Goal: Task Accomplishment & Management: Use online tool/utility

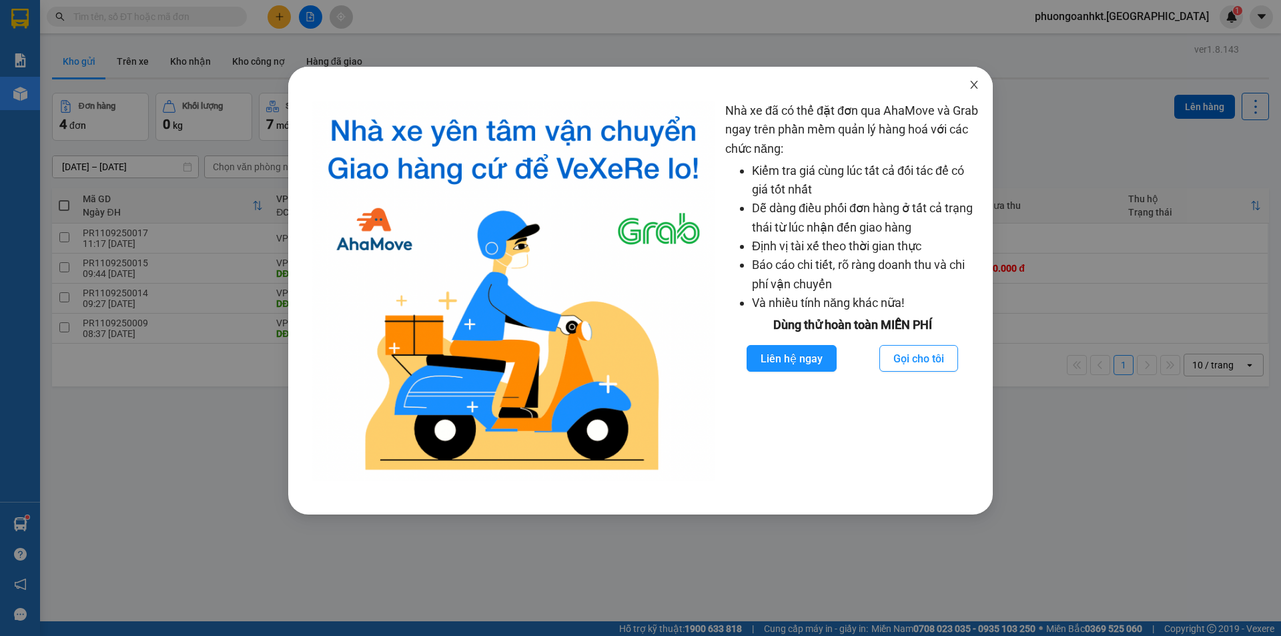
click at [969, 85] on icon "close" at bounding box center [974, 84] width 11 height 11
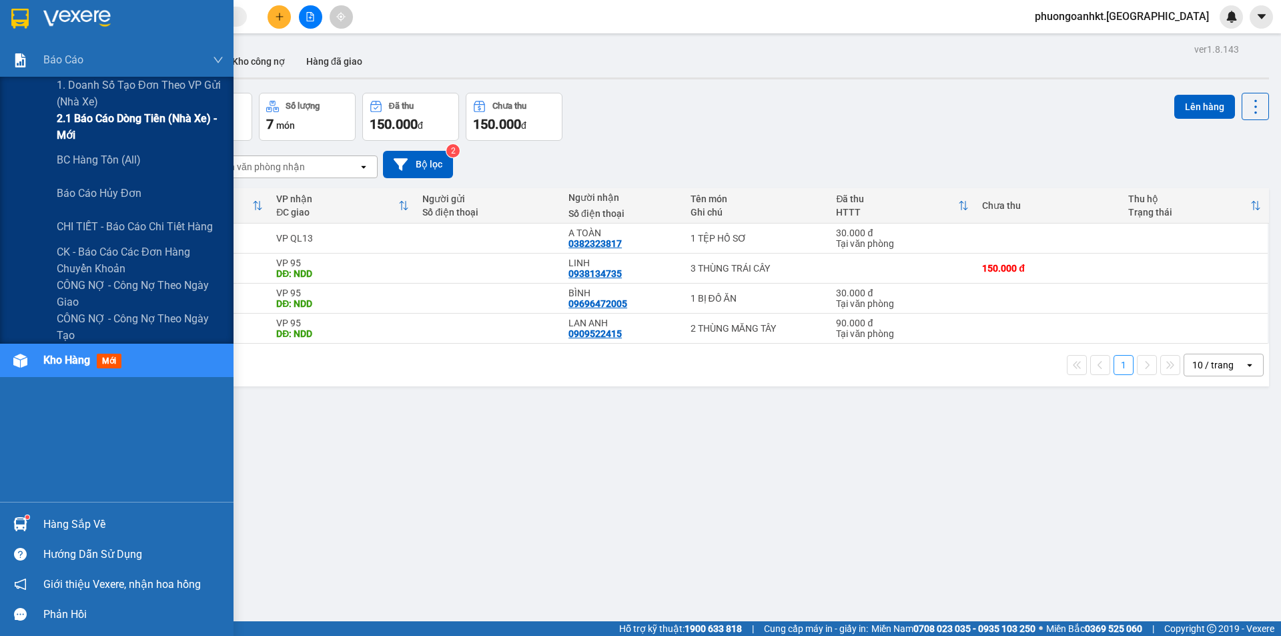
click at [109, 118] on span "2.1 Báo cáo dòng tiền (nhà xe) - mới" at bounding box center [140, 126] width 167 height 33
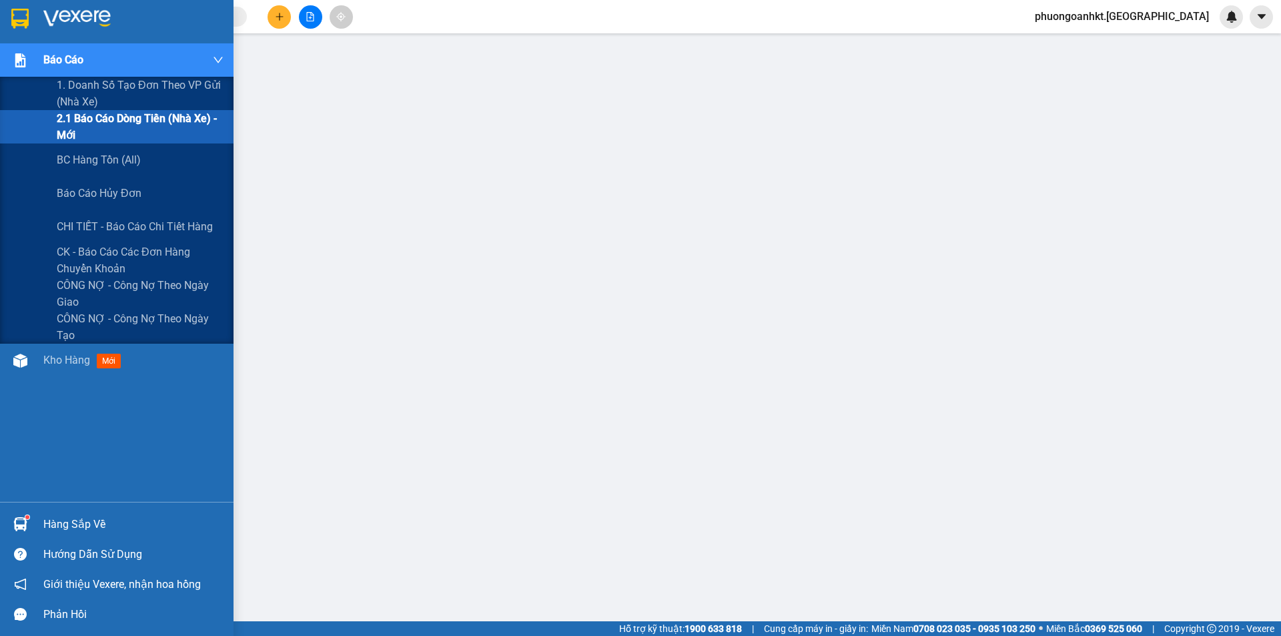
click at [25, 57] on img at bounding box center [20, 60] width 14 height 14
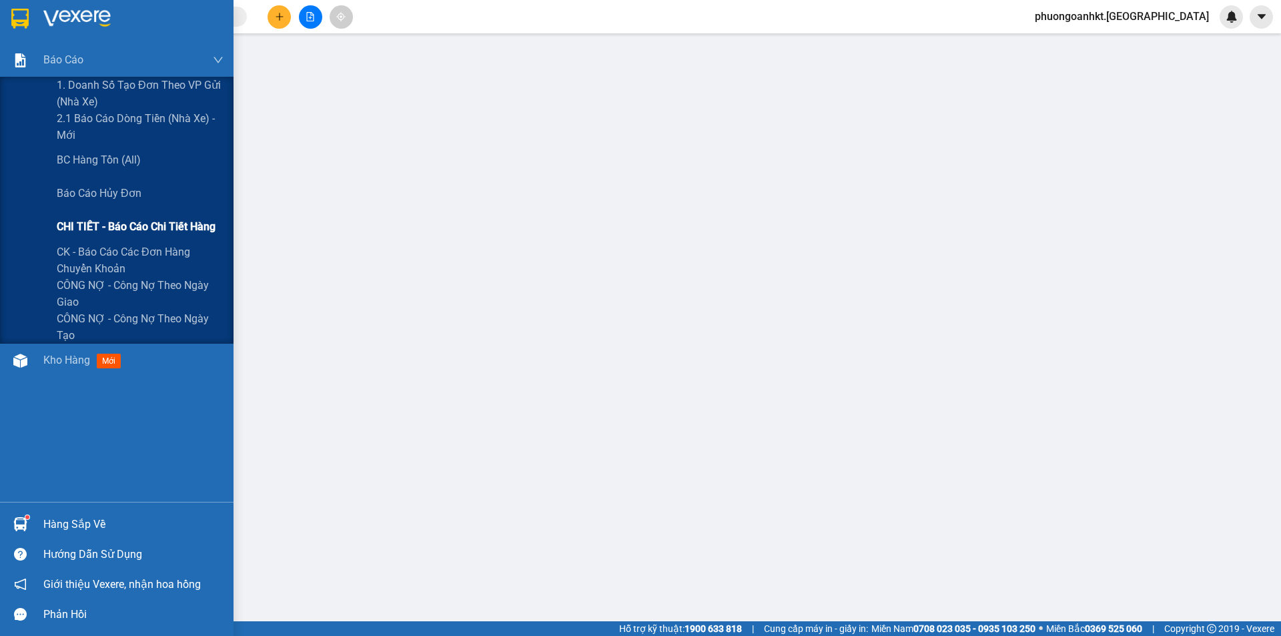
click at [114, 220] on span "CHI TIẾT - Báo cáo chi tiết hàng" at bounding box center [136, 226] width 159 height 17
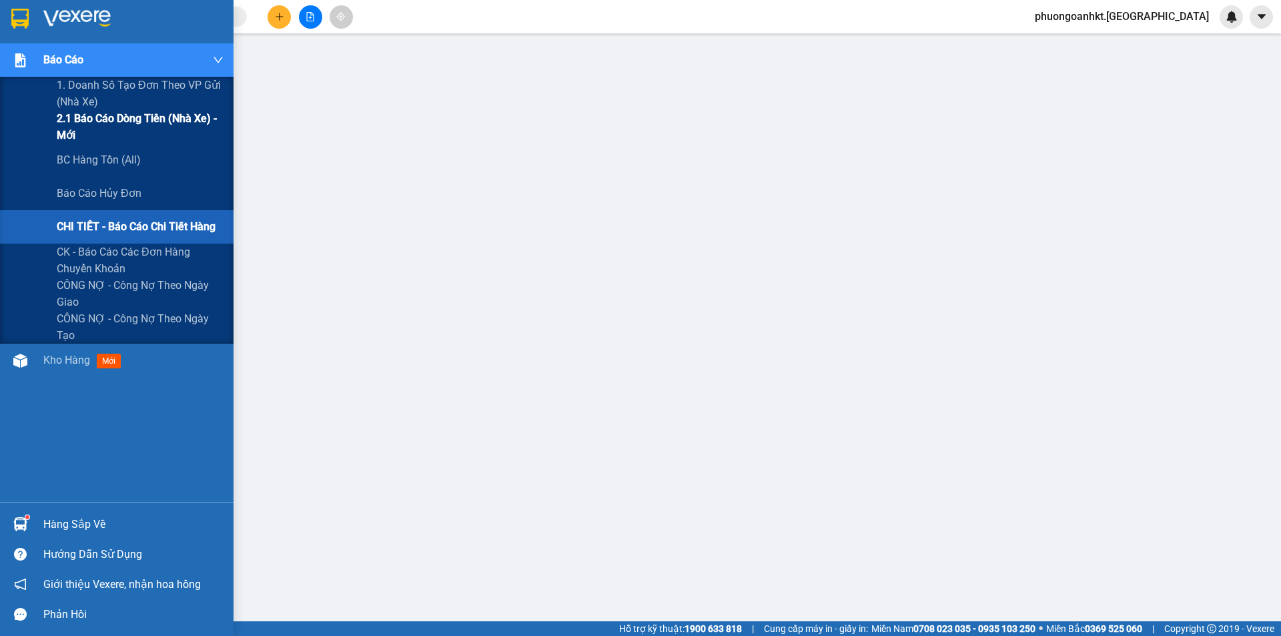
click at [143, 121] on span "2.1 Báo cáo dòng tiền (nhà xe) - mới" at bounding box center [140, 126] width 167 height 33
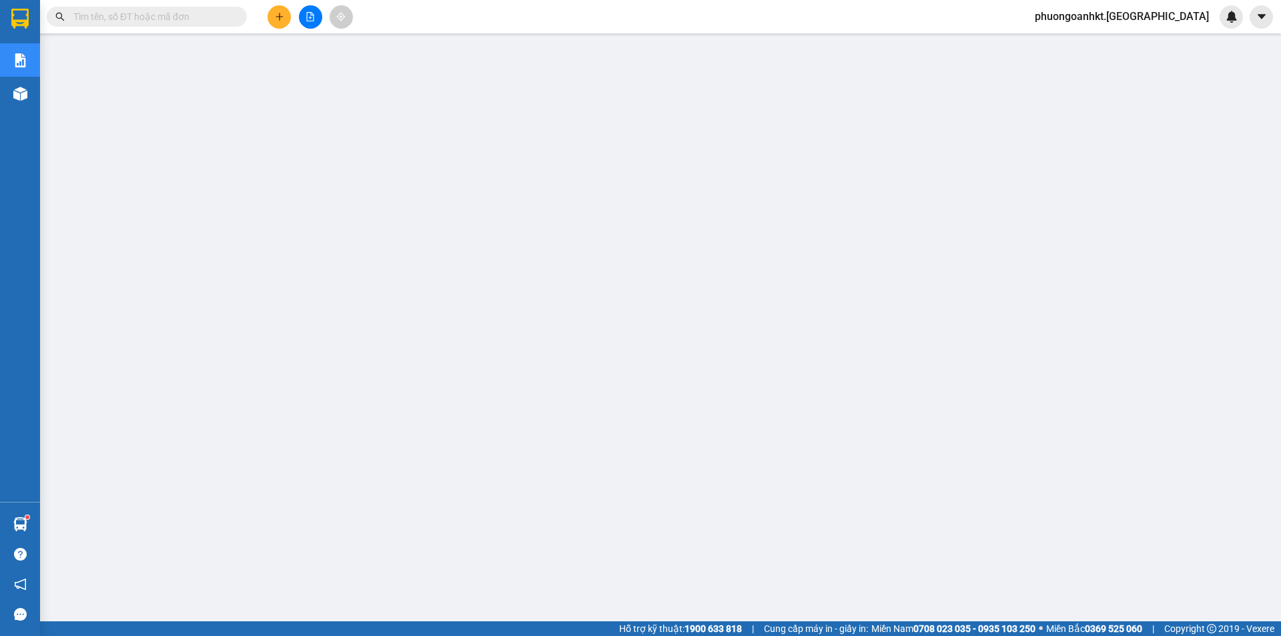
click at [93, 18] on input "text" at bounding box center [151, 16] width 157 height 15
paste input "PR0209250027"
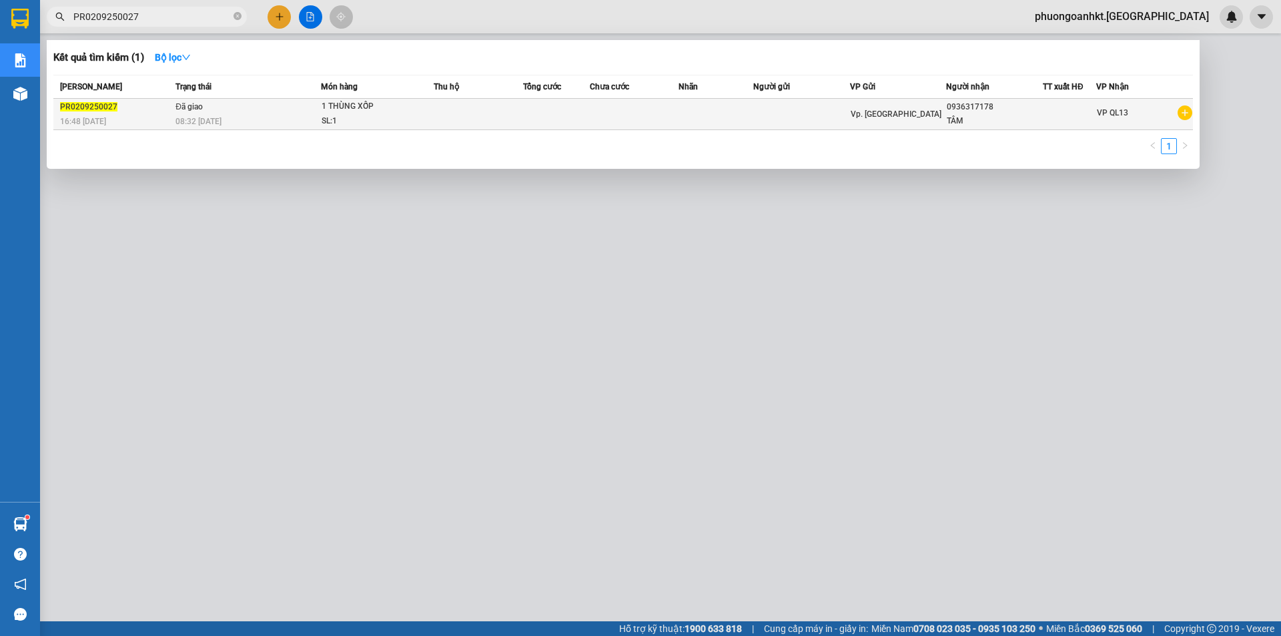
type input "PR0209250027"
click at [242, 113] on td "Đã giao 08:32 [DATE]" at bounding box center [246, 114] width 149 height 31
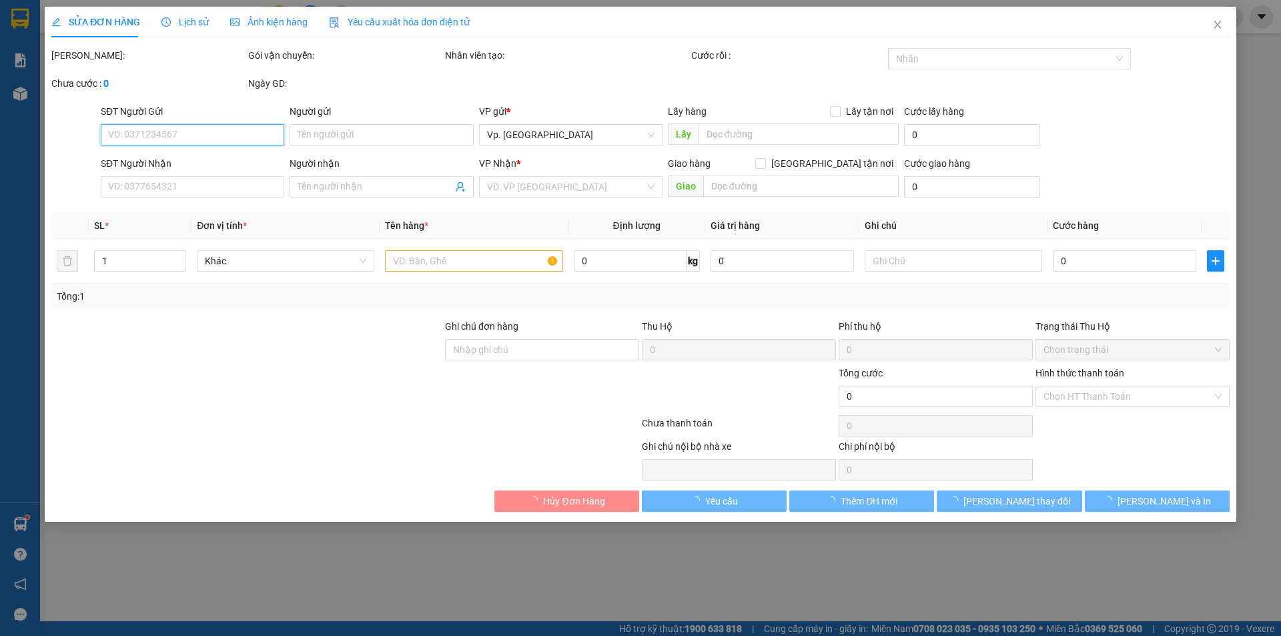
type input "0936317178"
type input "TÂM"
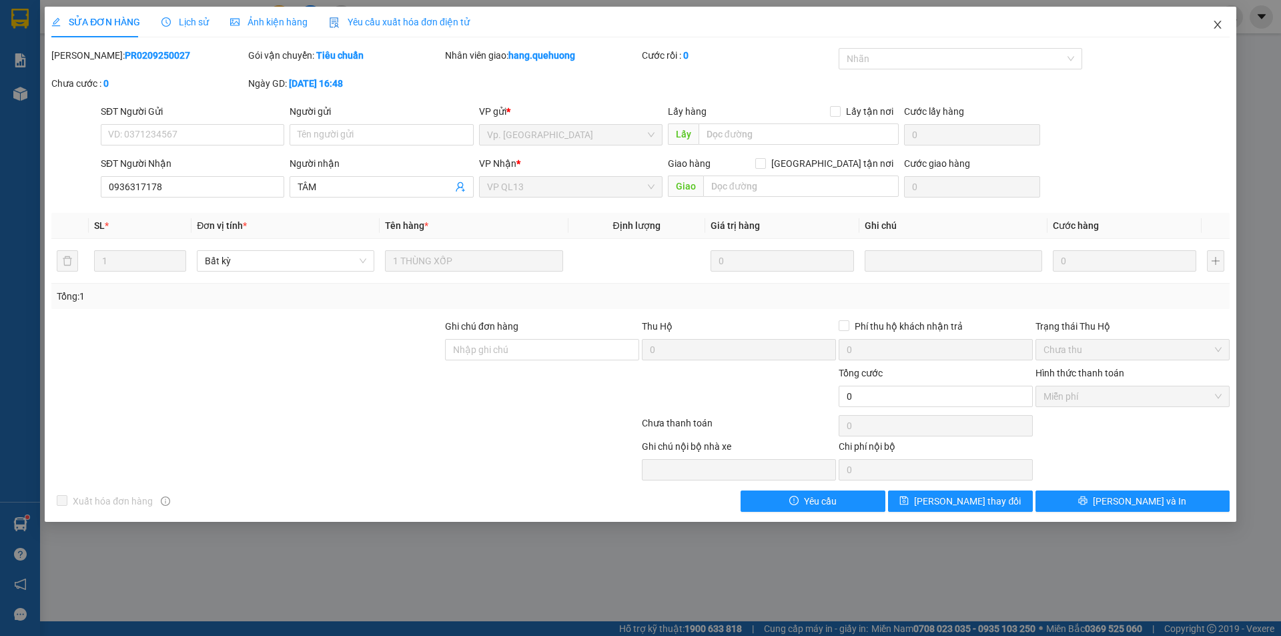
click at [1216, 28] on icon "close" at bounding box center [1217, 24] width 11 height 11
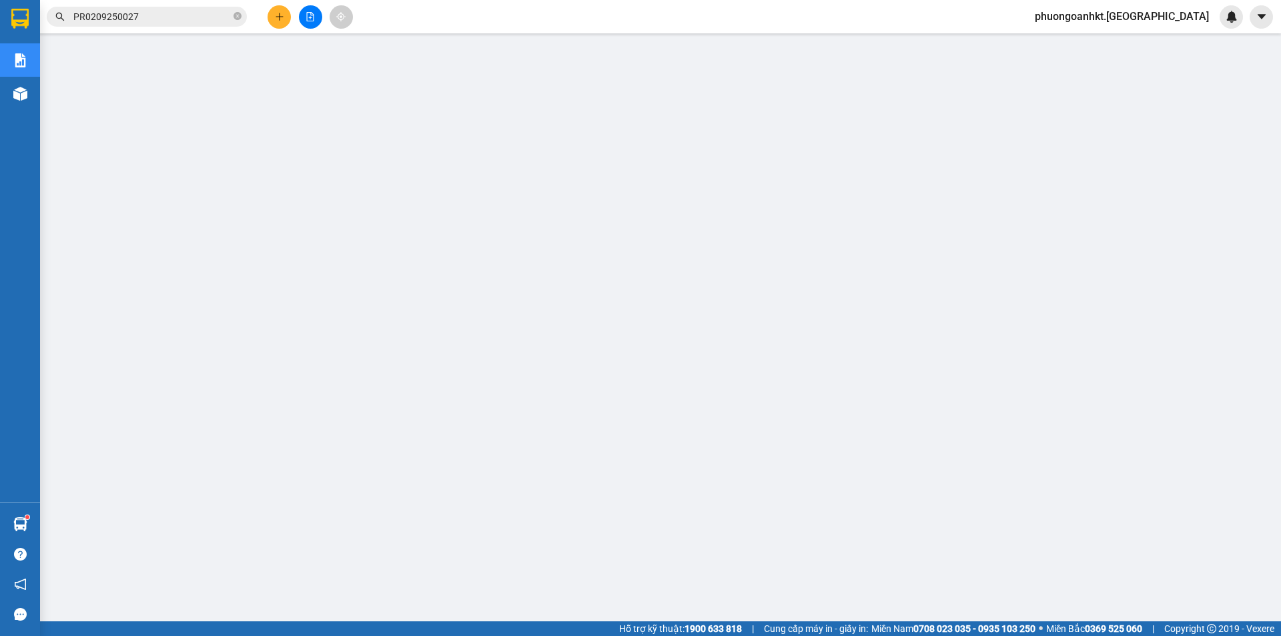
click at [155, 14] on input "PR0209250027" at bounding box center [151, 16] width 157 height 15
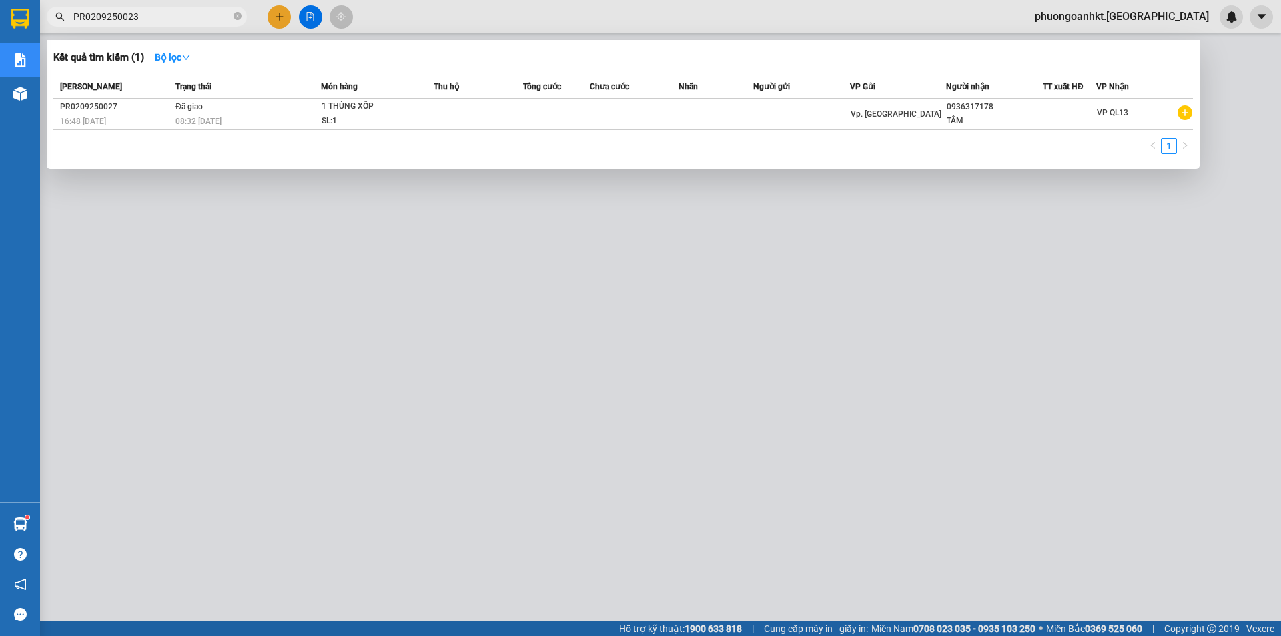
type input "PR0209250023"
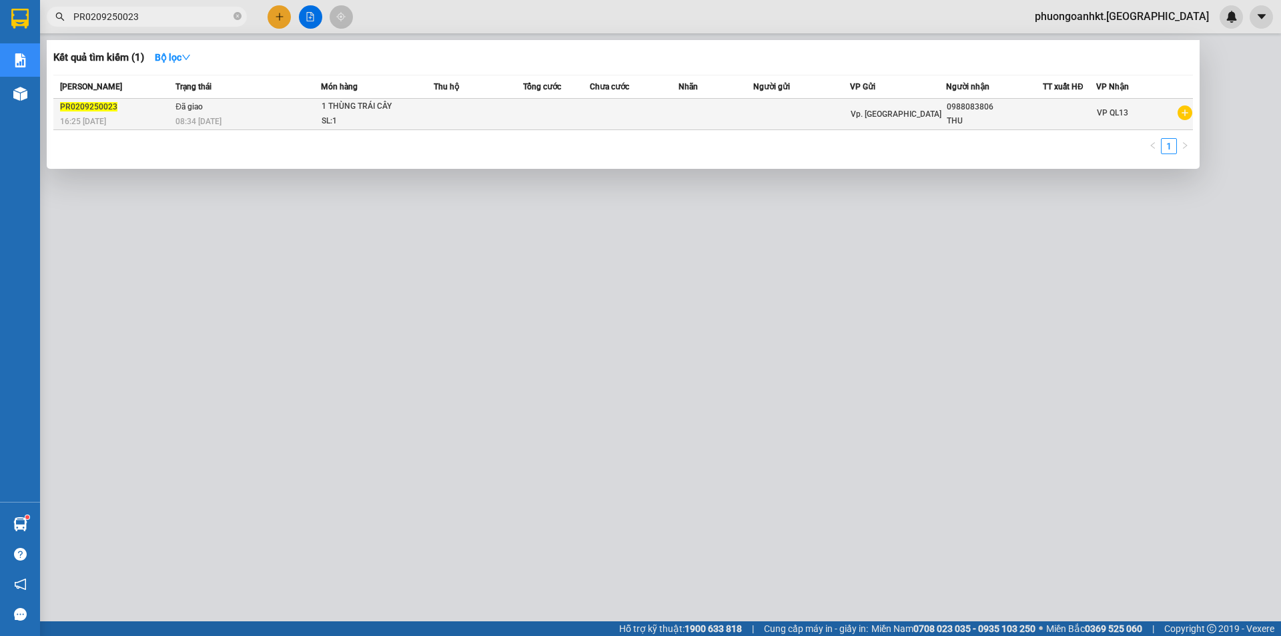
click at [444, 115] on td at bounding box center [478, 114] width 89 height 31
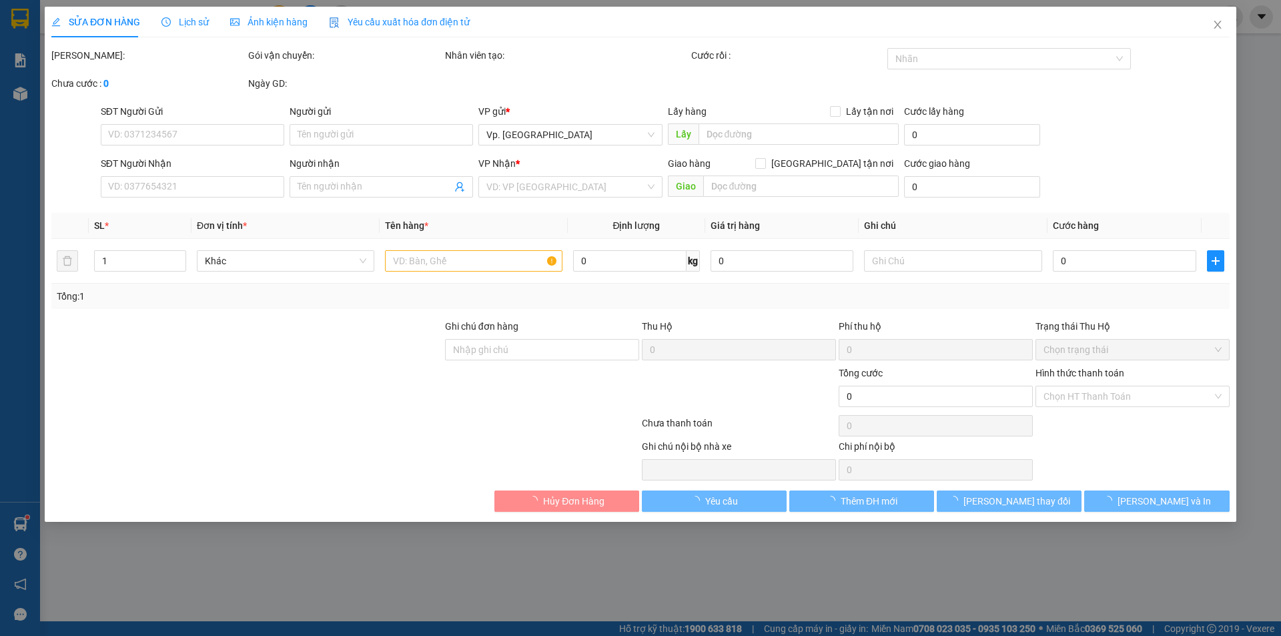
type input "0988083806"
type input "THU"
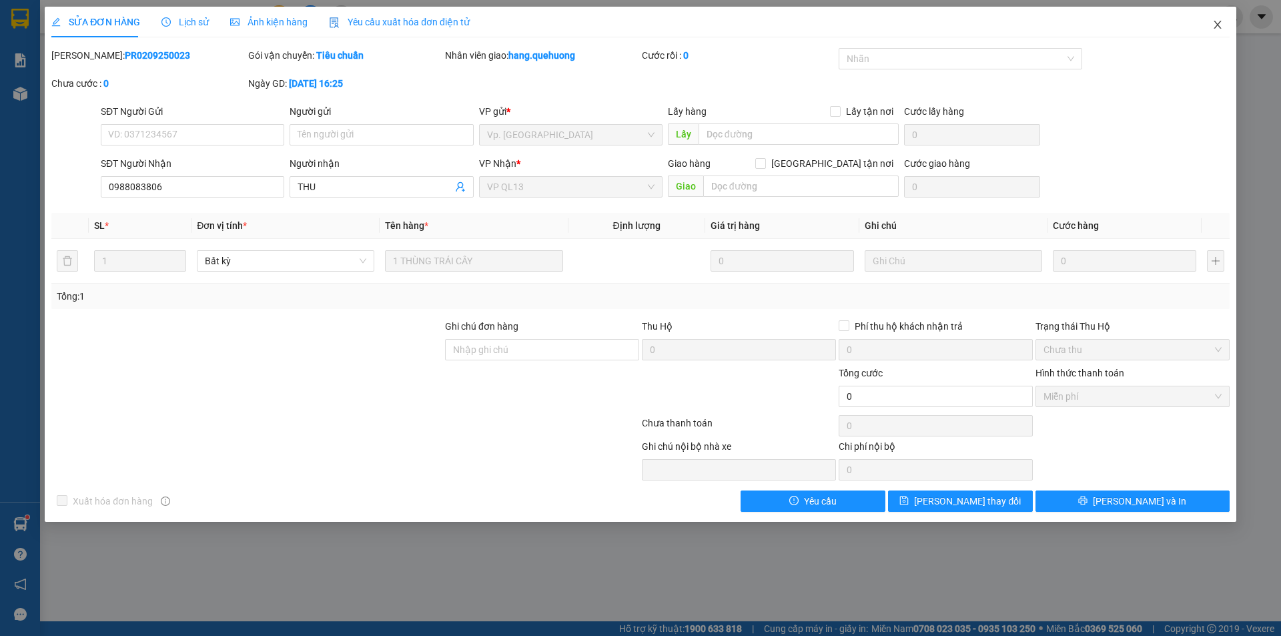
click at [1216, 25] on icon "close" at bounding box center [1217, 24] width 11 height 11
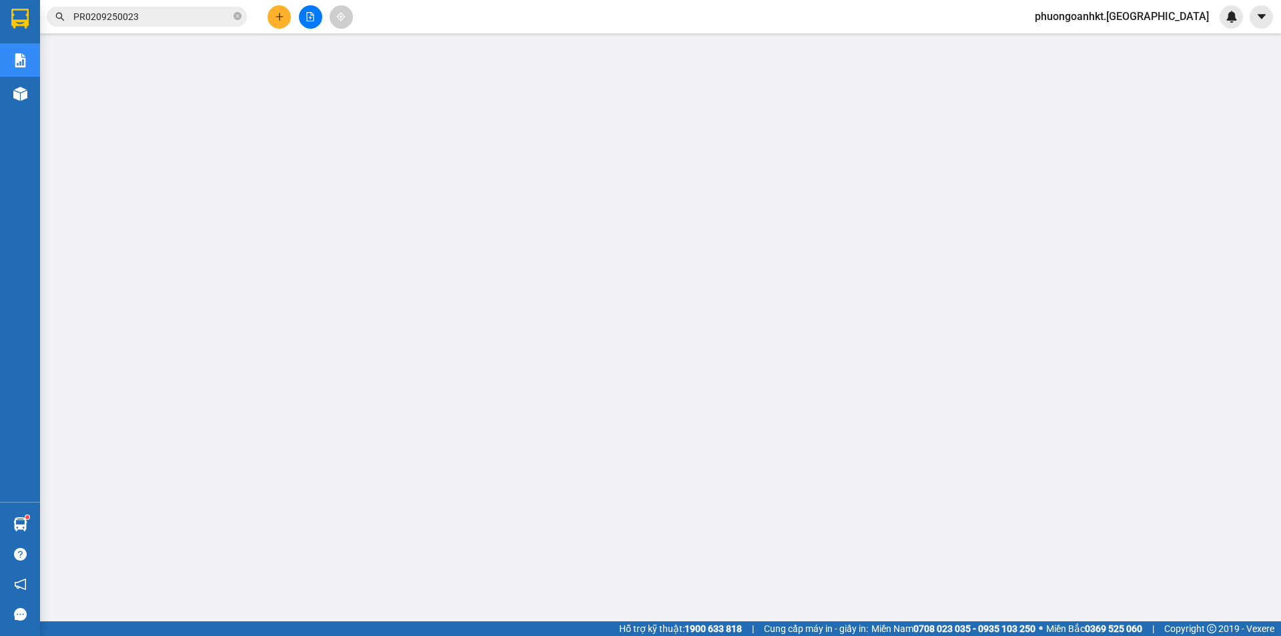
click at [165, 21] on input "PR0209250023" at bounding box center [151, 16] width 157 height 15
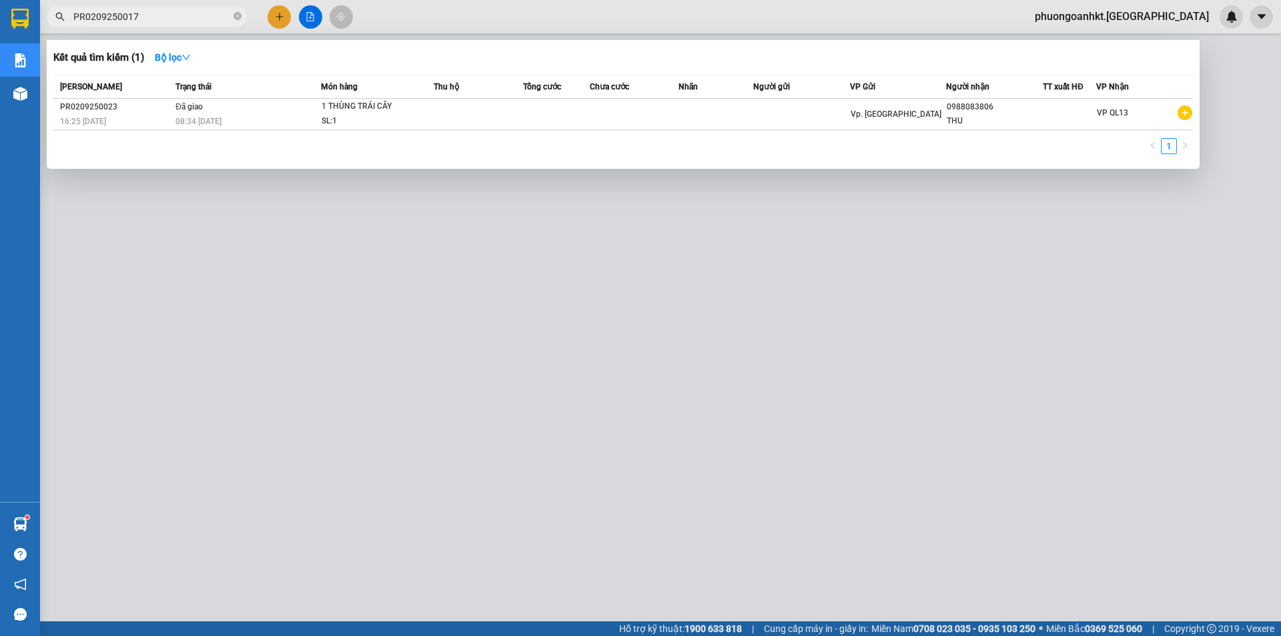
type input "PR0209250017"
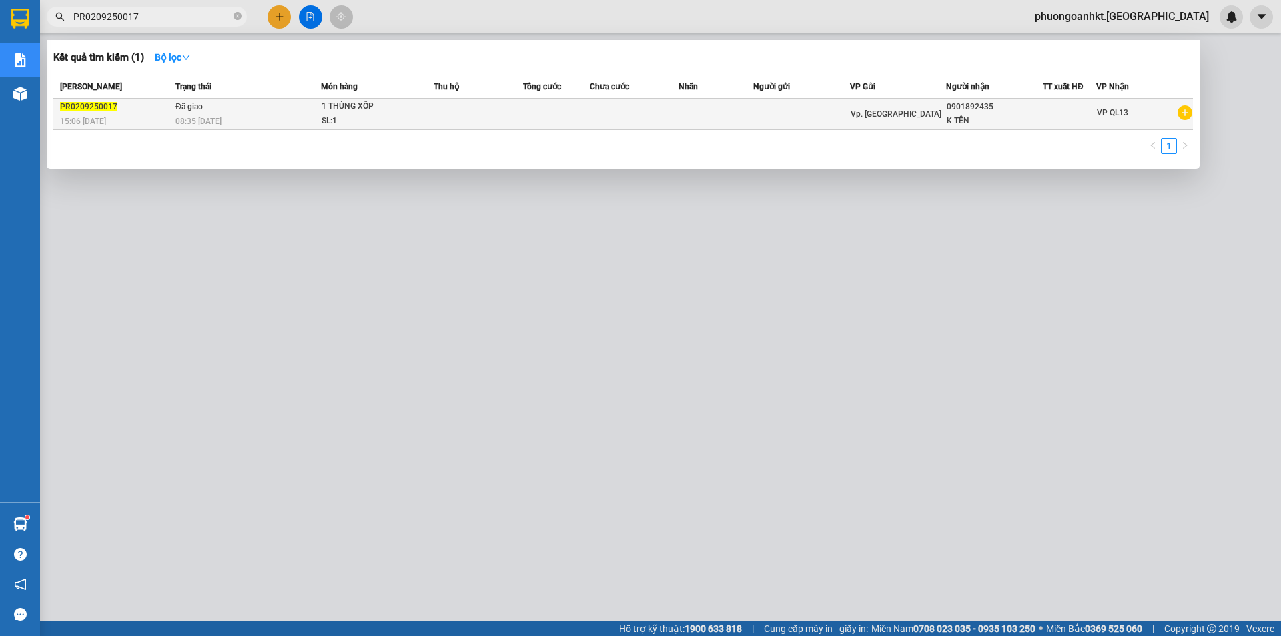
click at [426, 106] on span "1 THÙNG XỐP SL: 1" at bounding box center [377, 113] width 111 height 29
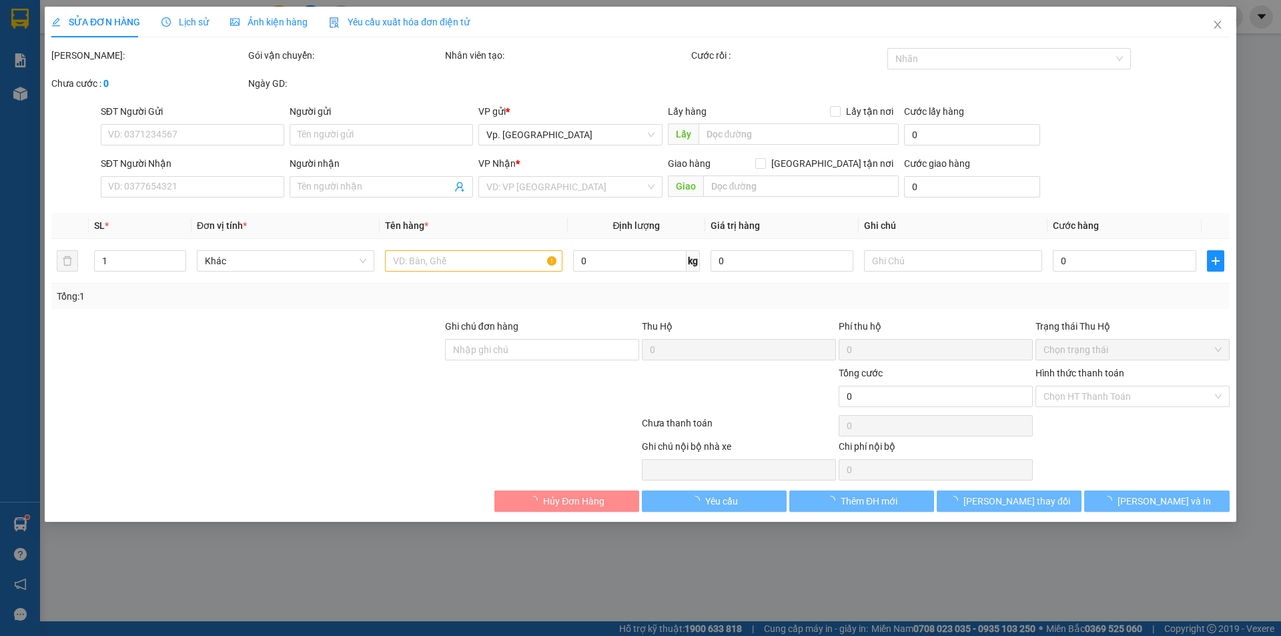
type input "0901892435"
type input "K TÊN"
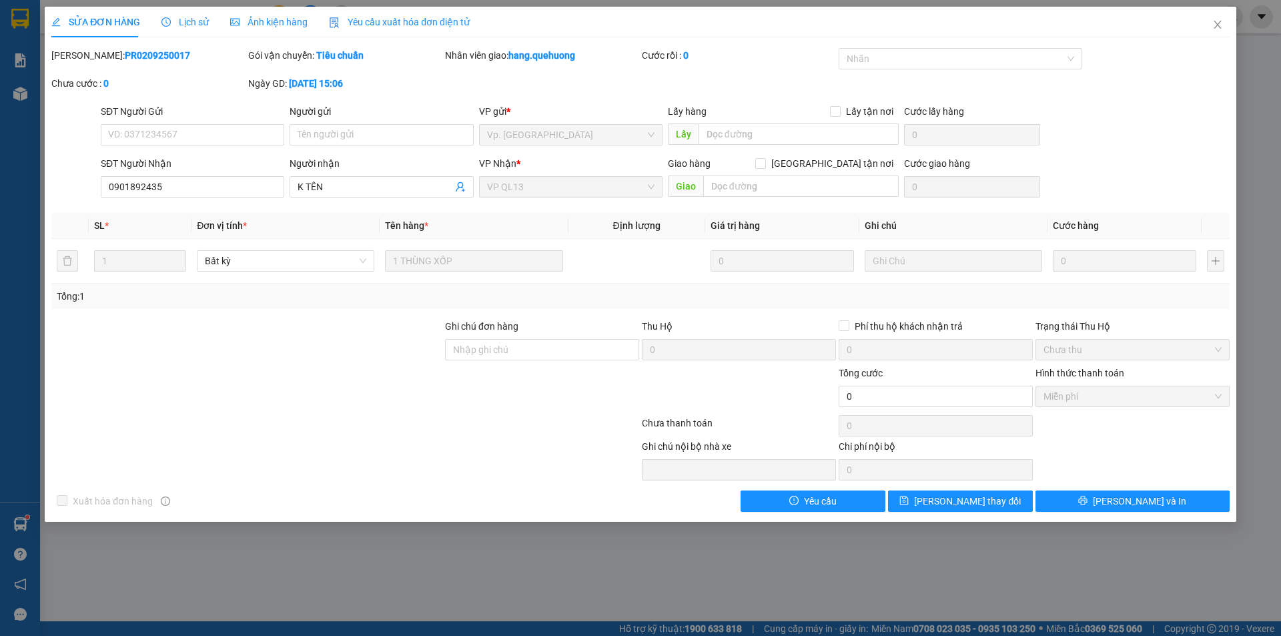
click at [185, 25] on span "Lịch sử" at bounding box center [184, 22] width 47 height 11
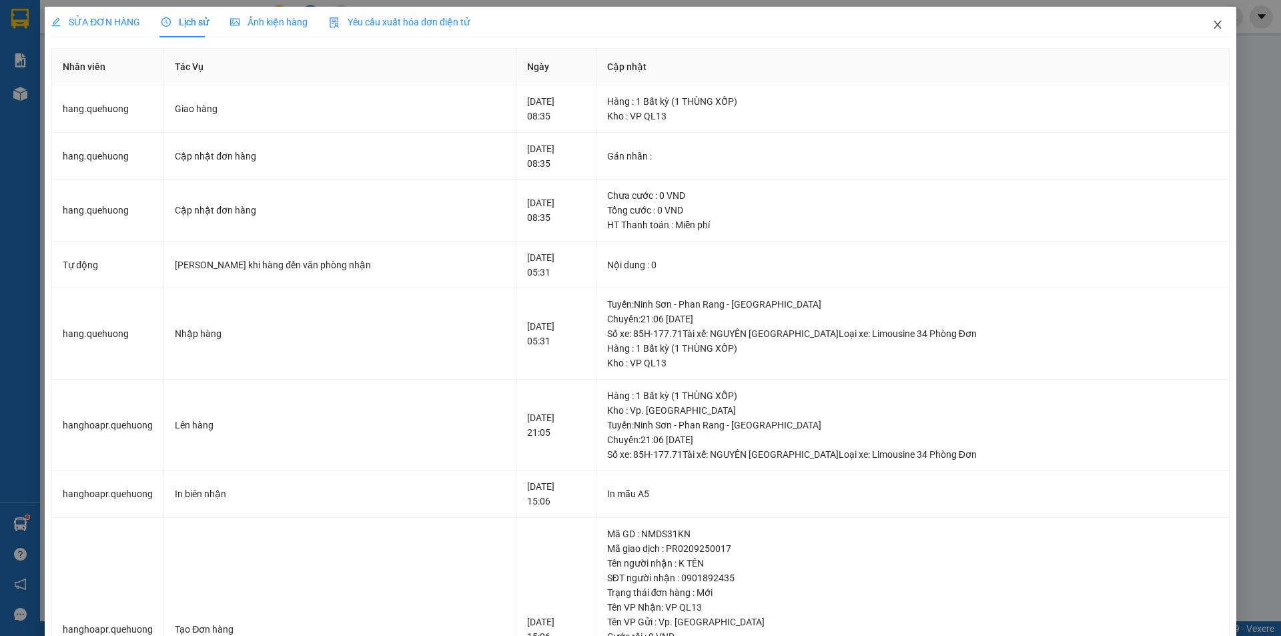
click at [1213, 29] on icon "close" at bounding box center [1216, 25] width 7 height 8
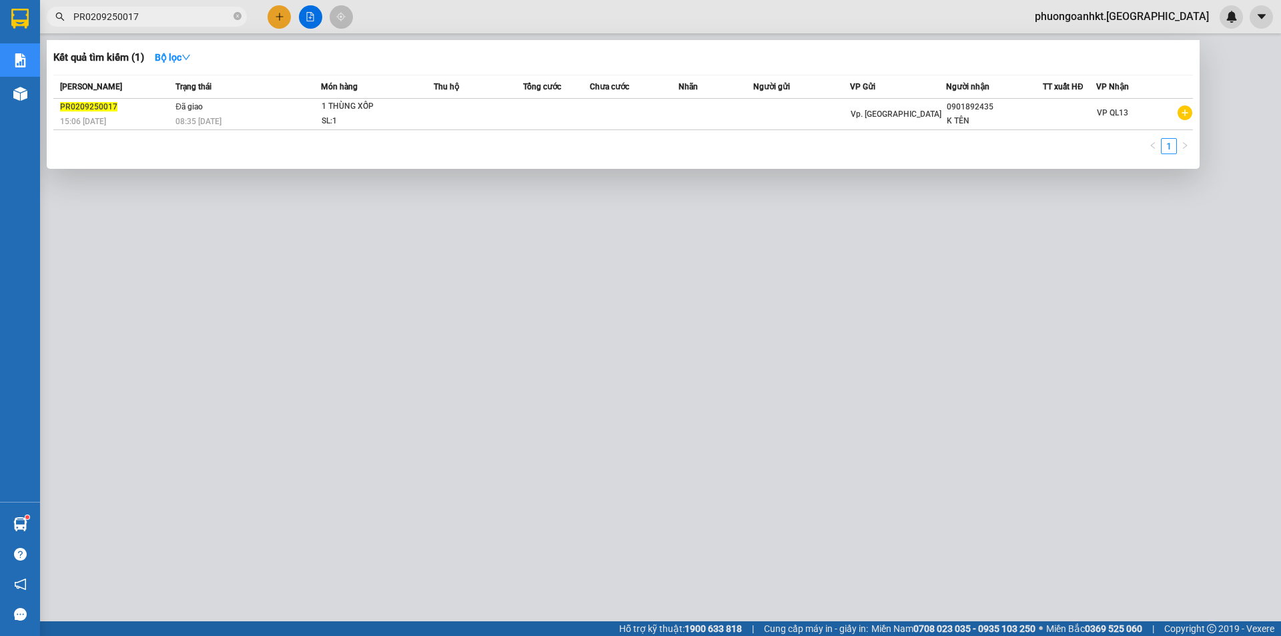
click at [175, 21] on input "PR0209250017" at bounding box center [151, 16] width 157 height 15
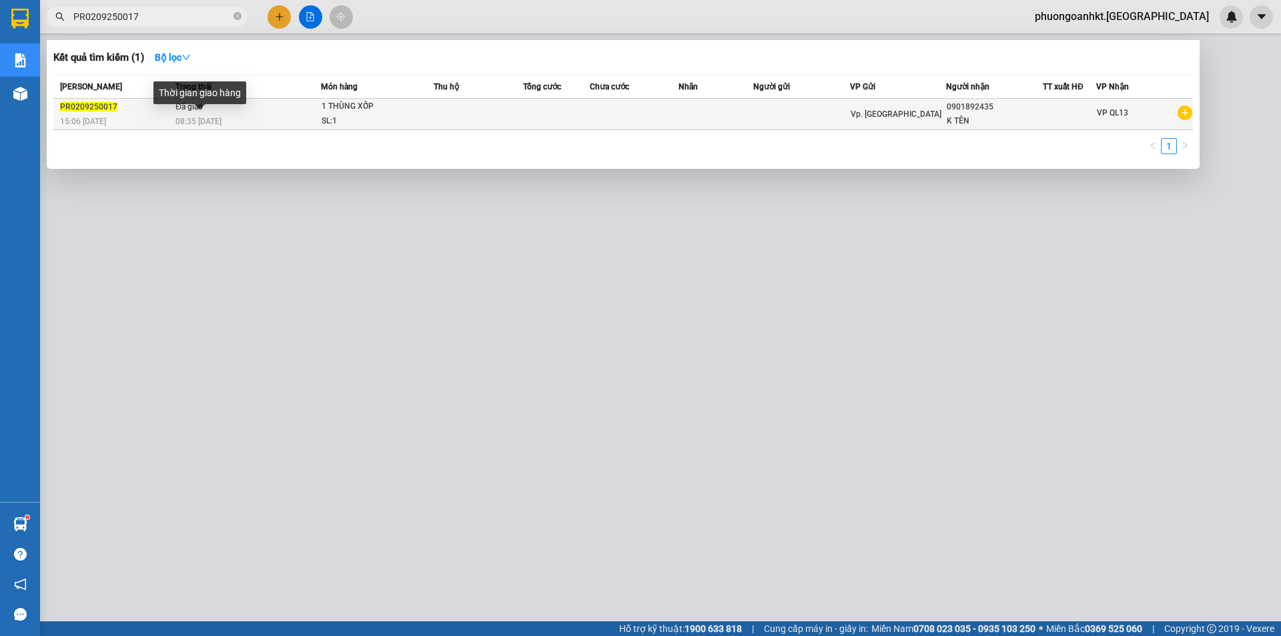
click at [217, 118] on span "08:35 [DATE]" at bounding box center [198, 121] width 46 height 9
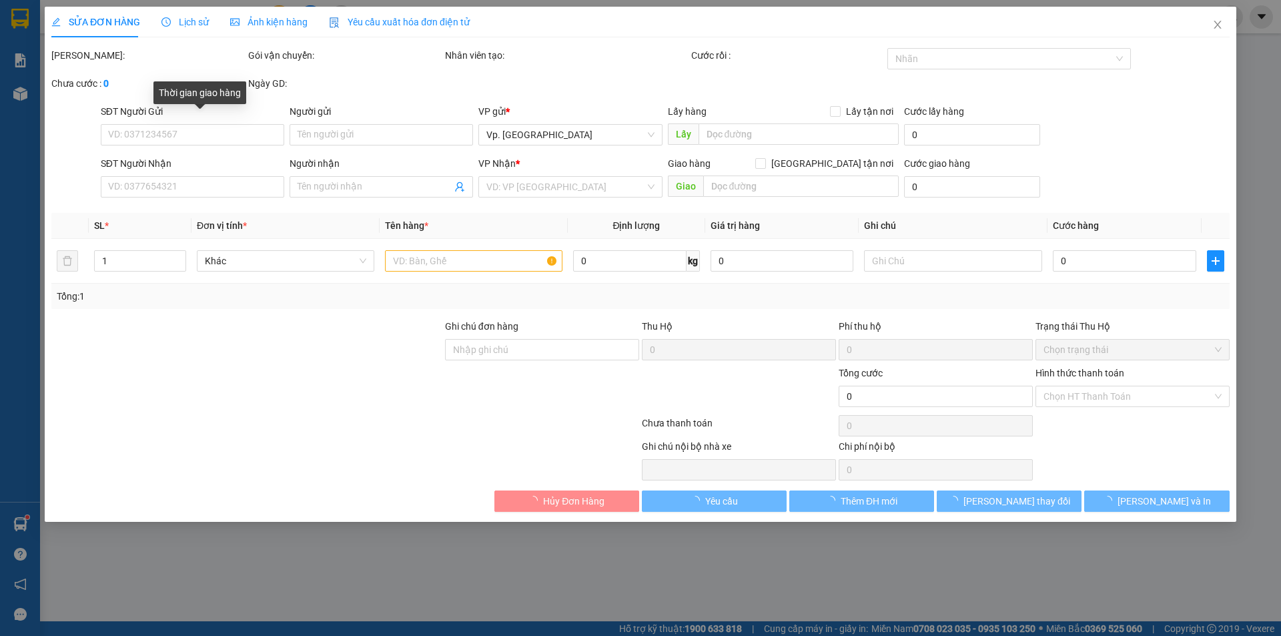
type input "0901892435"
type input "K TÊN"
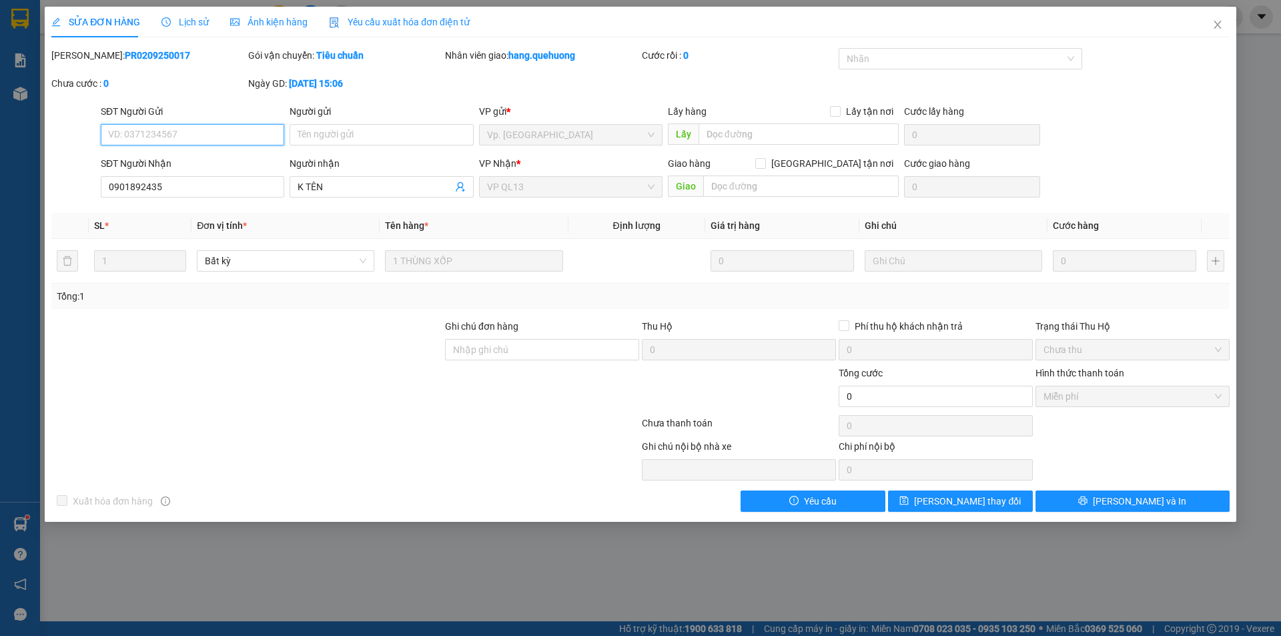
click at [1210, 395] on span "Miễn phí" at bounding box center [1132, 396] width 178 height 20
click at [1216, 28] on icon "close" at bounding box center [1216, 25] width 7 height 8
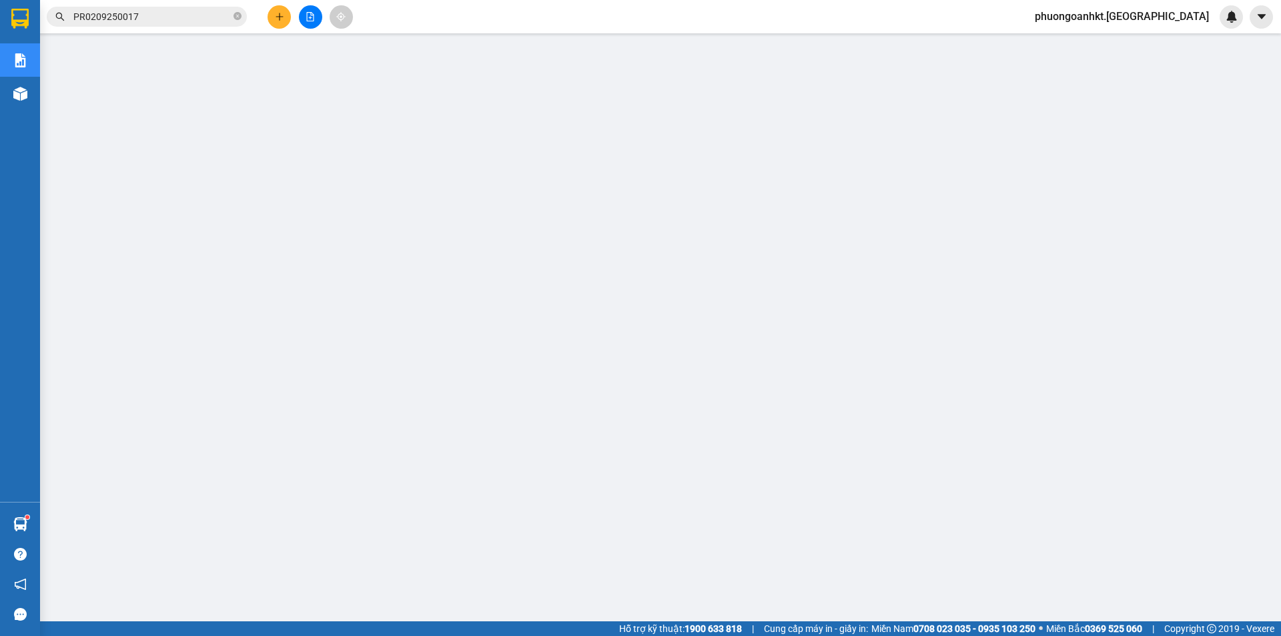
click at [168, 15] on input "PR0209250017" at bounding box center [151, 16] width 157 height 15
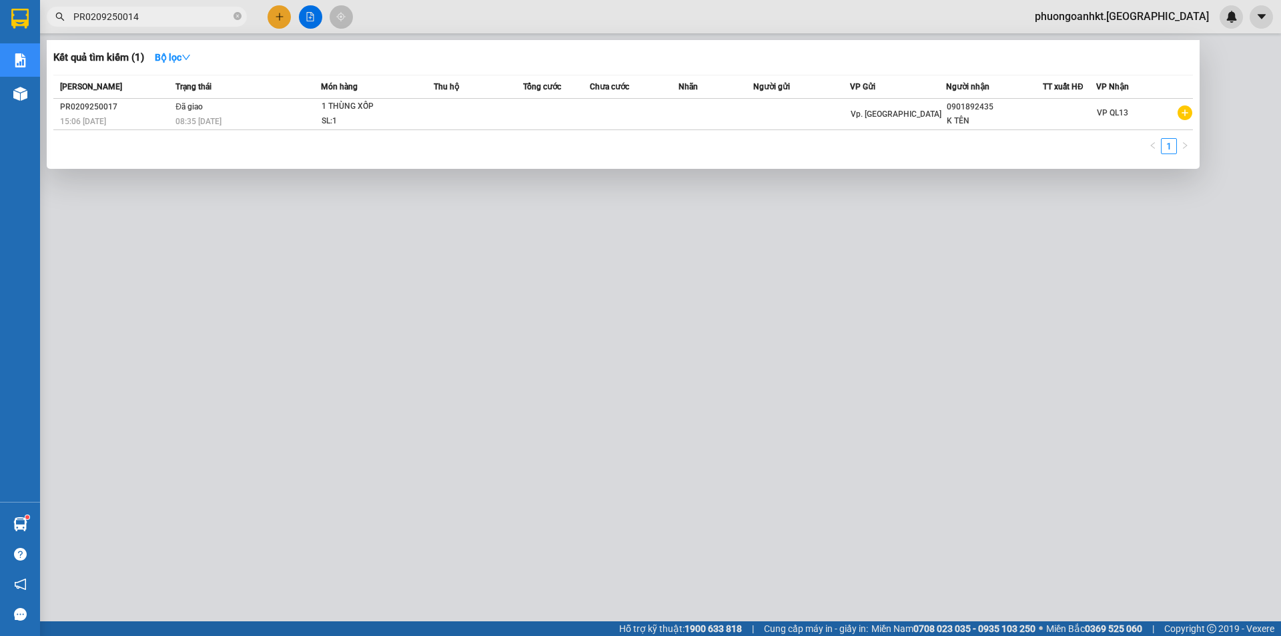
type input "PR0209250014"
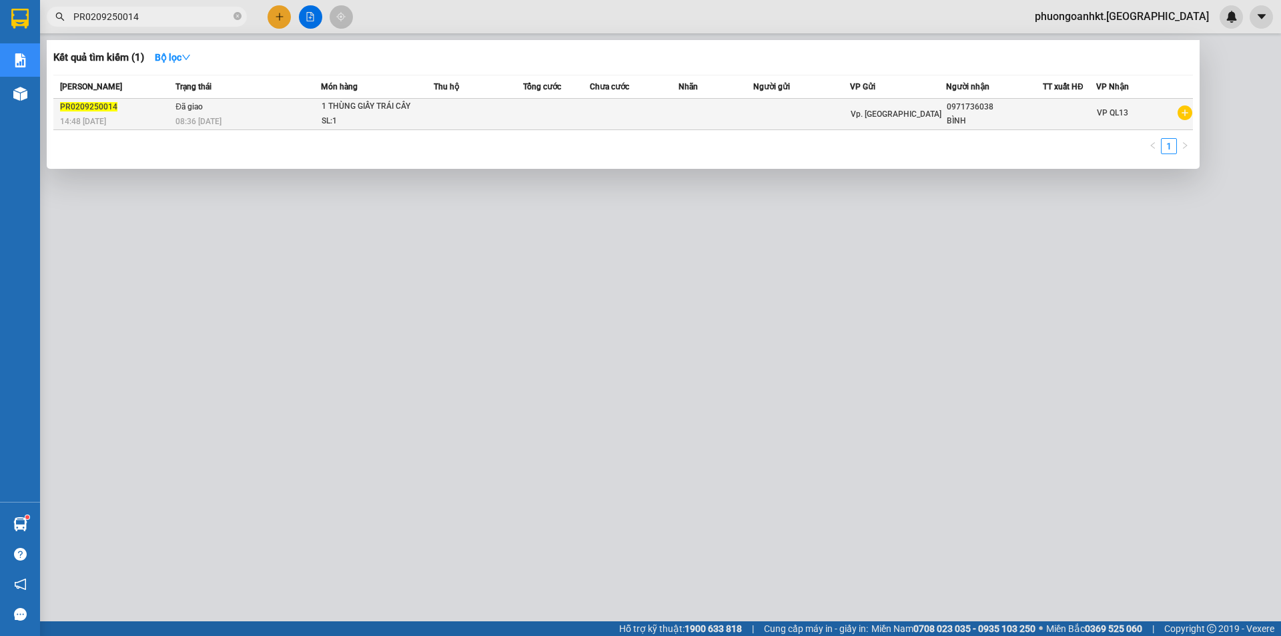
click at [190, 111] on span "Đã giao" at bounding box center [188, 106] width 27 height 9
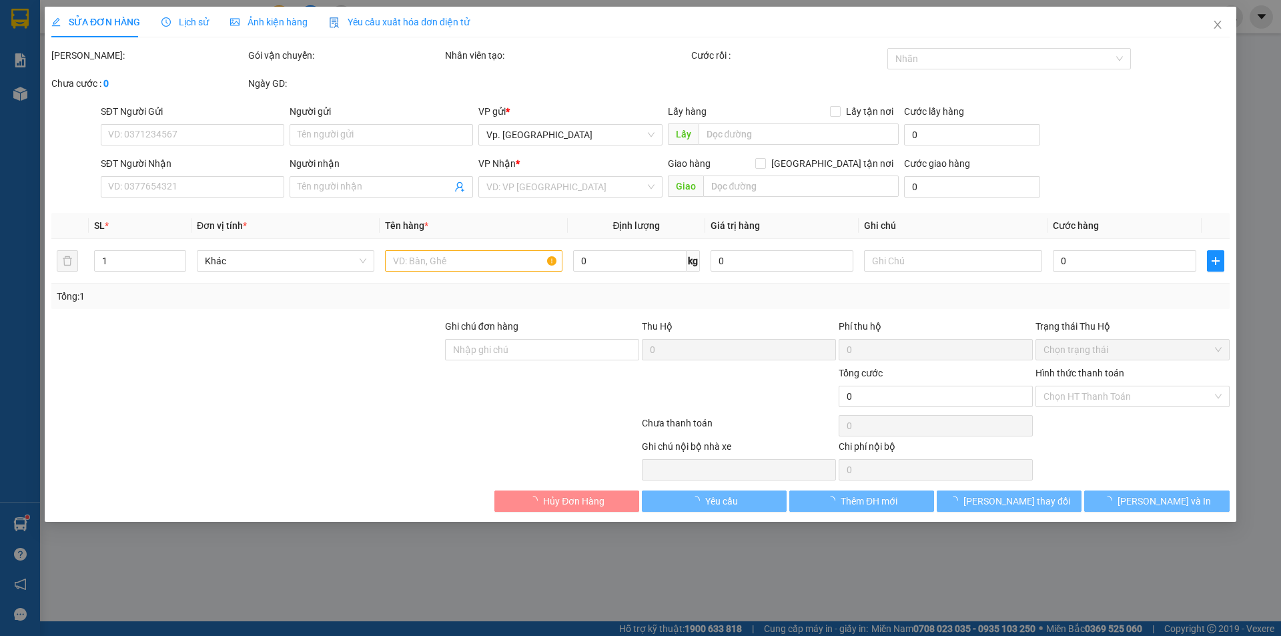
type input "0971736038"
type input "BÌNH"
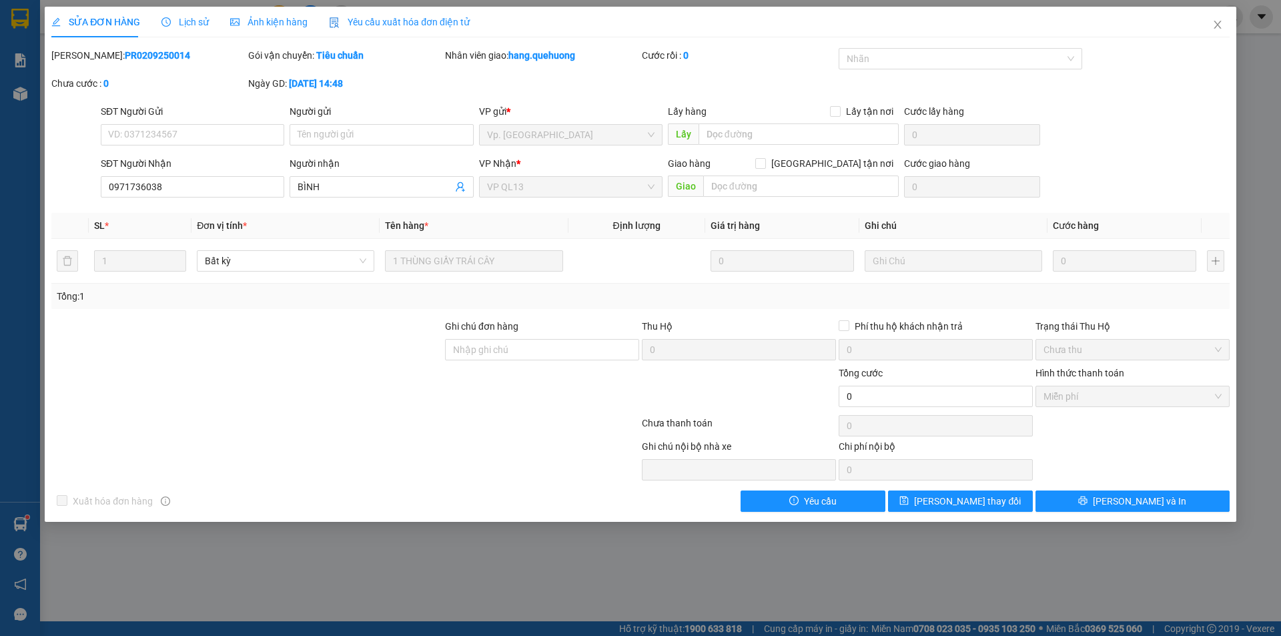
click at [205, 23] on span "Lịch sử" at bounding box center [184, 22] width 47 height 11
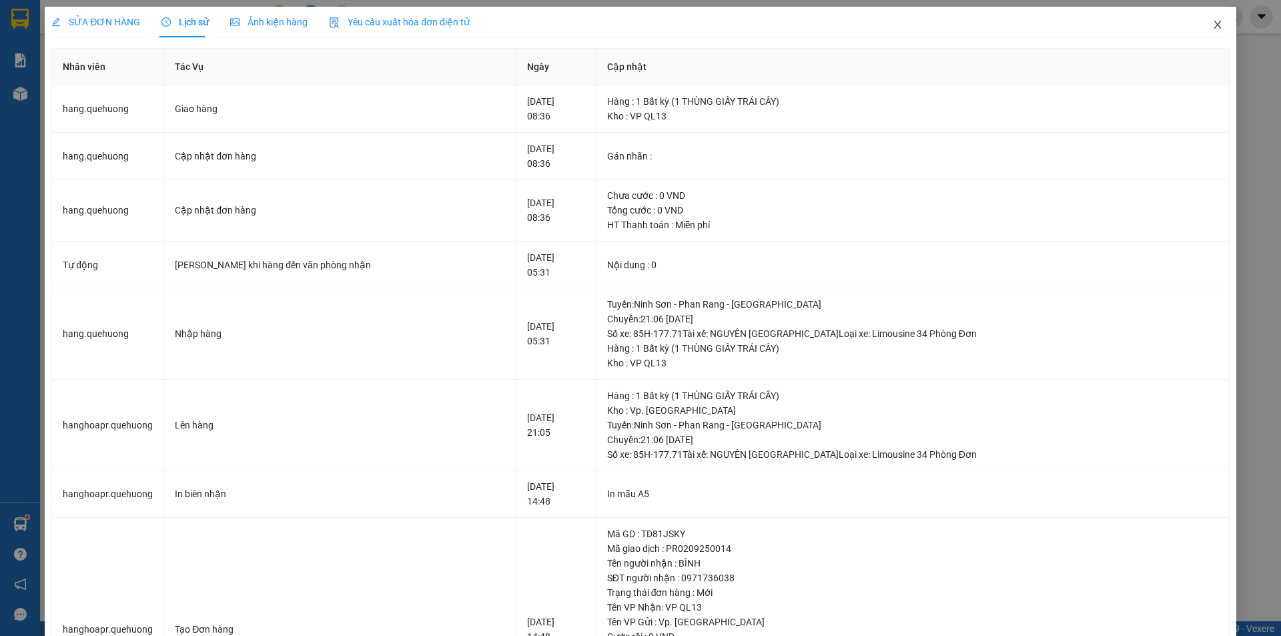
click at [1212, 23] on icon "close" at bounding box center [1217, 24] width 11 height 11
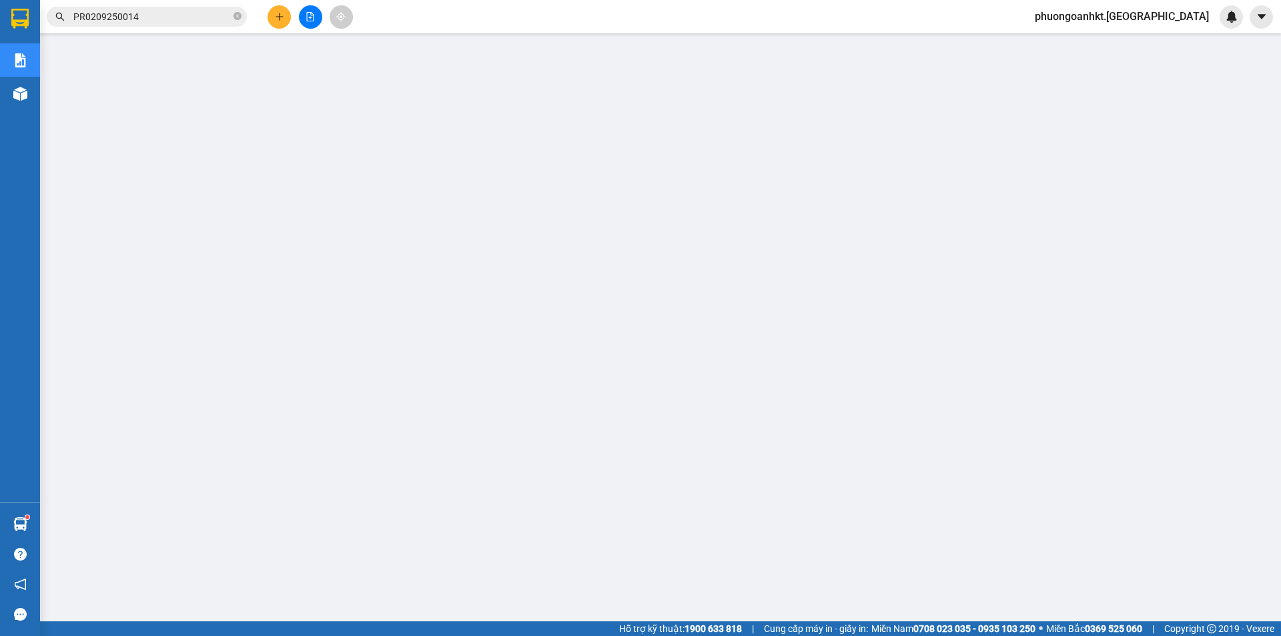
click at [158, 17] on input "PR0209250014" at bounding box center [151, 16] width 157 height 15
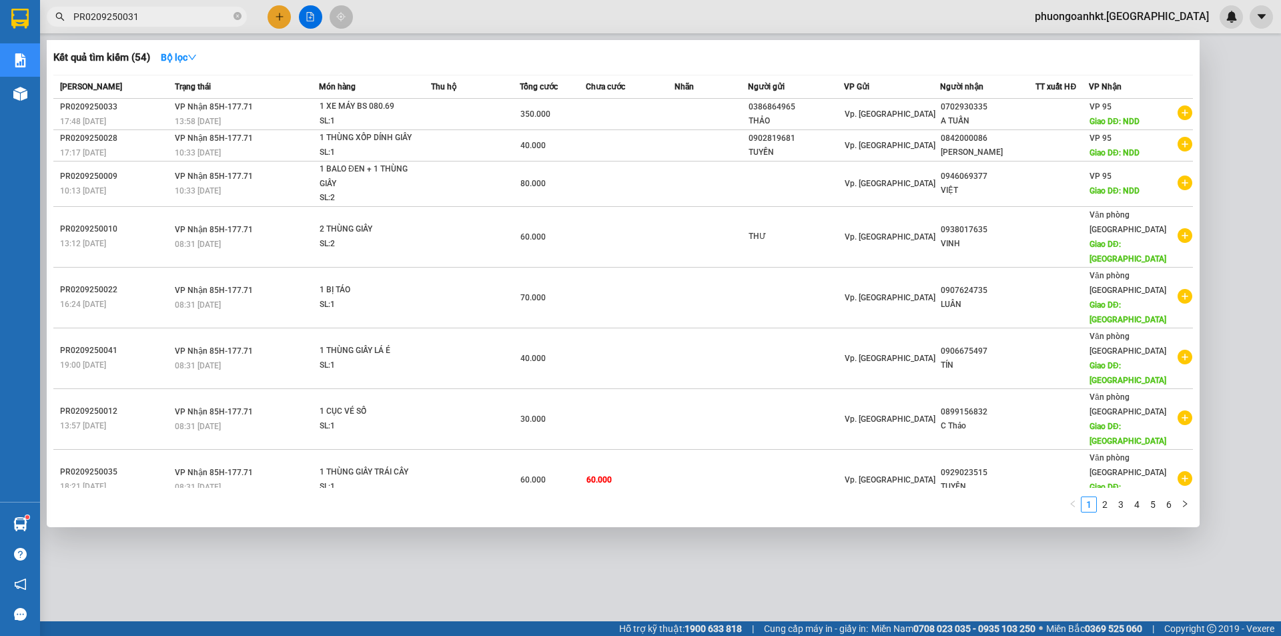
type input "PR0209250031"
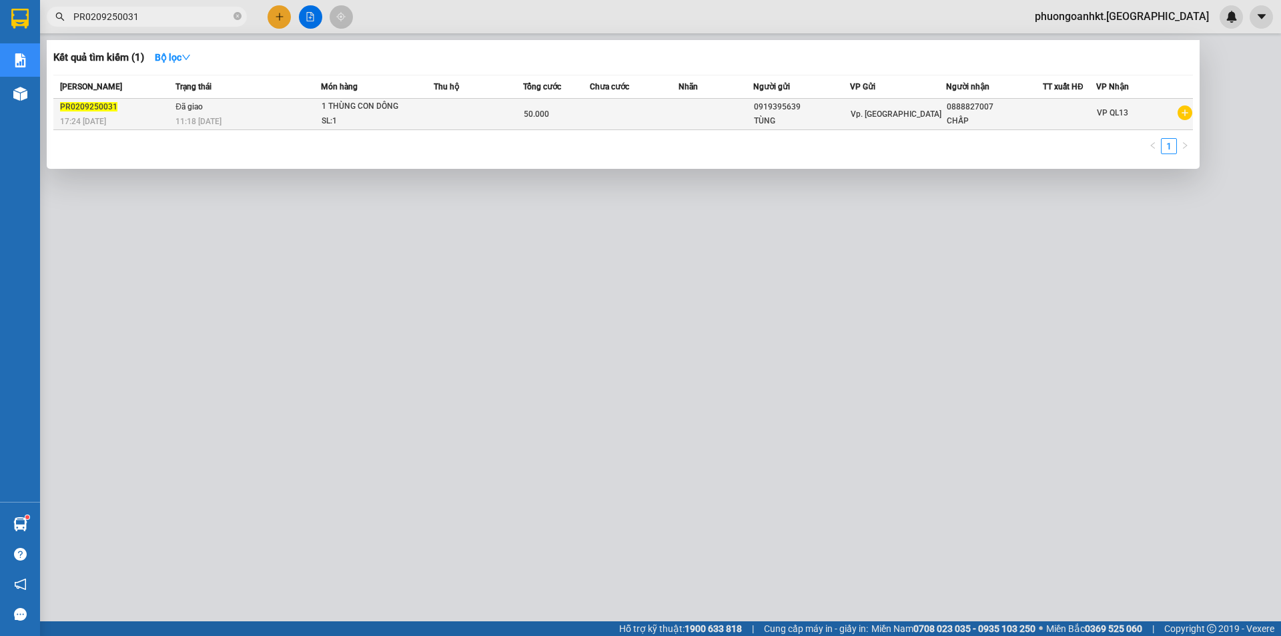
click at [452, 123] on td at bounding box center [478, 114] width 89 height 31
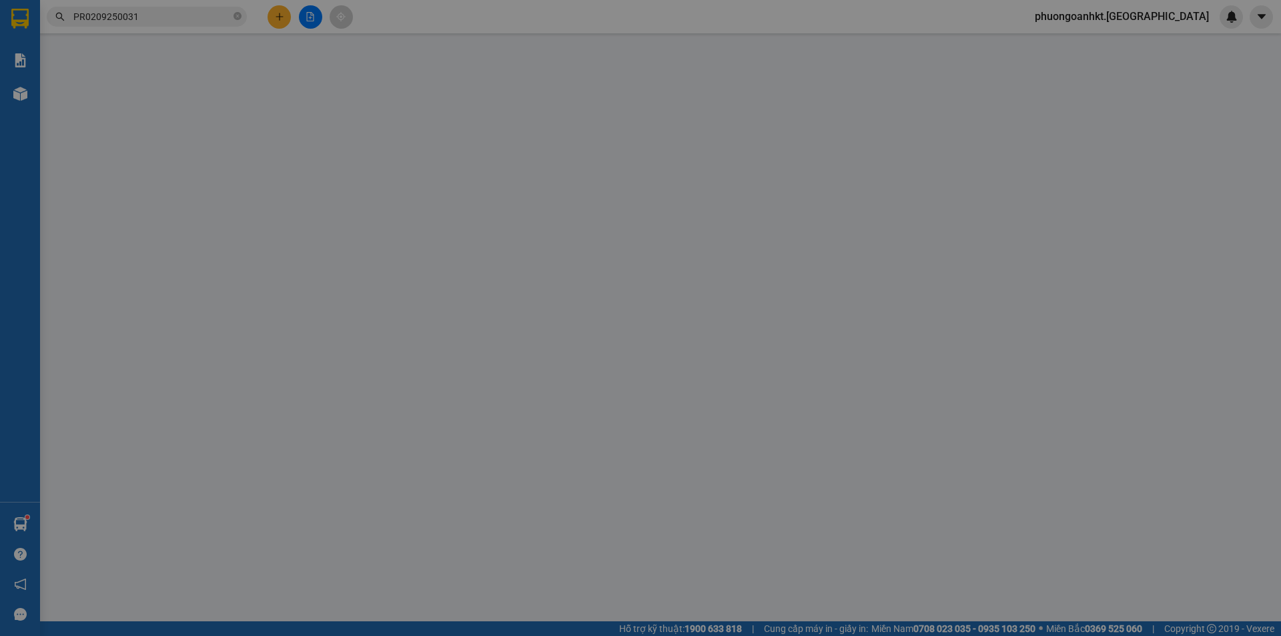
type input "0919395639"
type input "TÙNG"
type input "0888827007"
type input "CHẤP"
type input "50.000"
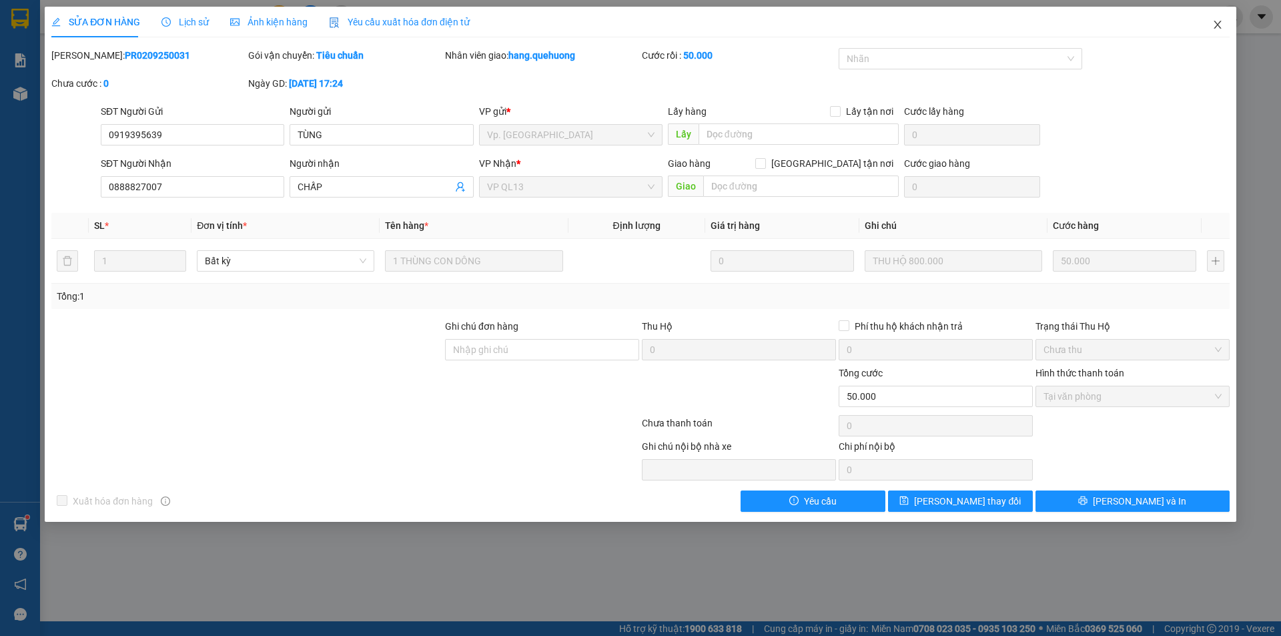
click at [1212, 28] on icon "close" at bounding box center [1217, 24] width 11 height 11
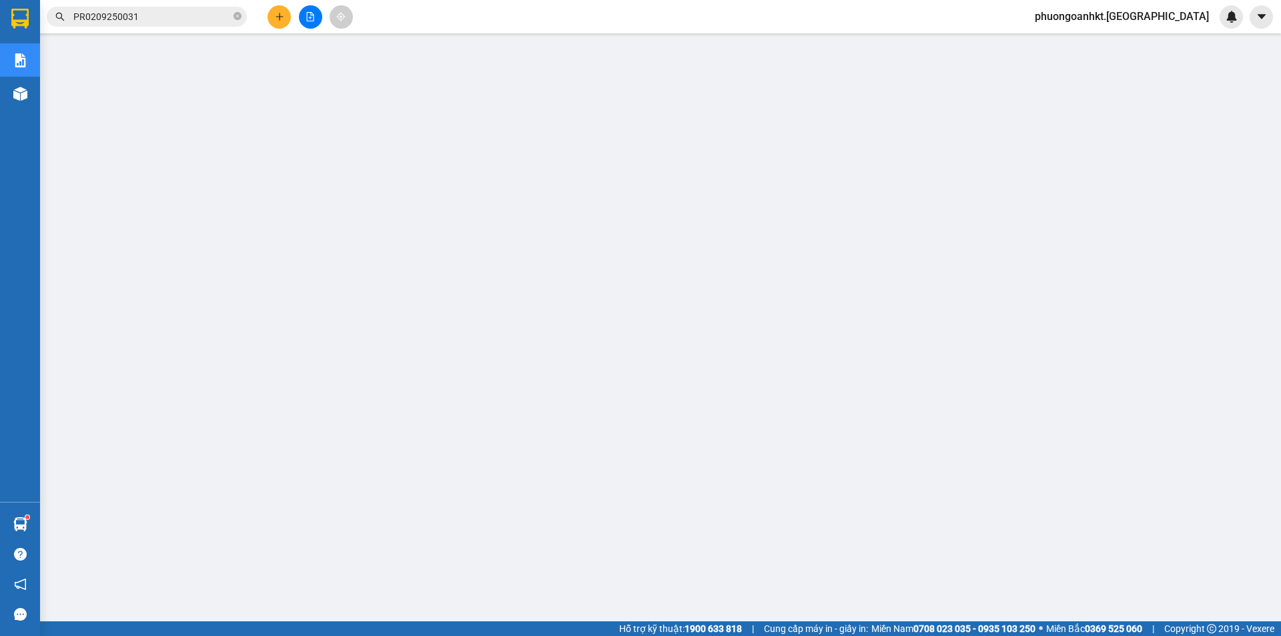
click at [151, 16] on input "PR0209250031" at bounding box center [151, 16] width 157 height 15
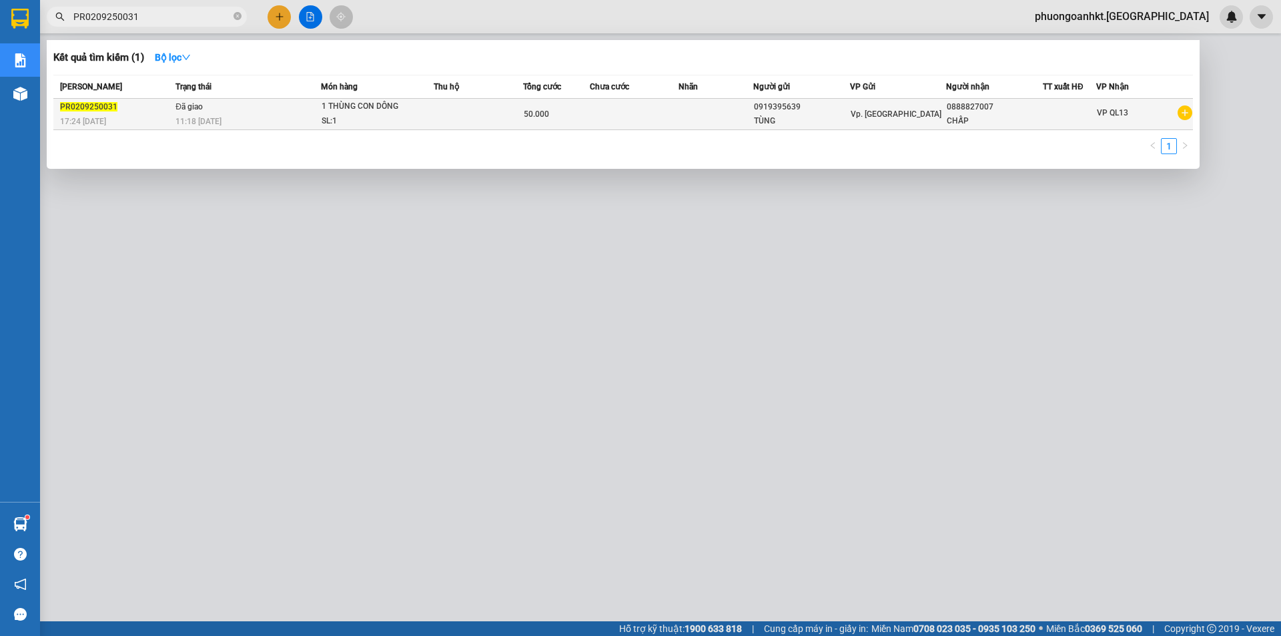
click at [250, 114] on div "11:18 [DATE]" at bounding box center [247, 121] width 145 height 15
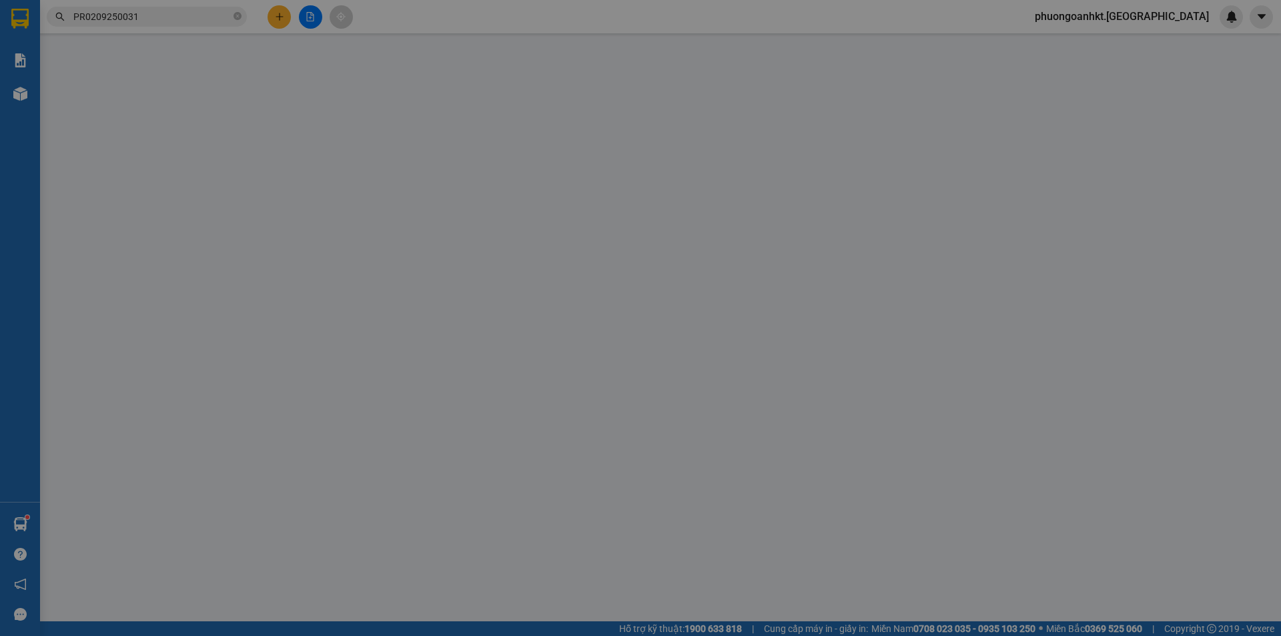
type input "0919395639"
type input "TÙNG"
type input "0888827007"
type input "CHẤP"
type input "50.000"
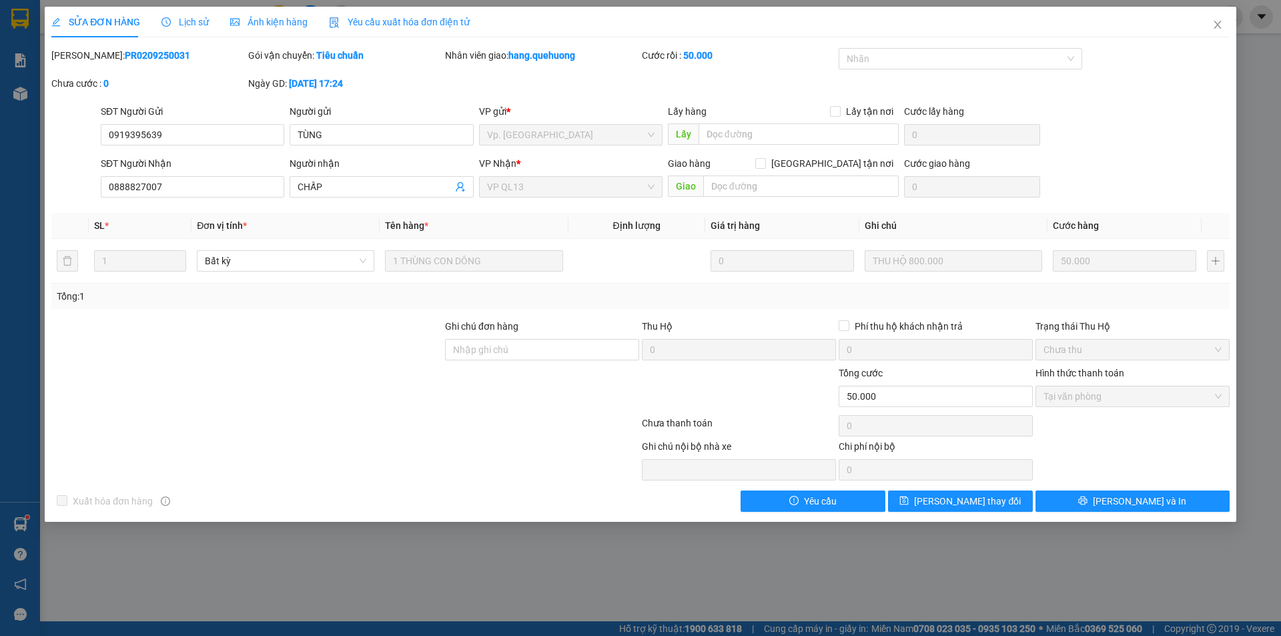
click at [197, 23] on span "Lịch sử" at bounding box center [184, 22] width 47 height 11
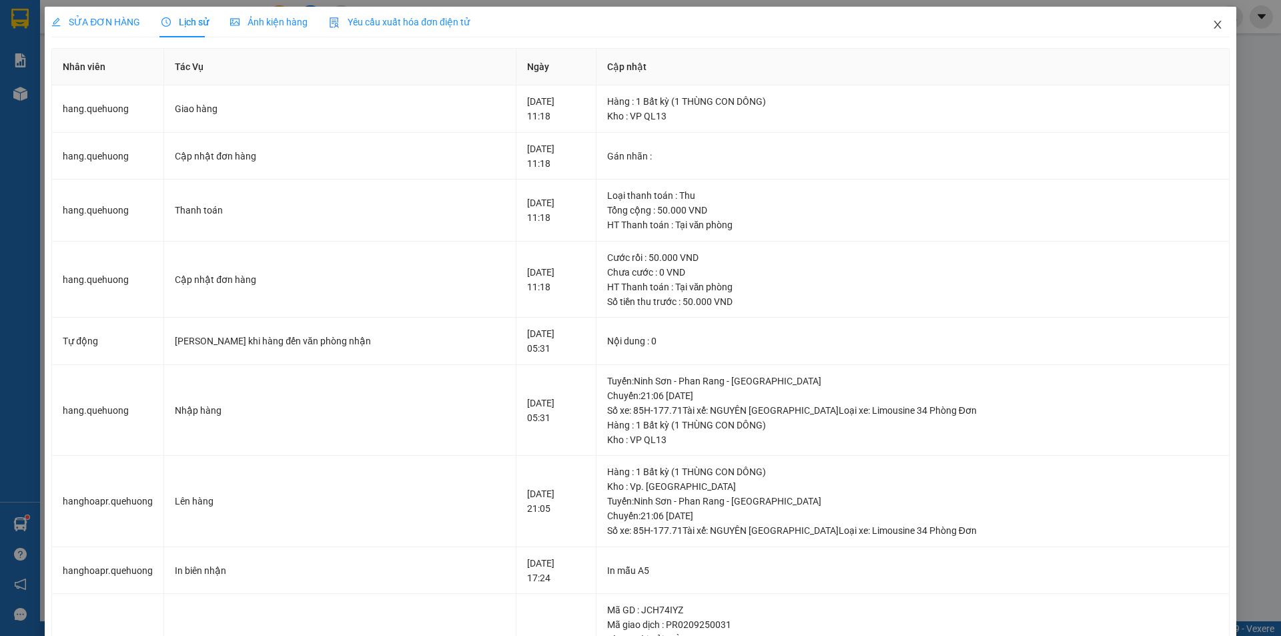
click at [1213, 25] on span "Close" at bounding box center [1217, 25] width 37 height 37
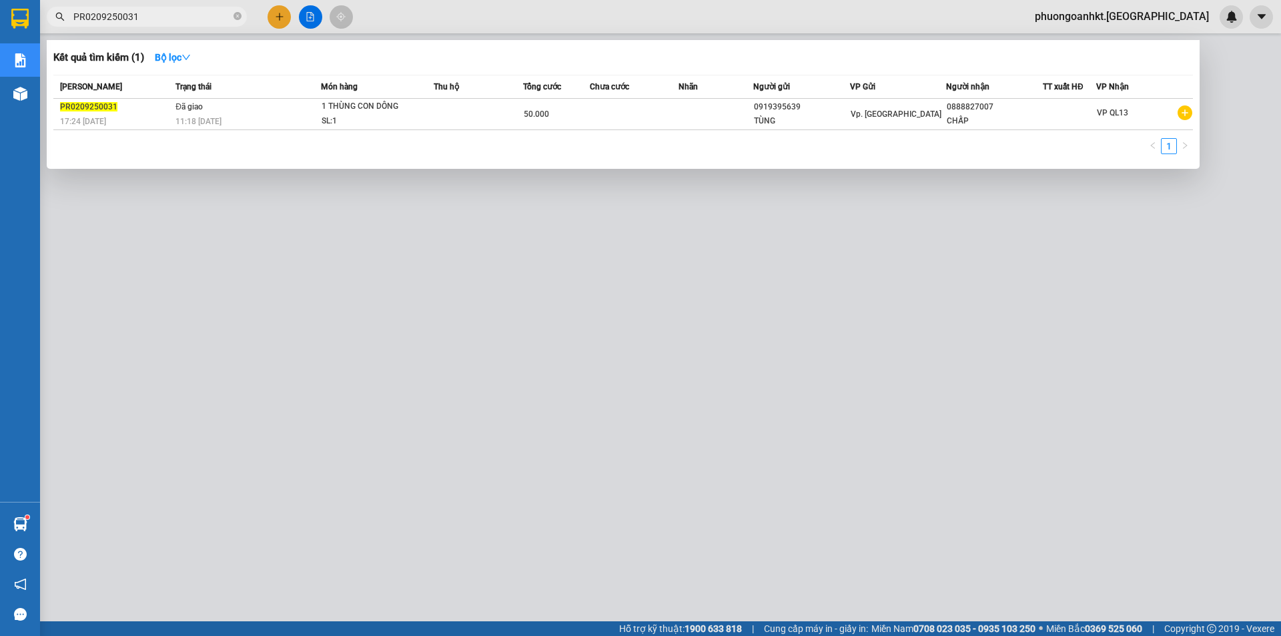
click at [137, 11] on input "PR0209250031" at bounding box center [151, 16] width 157 height 15
drag, startPoint x: 157, startPoint y: 19, endPoint x: 47, endPoint y: 14, distance: 110.2
click at [47, 14] on span "PR0209250031" at bounding box center [147, 17] width 200 height 20
paste input "19"
type input "PR0209250019"
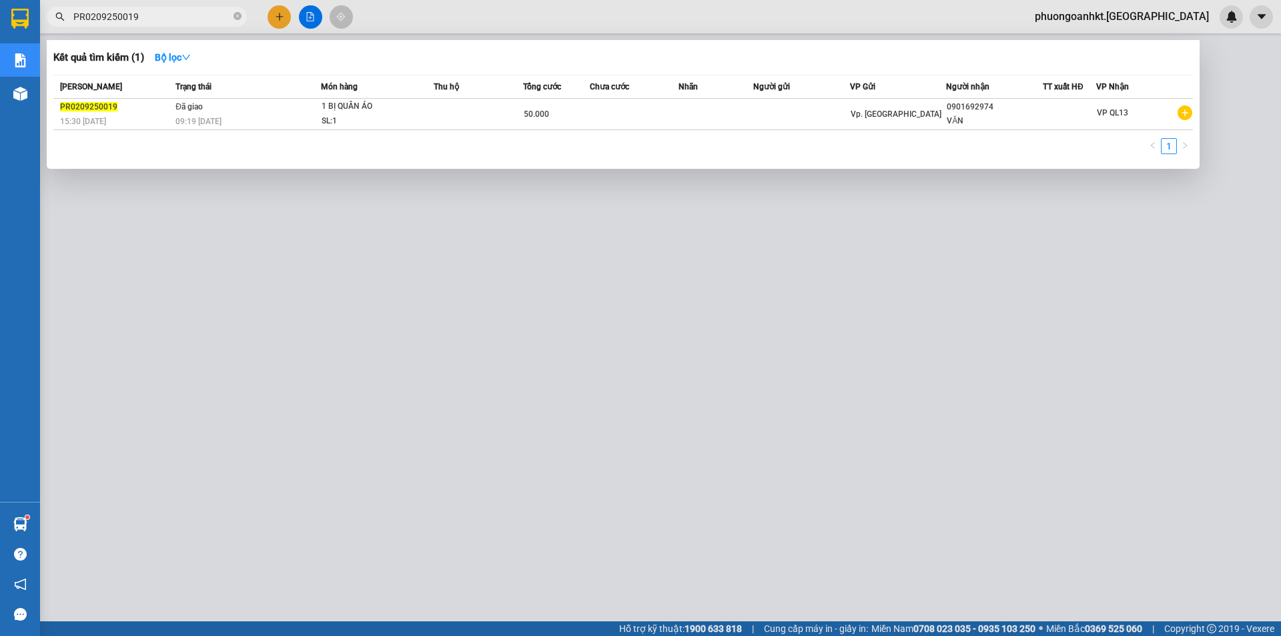
click at [147, 114] on div "15:30 [DATE]" at bounding box center [115, 121] width 111 height 15
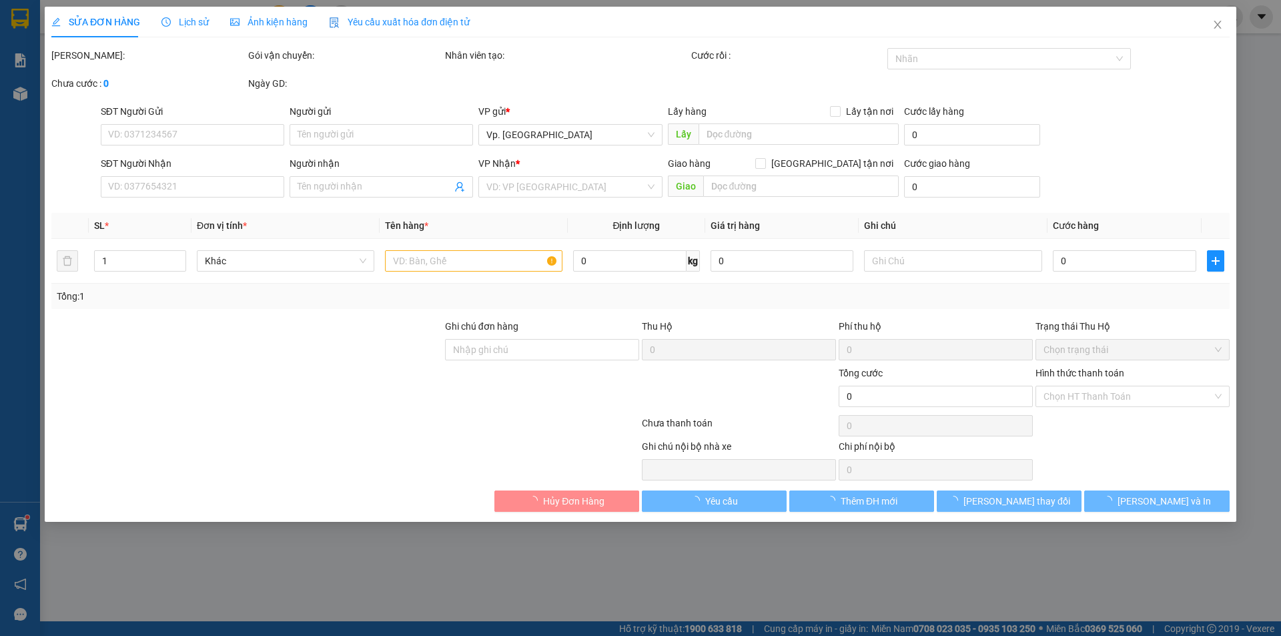
type input "0901692974"
type input "VĂN"
type input "50.000"
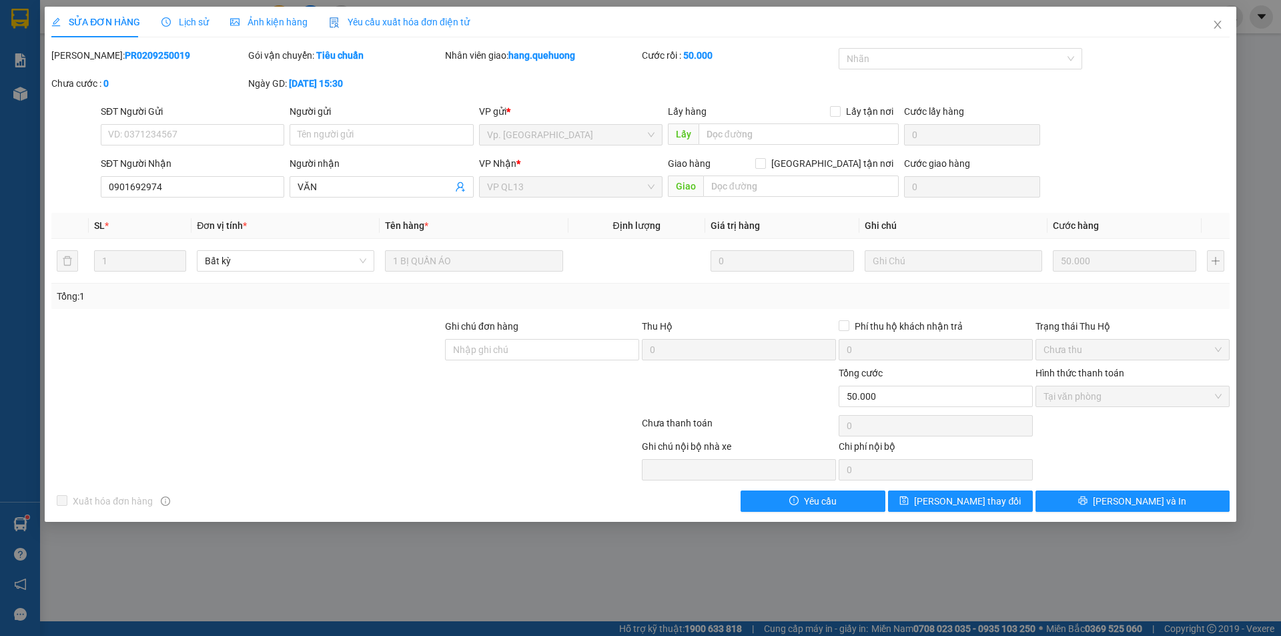
click at [192, 26] on span "Lịch sử" at bounding box center [184, 22] width 47 height 11
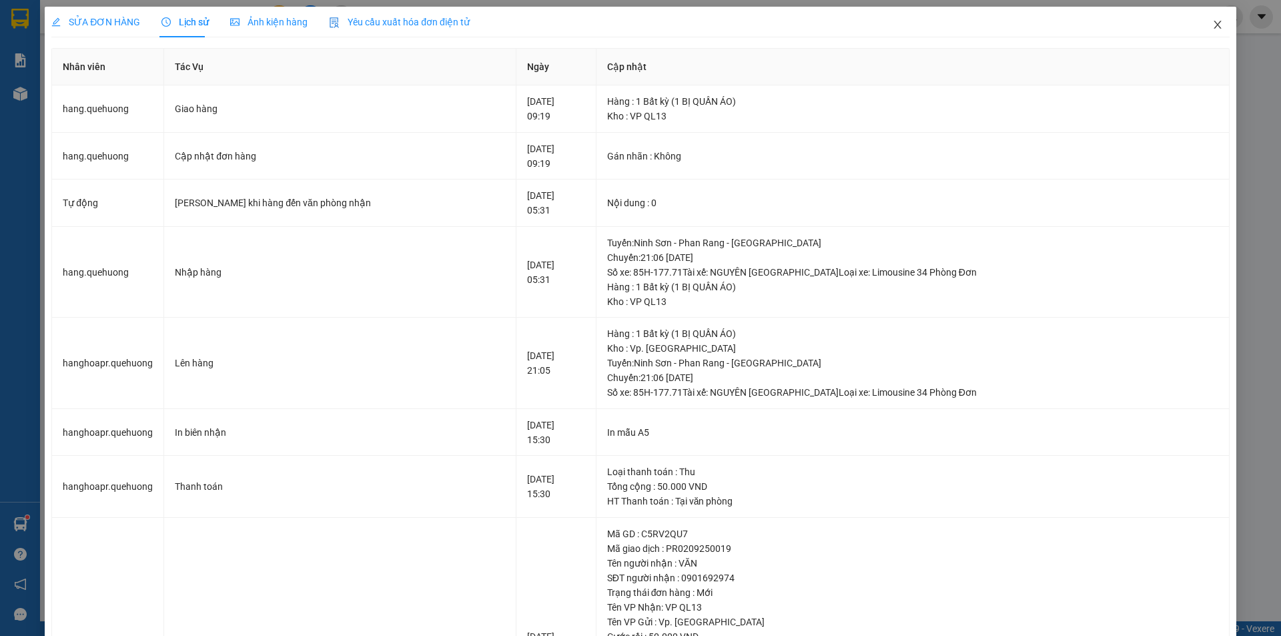
click at [1213, 25] on icon "close" at bounding box center [1216, 25] width 7 height 8
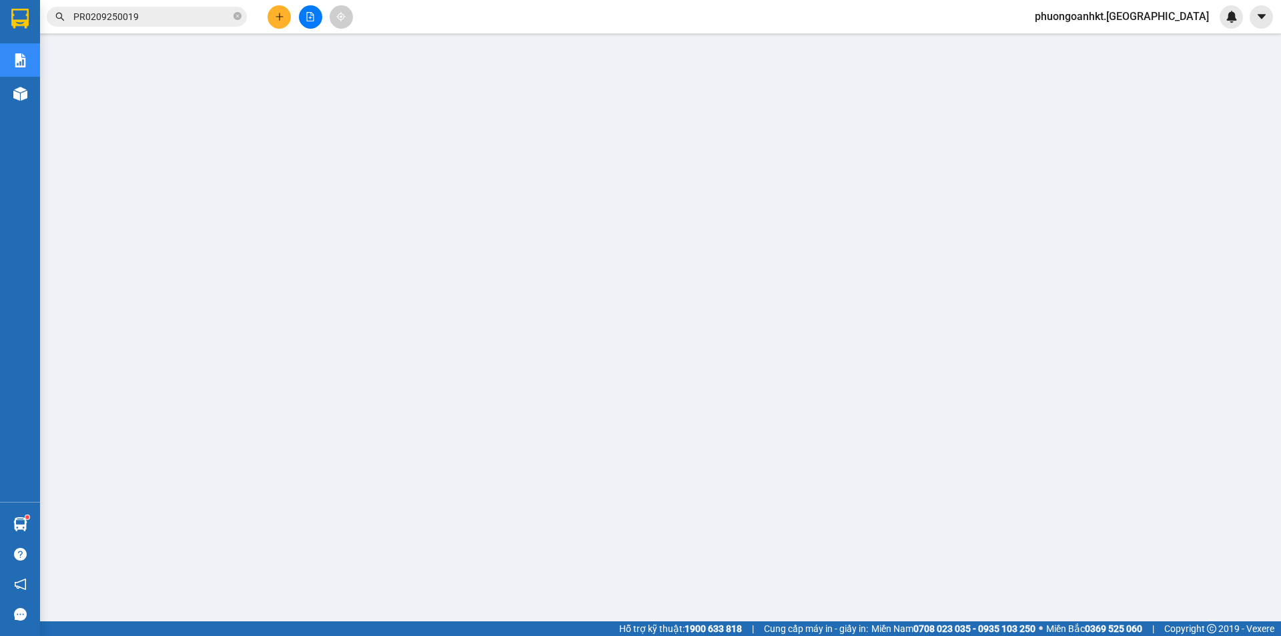
drag, startPoint x: 164, startPoint y: 15, endPoint x: 163, endPoint y: 25, distance: 9.4
click at [163, 16] on input "PR0209250019" at bounding box center [151, 16] width 157 height 15
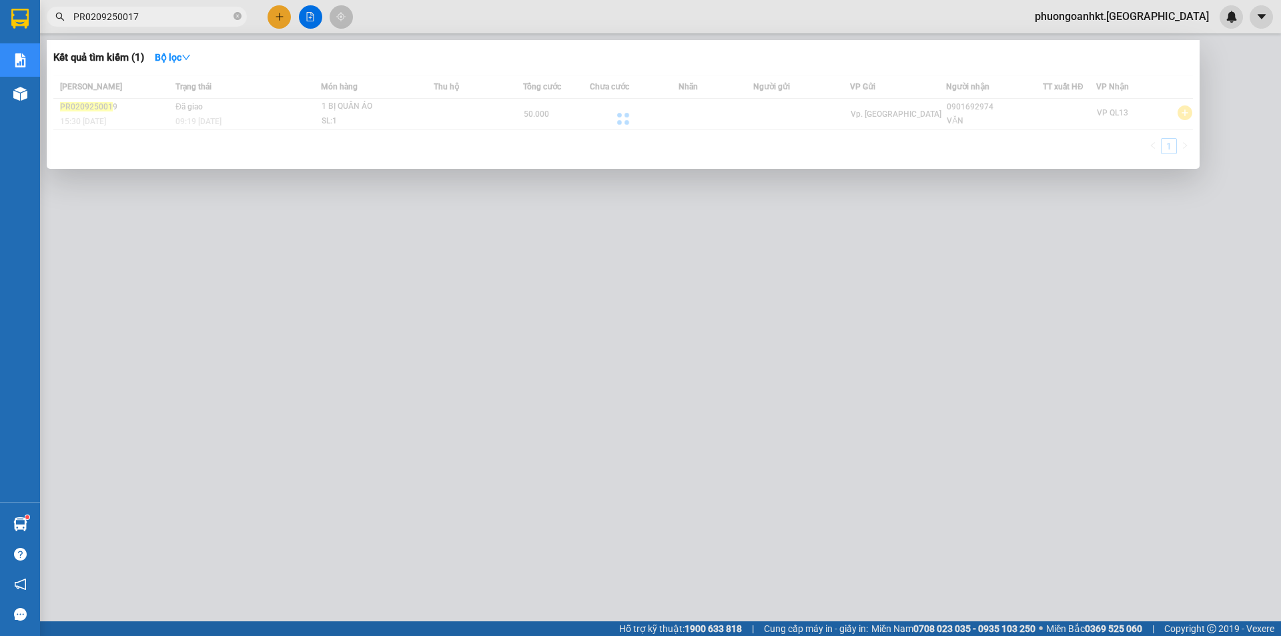
type input "PR0209250017"
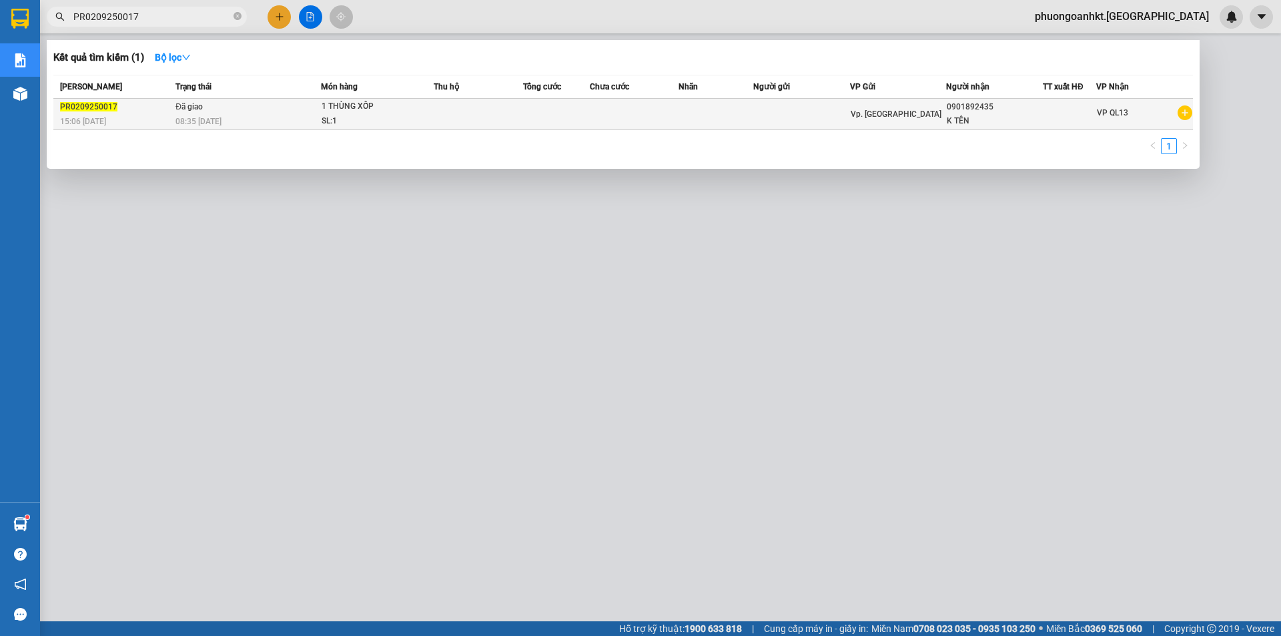
click at [256, 115] on div "08:35 [DATE]" at bounding box center [247, 121] width 145 height 15
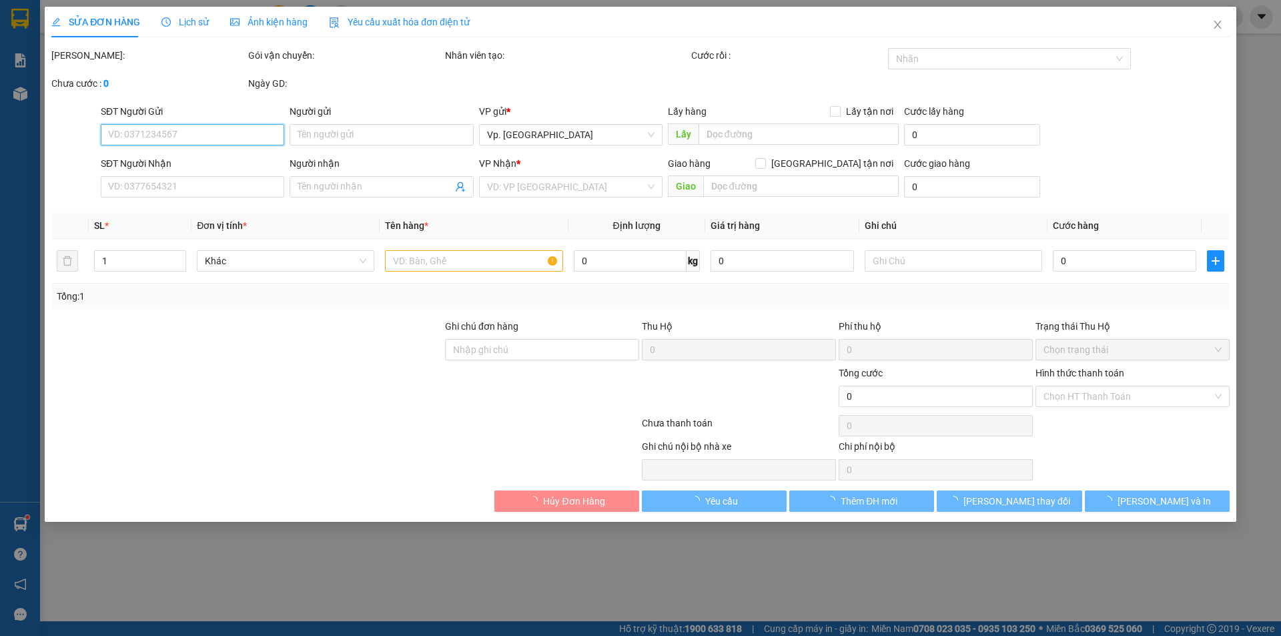
type input "0901892435"
type input "K TÊN"
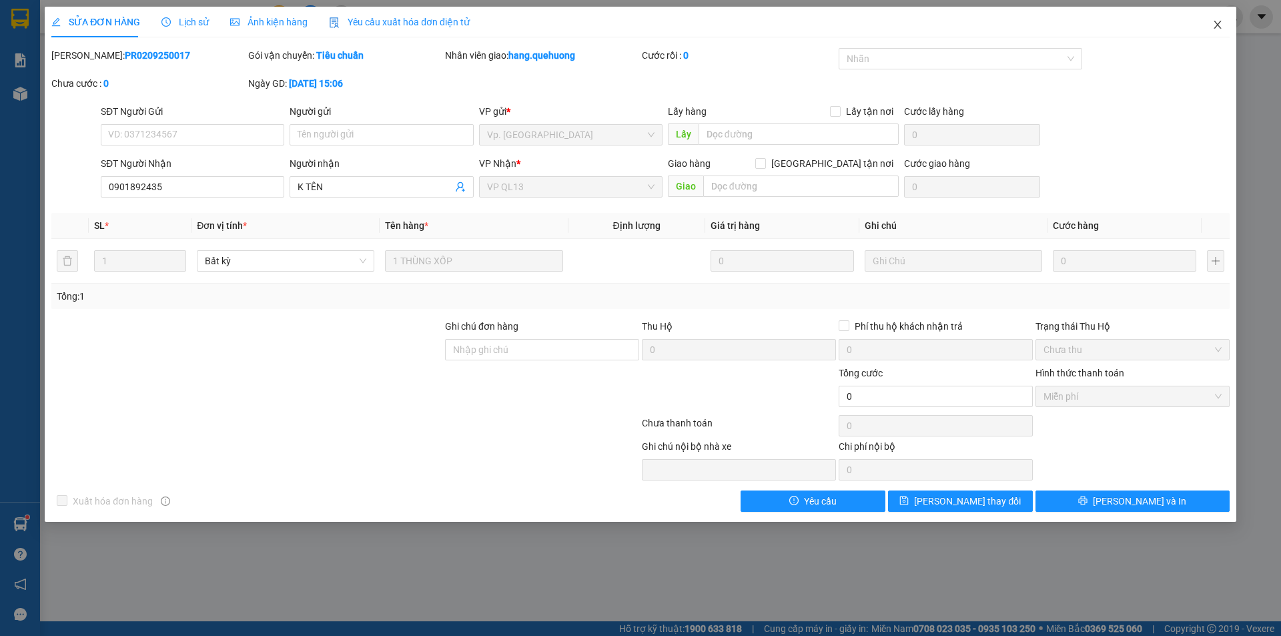
click at [1216, 32] on span "Close" at bounding box center [1217, 25] width 37 height 37
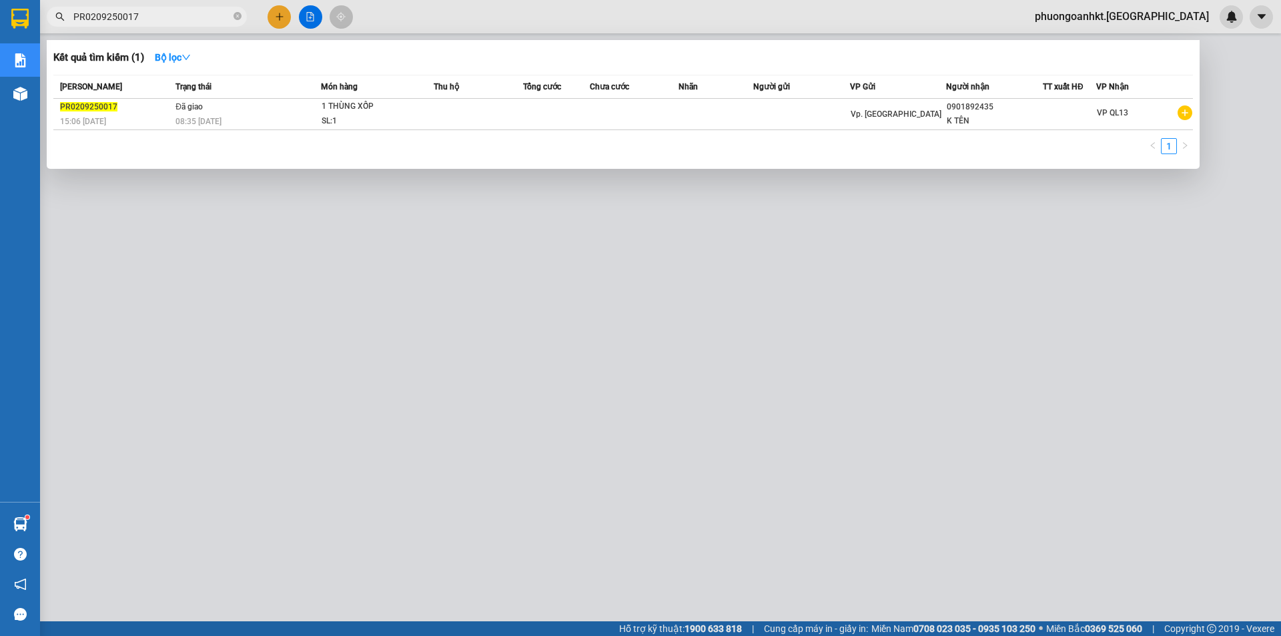
drag, startPoint x: 148, startPoint y: 22, endPoint x: 3, endPoint y: 9, distance: 146.0
click at [3, 9] on section "Kết quả tìm kiếm ( 1 ) Bộ lọc Mã ĐH Trạng thái Món hàng Thu hộ Tổng cước Chưa c…" at bounding box center [640, 318] width 1281 height 636
paste input "NS0109250009"
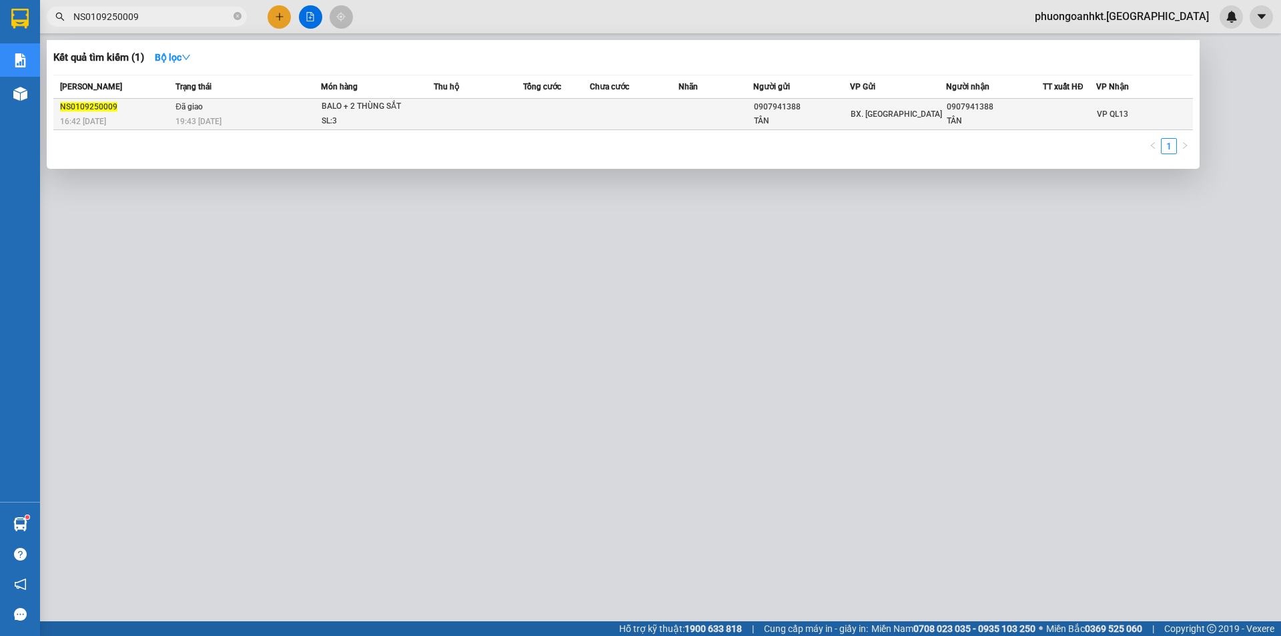
type input "NS0109250009"
click at [268, 123] on div "19:43 [DATE]" at bounding box center [247, 121] width 145 height 15
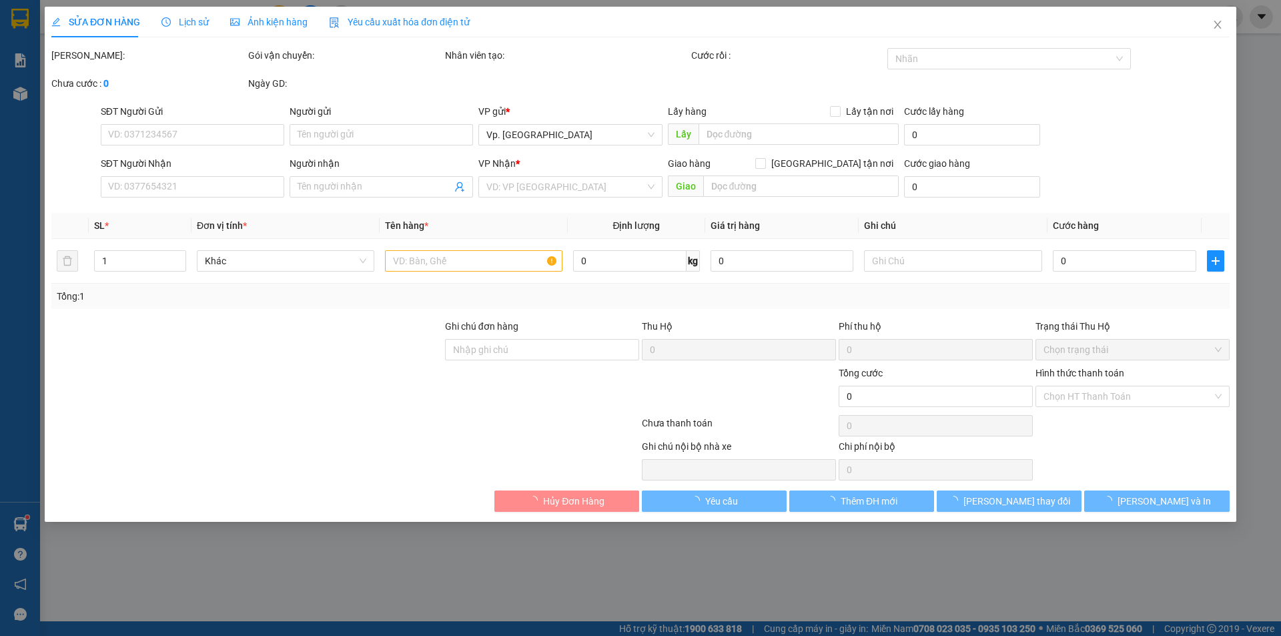
type input "0907941388"
type input "TÂN"
type input "0907941388"
type input "TÂN"
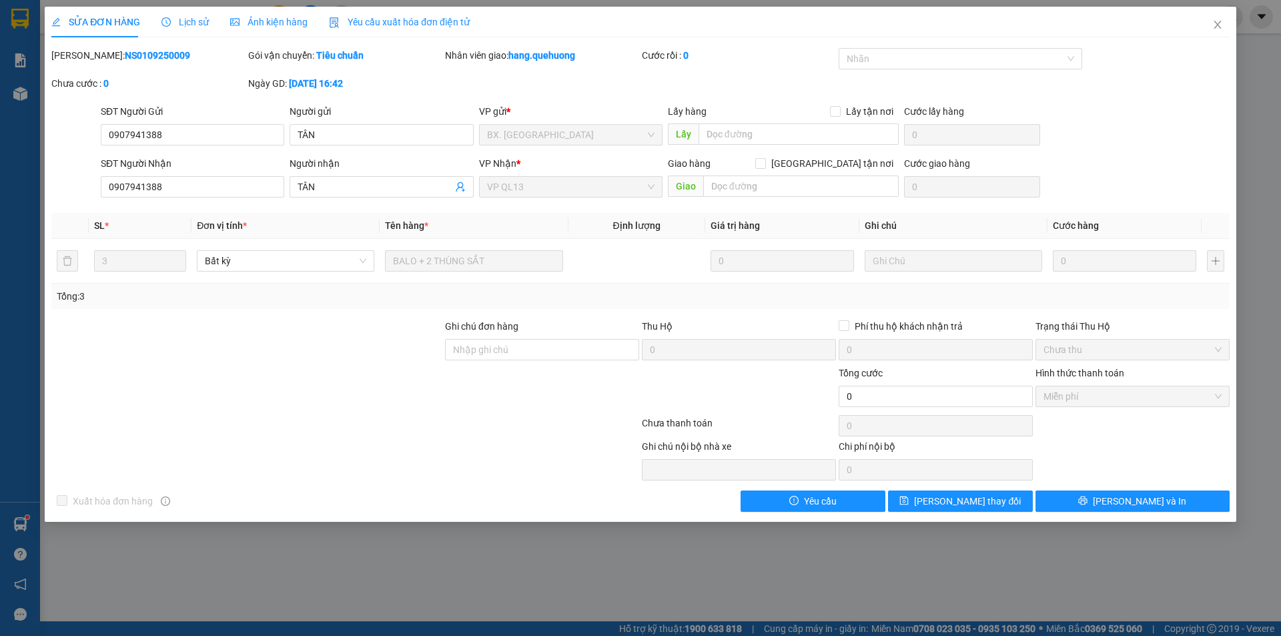
click at [125, 51] on b "NS0109250009" at bounding box center [157, 55] width 65 height 11
click at [194, 29] on div "Lịch sử" at bounding box center [184, 22] width 47 height 31
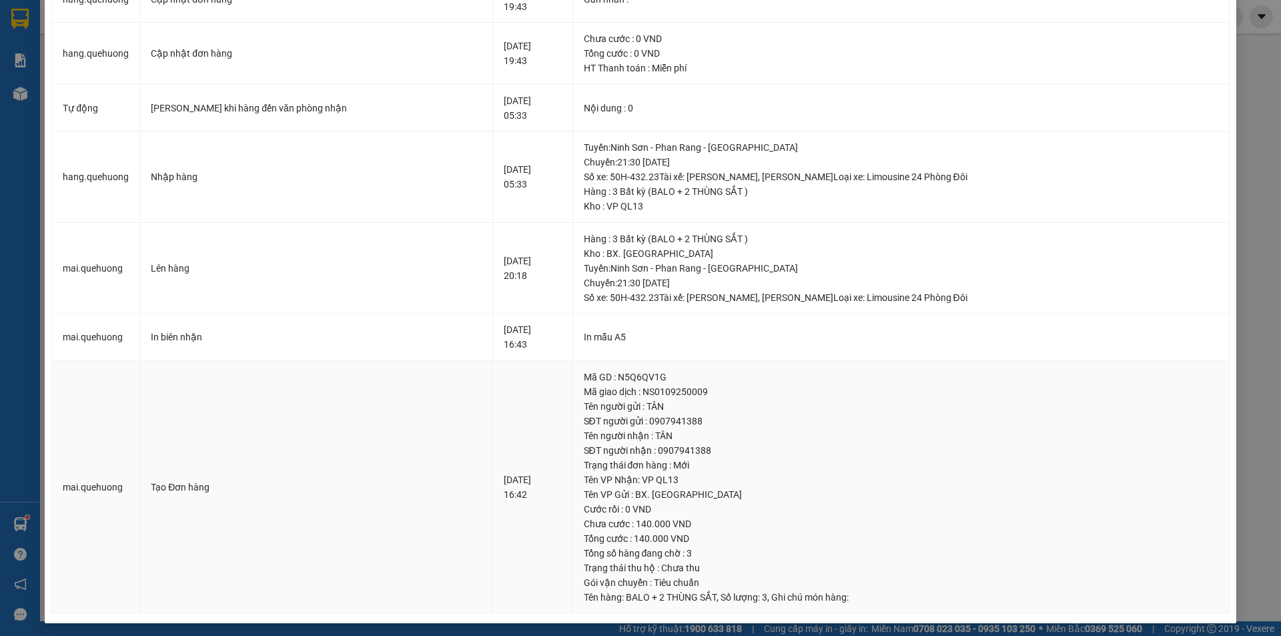
scroll to position [160, 0]
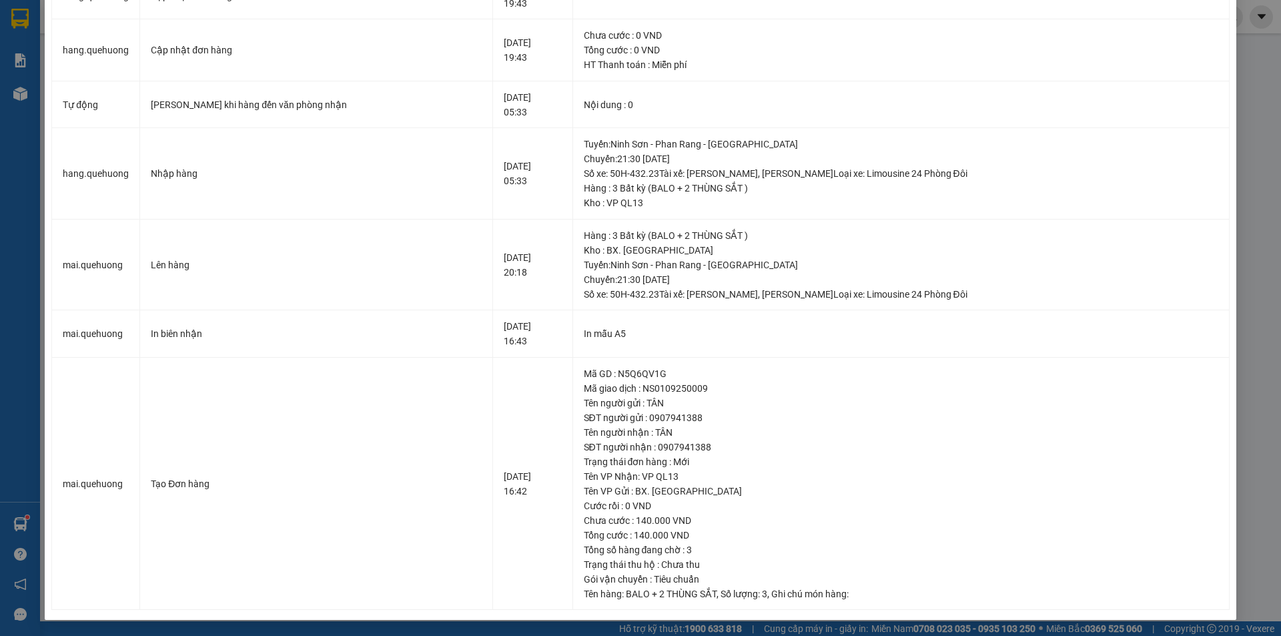
click at [1263, 163] on div "SỬA ĐƠN HÀNG Lịch sử Ảnh kiện hàng Yêu cầu xuất hóa đơn điện tử Total Paid Fee …" at bounding box center [640, 318] width 1281 height 636
click at [1258, 97] on div "SỬA ĐƠN HÀNG Lịch sử Ảnh kiện hàng Yêu cầu xuất hóa đơn điện tử Total Paid Fee …" at bounding box center [640, 318] width 1281 height 636
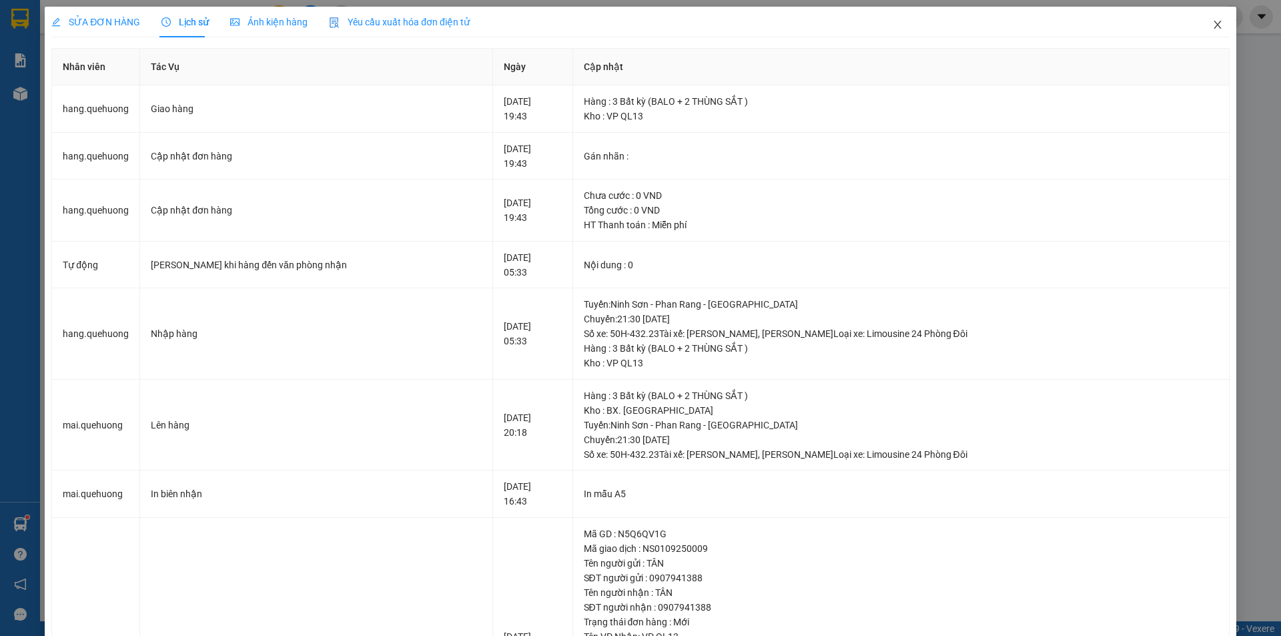
click at [1212, 22] on icon "close" at bounding box center [1217, 24] width 11 height 11
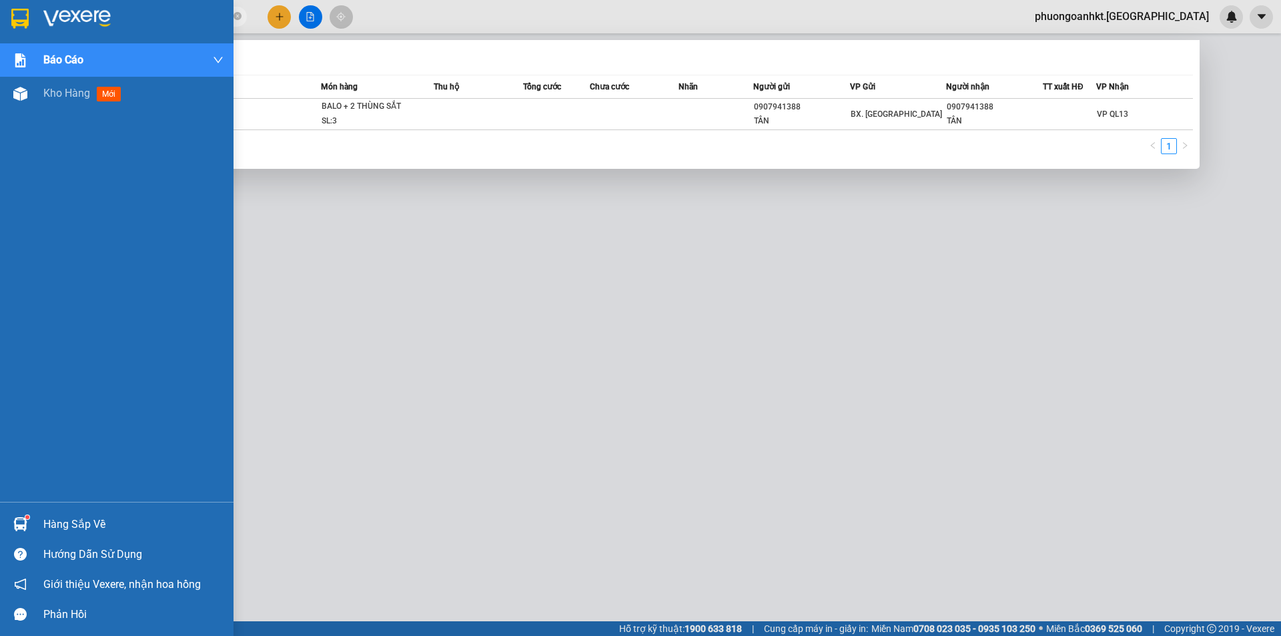
drag, startPoint x: 151, startPoint y: 19, endPoint x: 34, endPoint y: 8, distance: 117.9
click at [29, 16] on section "Kết quả tìm kiếm ( 1 ) Bộ lọc Mã ĐH Trạng thái Món hàng Thu hộ Tổng cước Chưa c…" at bounding box center [640, 318] width 1281 height 636
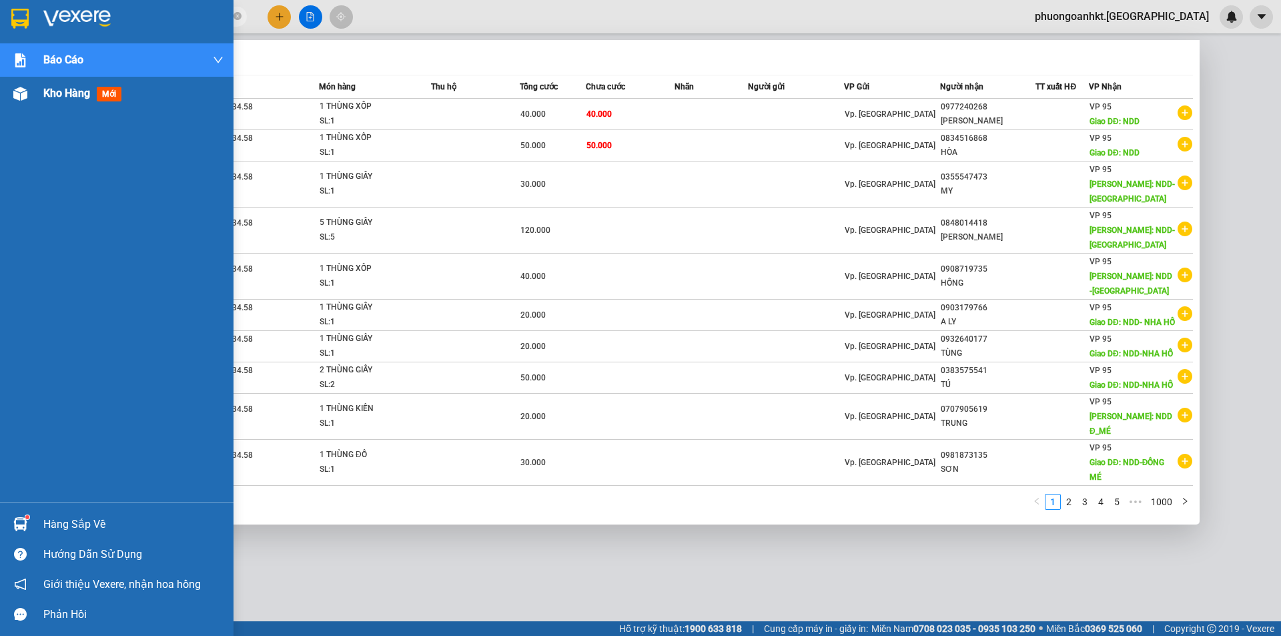
click at [56, 99] on span "Kho hàng" at bounding box center [66, 93] width 47 height 13
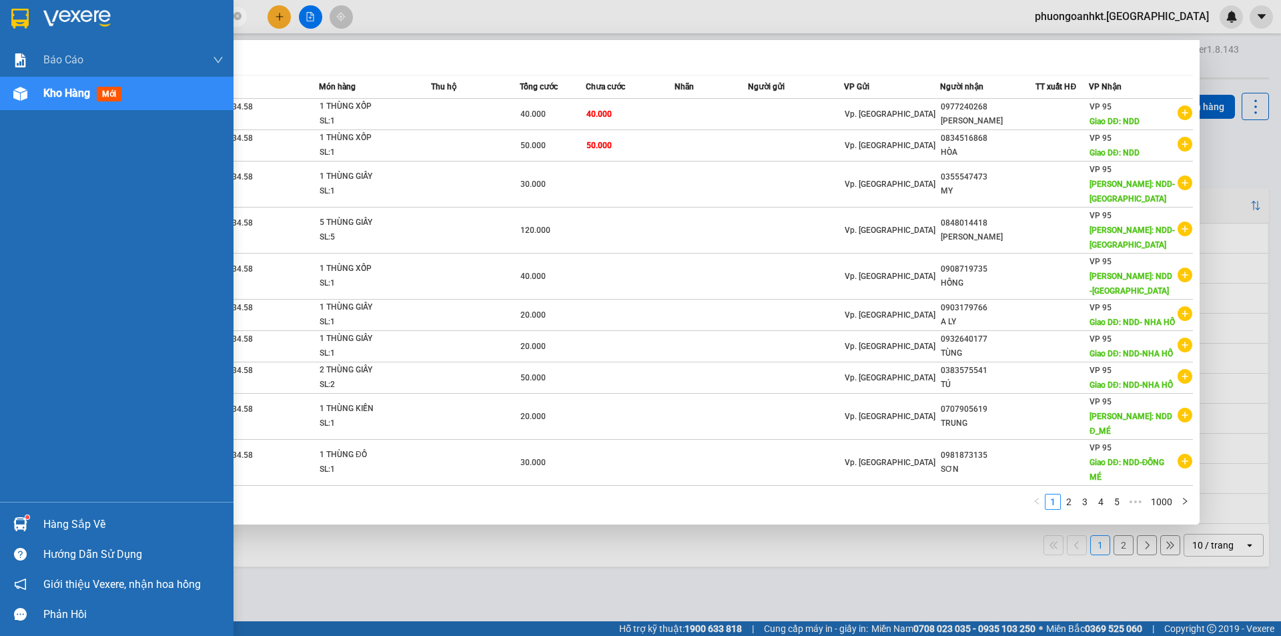
click at [27, 96] on img at bounding box center [20, 94] width 14 height 14
click at [74, 95] on span "Kho hàng" at bounding box center [66, 93] width 47 height 13
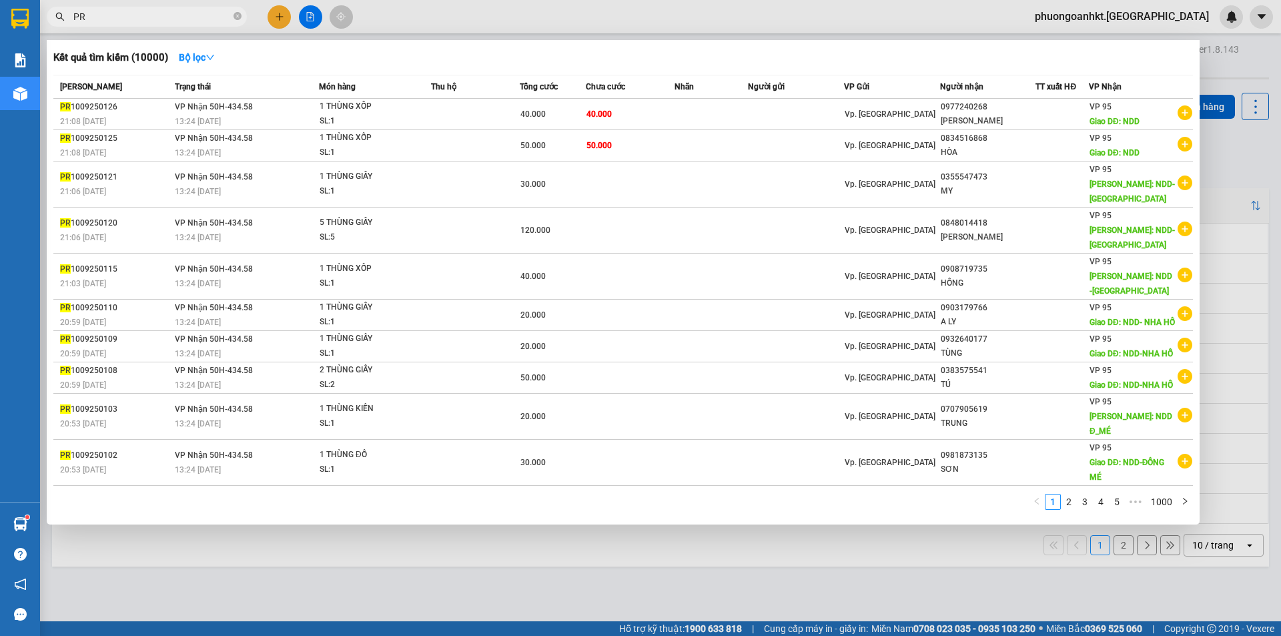
click at [396, 562] on div at bounding box center [640, 318] width 1281 height 636
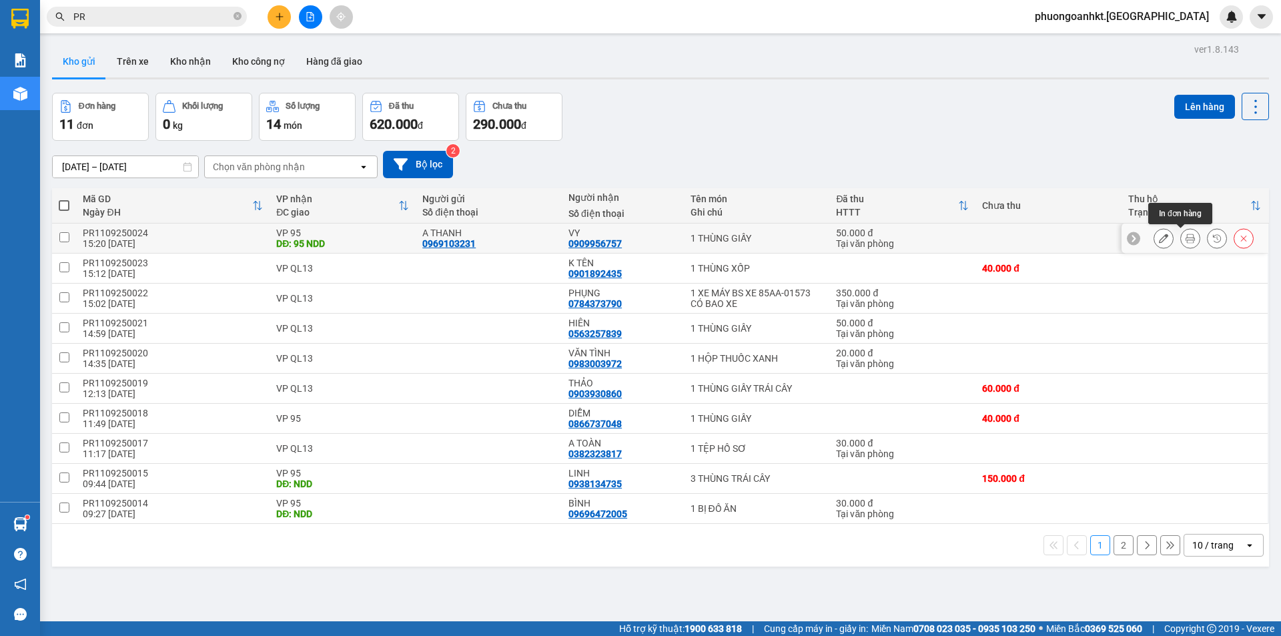
click at [1185, 241] on icon at bounding box center [1189, 237] width 9 height 9
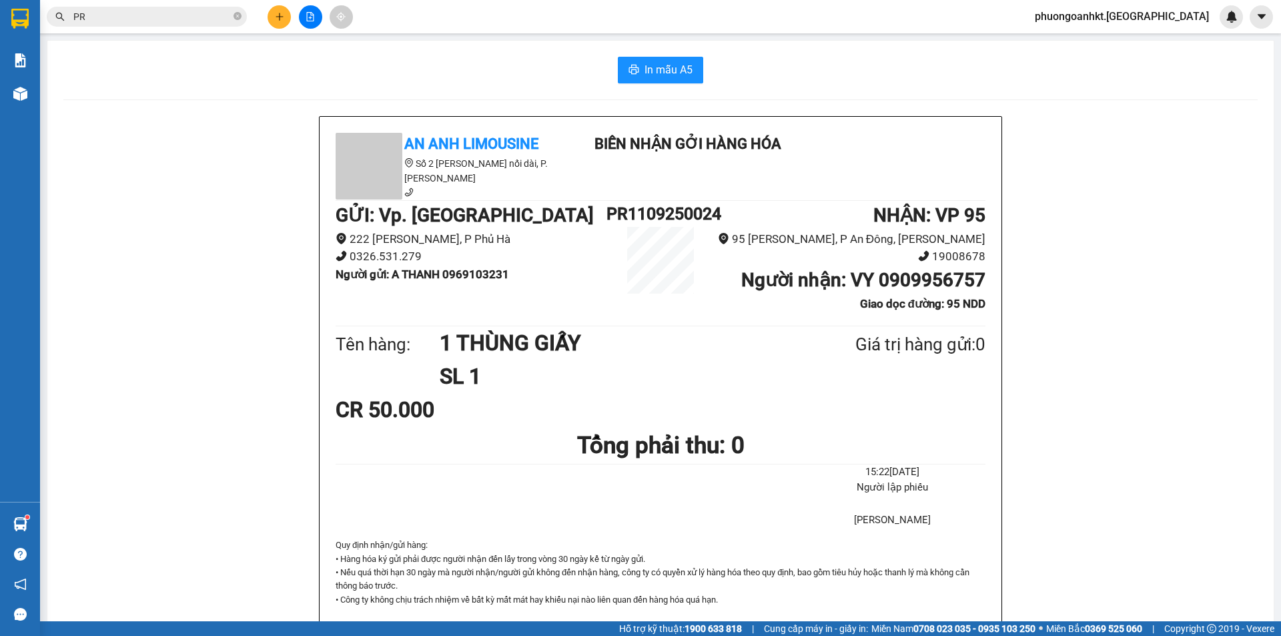
click at [1103, 239] on div "An Anh Limousine Số 2 [PERSON_NAME] nối dài, P. [PERSON_NAME] Biên nhận gởi hàn…" at bounding box center [660, 636] width 1194 height 1040
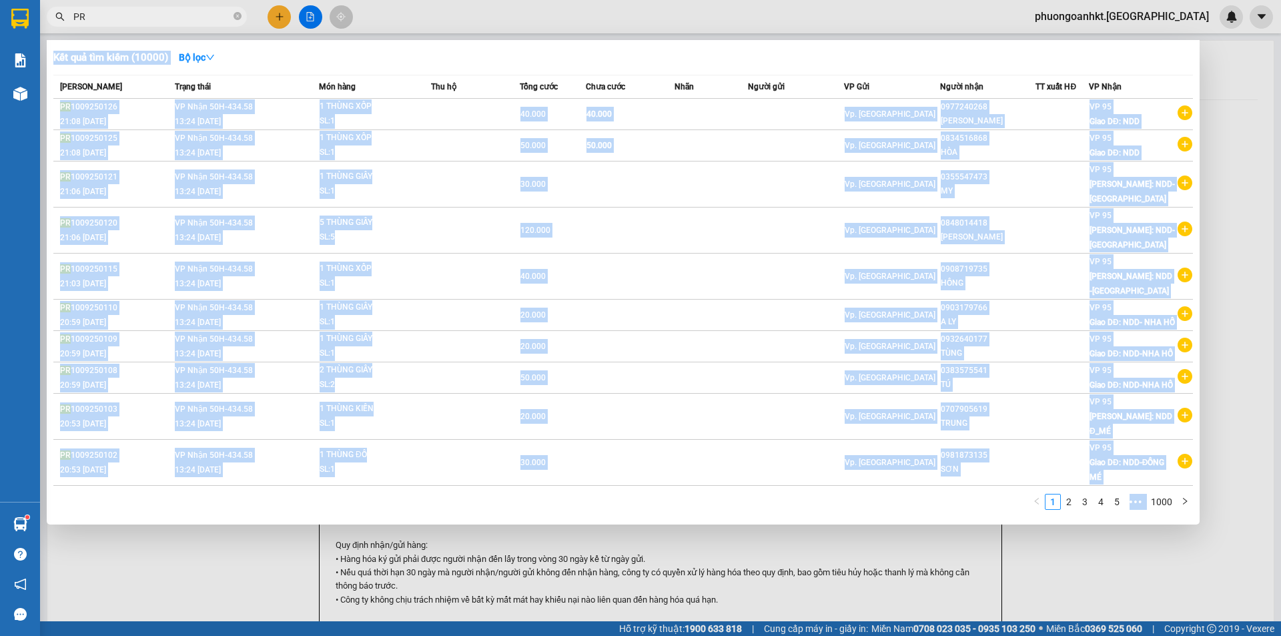
drag, startPoint x: 135, startPoint y: 9, endPoint x: 59, endPoint y: 6, distance: 76.1
click at [59, 6] on div "Kết quả tìm kiếm ( 10000 ) Bộ lọc Mã ĐH Trạng thái Món hàng Thu hộ Tổng cước Ch…" at bounding box center [130, 16] width 260 height 23
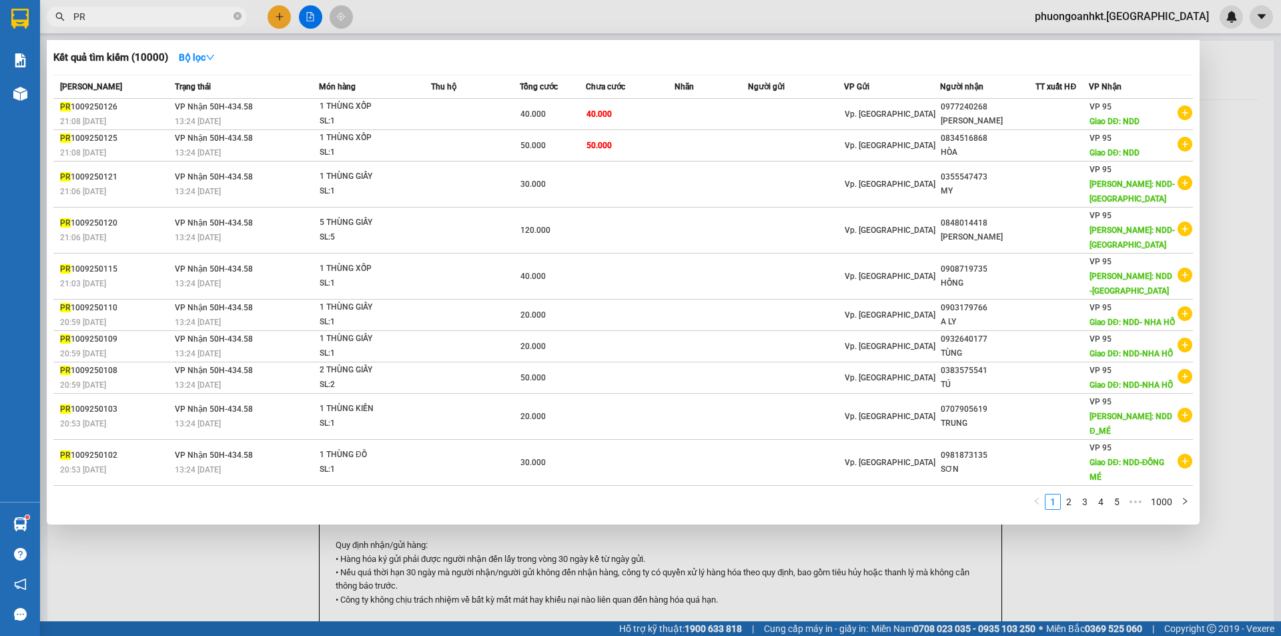
drag, startPoint x: 103, startPoint y: 22, endPoint x: 63, endPoint y: 21, distance: 39.4
click at [63, 21] on span "PR" at bounding box center [147, 17] width 200 height 20
paste input "NS0209250018"
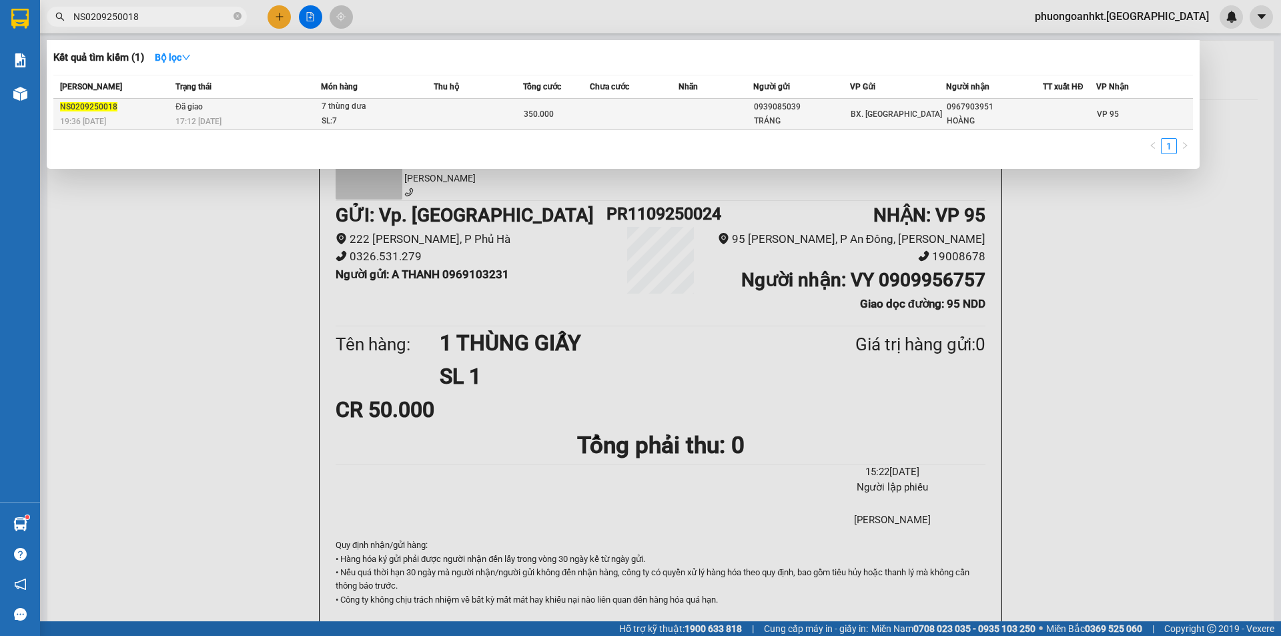
type input "NS0209250018"
click at [105, 118] on span "19:36 [DATE]" at bounding box center [83, 121] width 46 height 9
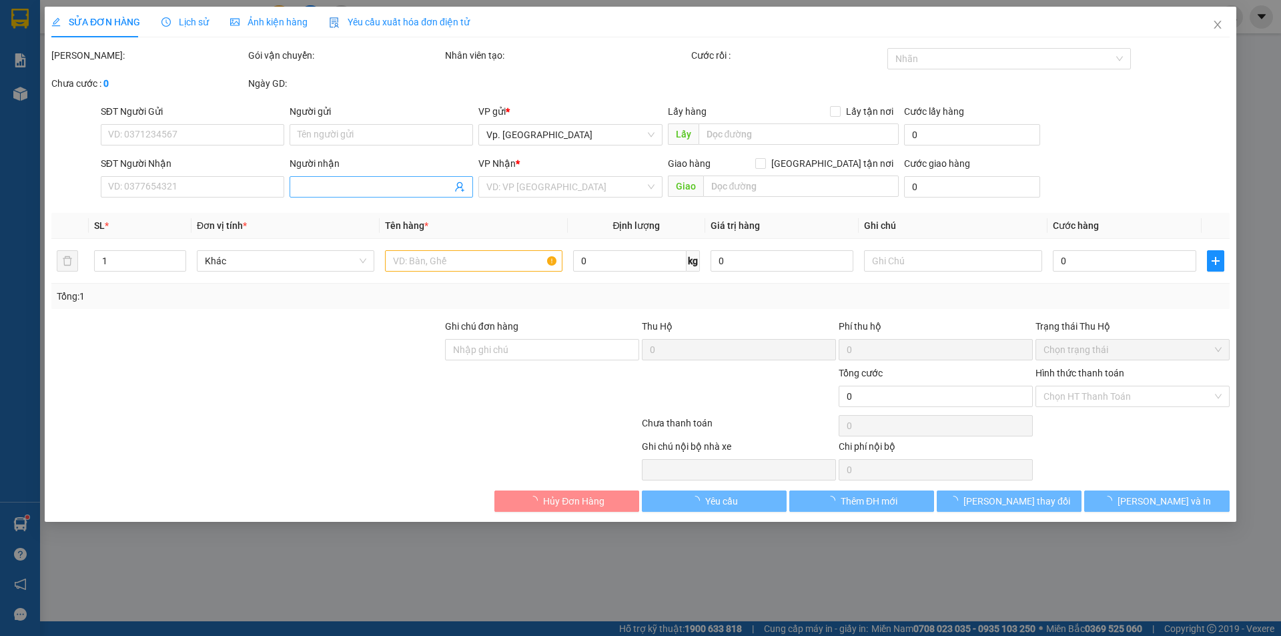
type input "0939085039"
type input "TRÁNG"
type input "0967903951"
type input "HOÀNG"
type input "350.000"
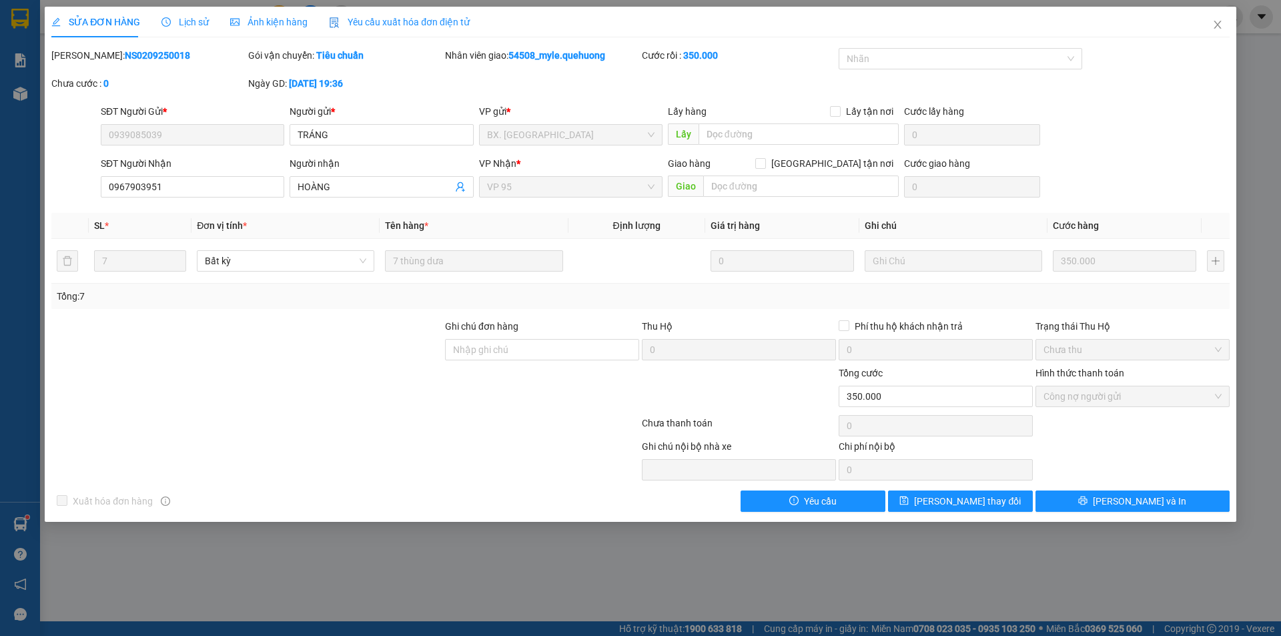
click at [201, 21] on span "Lịch sử" at bounding box center [184, 22] width 47 height 11
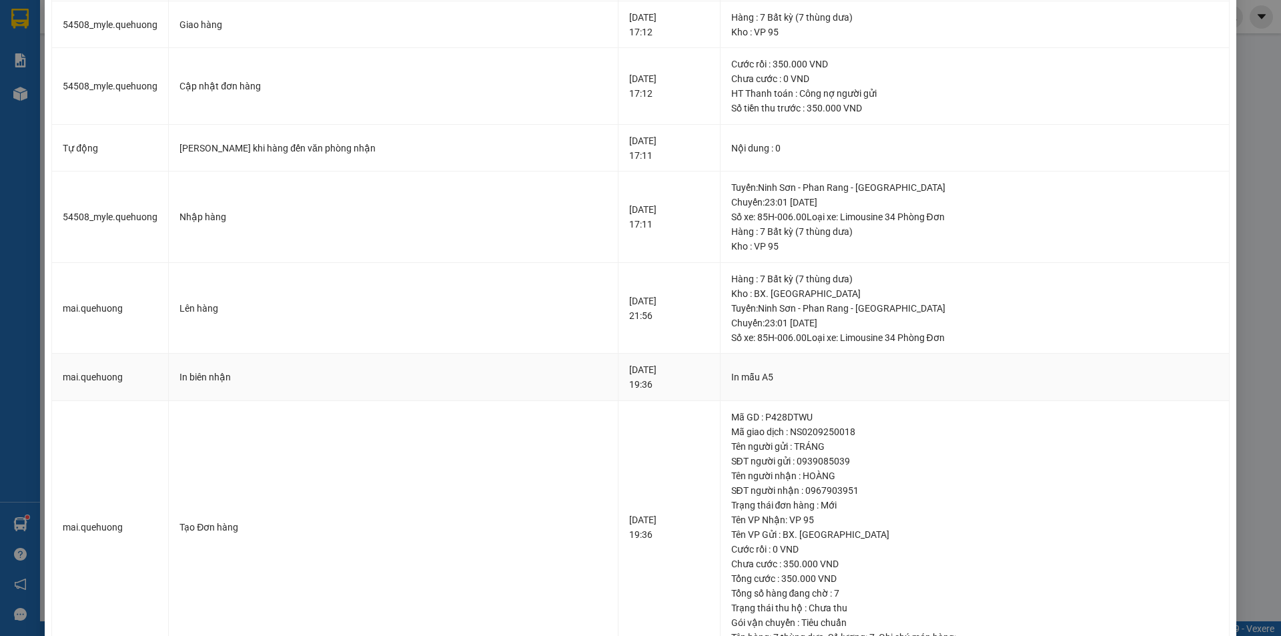
scroll to position [108, 0]
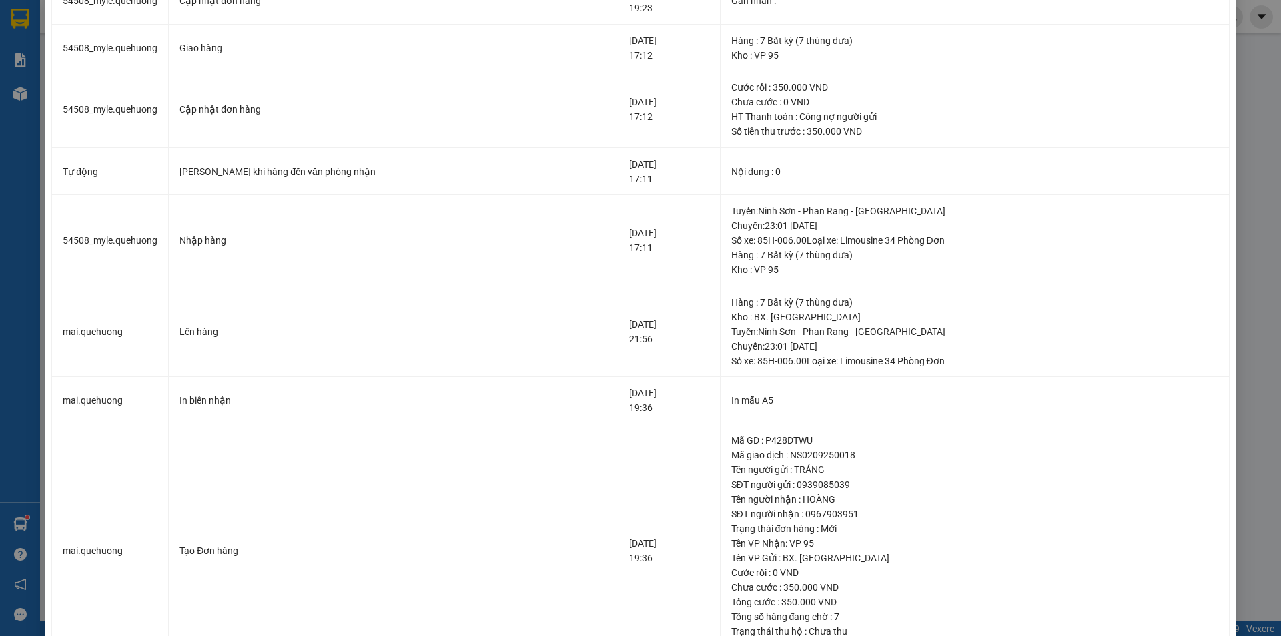
click at [1236, 160] on div "SỬA ĐƠN HÀNG Lịch sử Ảnh kiện hàng Yêu cầu xuất hóa đơn điện tử Total Paid Fee …" at bounding box center [640, 318] width 1281 height 636
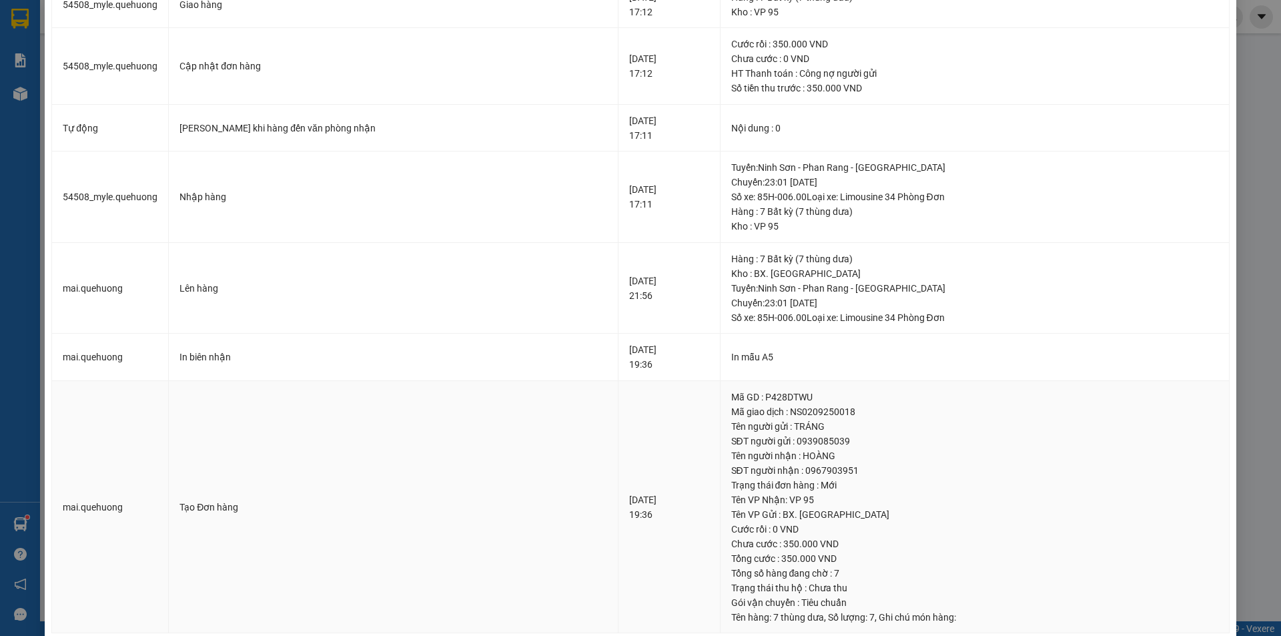
scroll to position [175, 0]
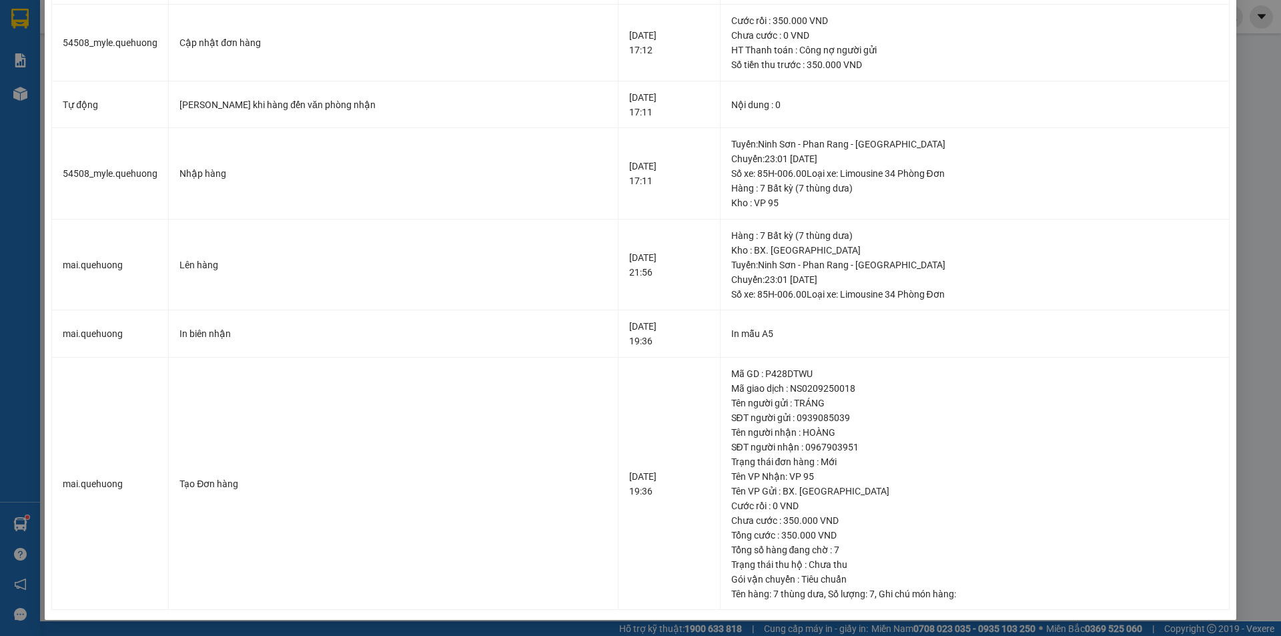
click at [1257, 540] on div "SỬA ĐƠN HÀNG Lịch sử Ảnh kiện hàng Yêu cầu xuất hóa đơn điện tử Total Paid Fee …" at bounding box center [640, 318] width 1281 height 636
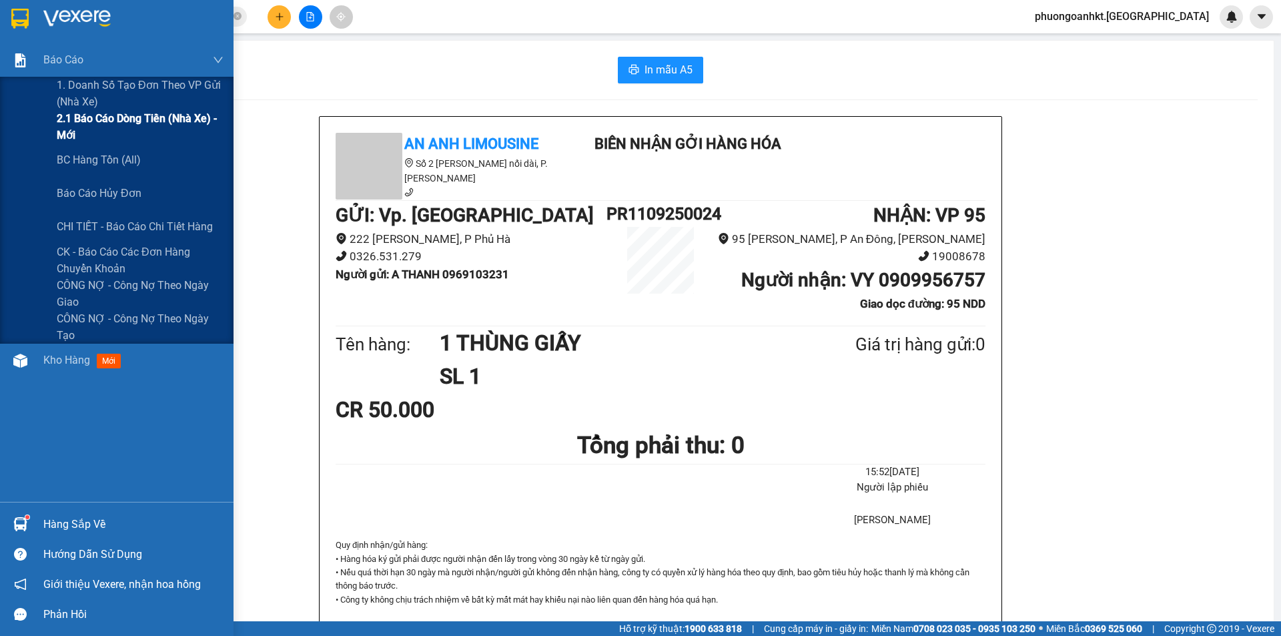
click at [116, 126] on span "2.1 Báo cáo dòng tiền (nhà xe) - mới" at bounding box center [140, 126] width 167 height 33
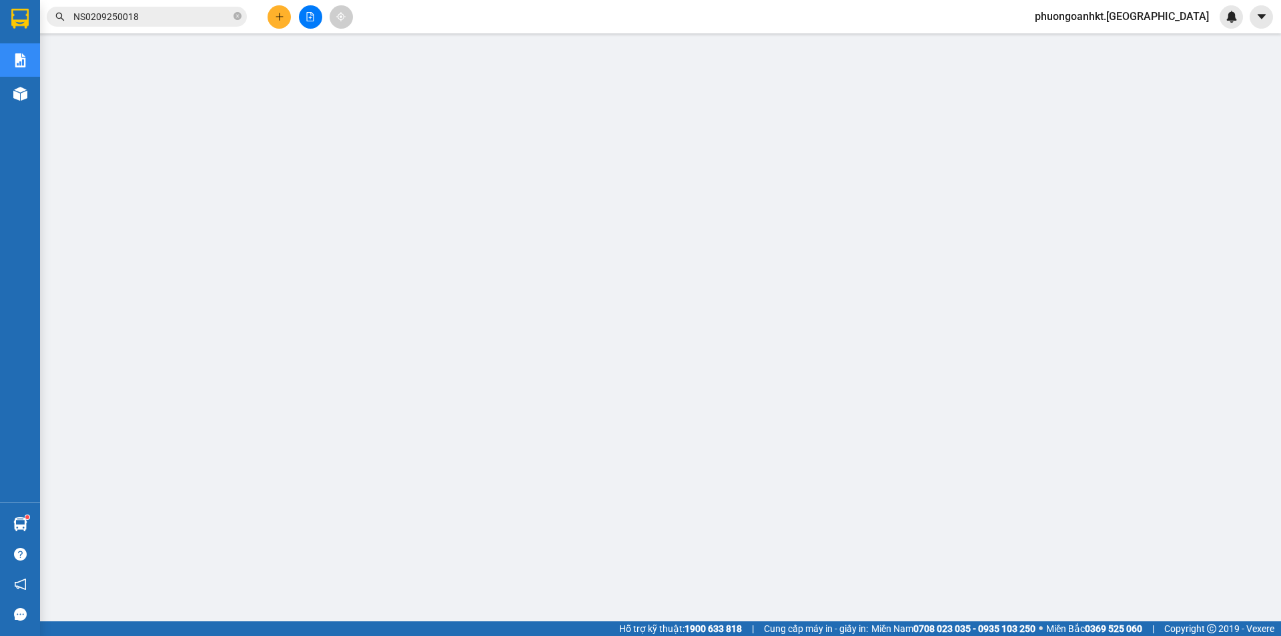
scroll to position [26, 0]
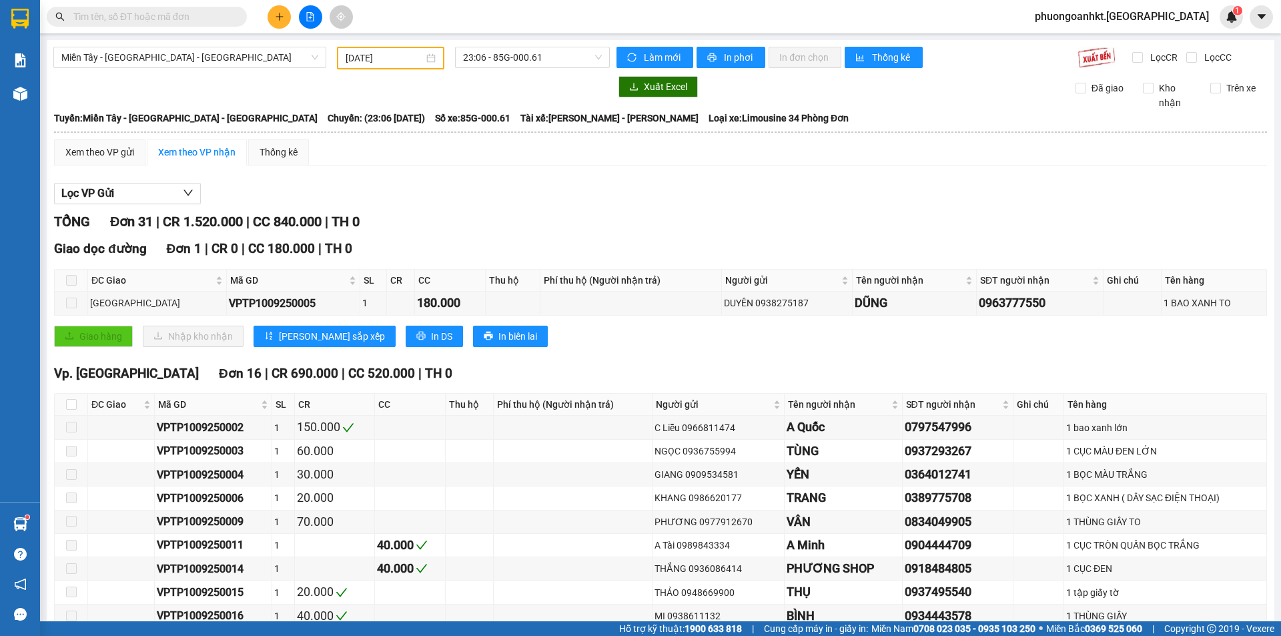
scroll to position [334, 0]
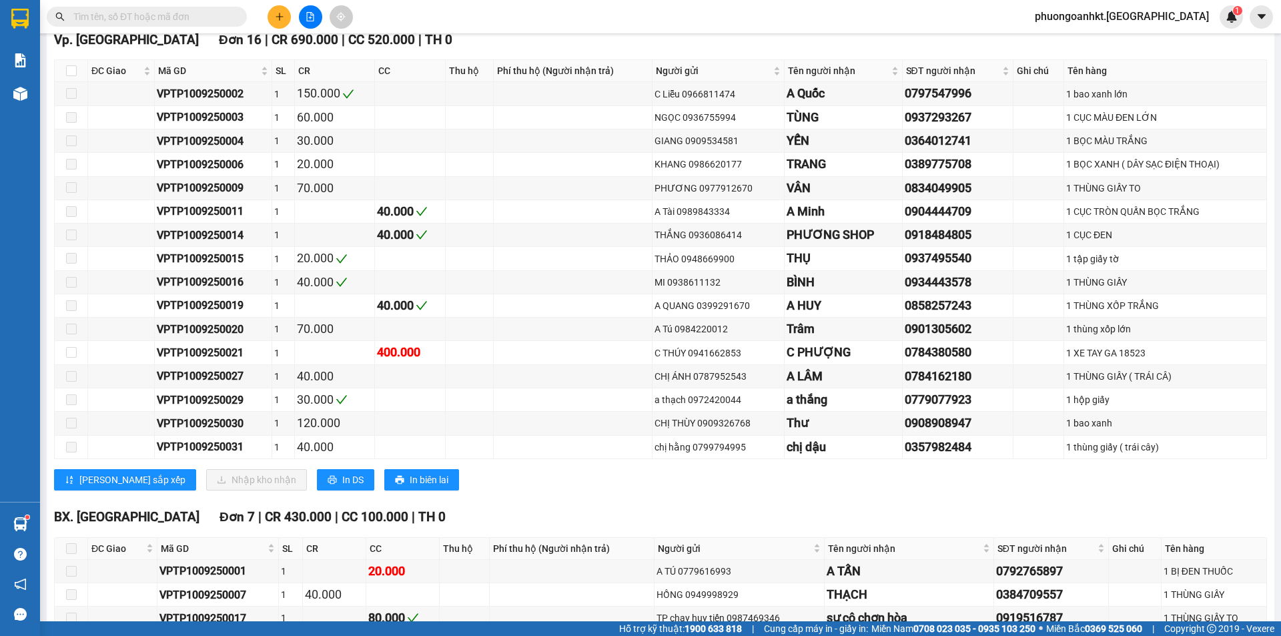
click at [1165, 19] on span "phuongoanhkt.[GEOGRAPHIC_DATA]" at bounding box center [1121, 16] width 195 height 17
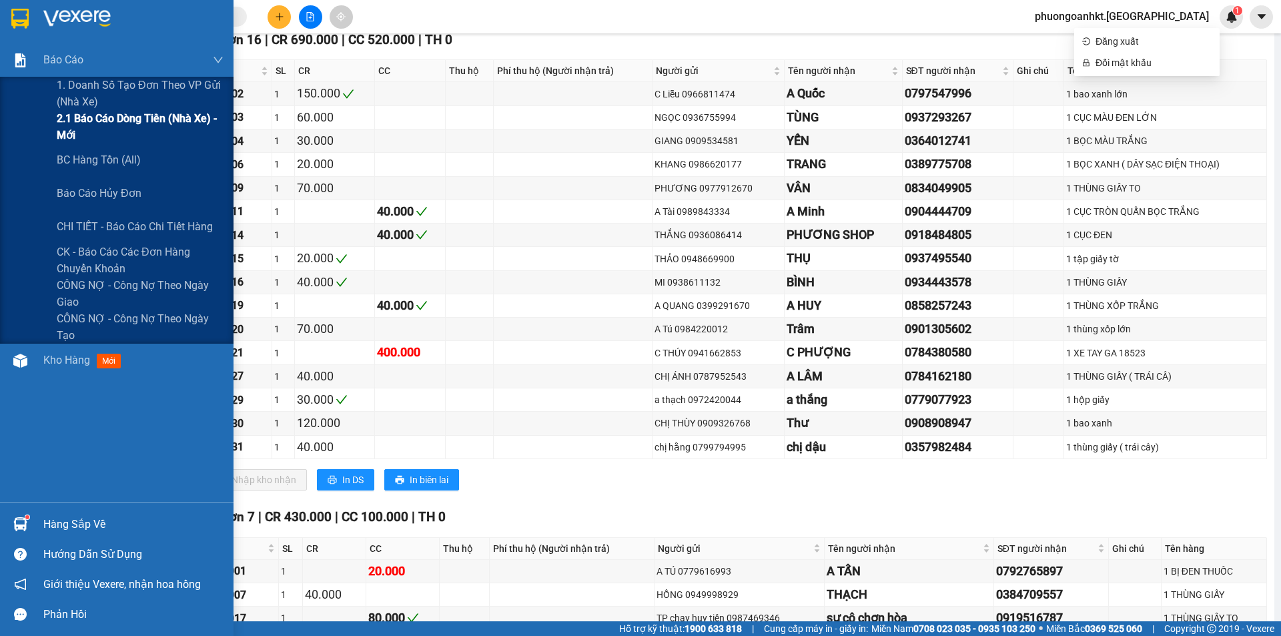
click at [74, 120] on span "2.1 Báo cáo dòng tiền (nhà xe) - mới" at bounding box center [140, 126] width 167 height 33
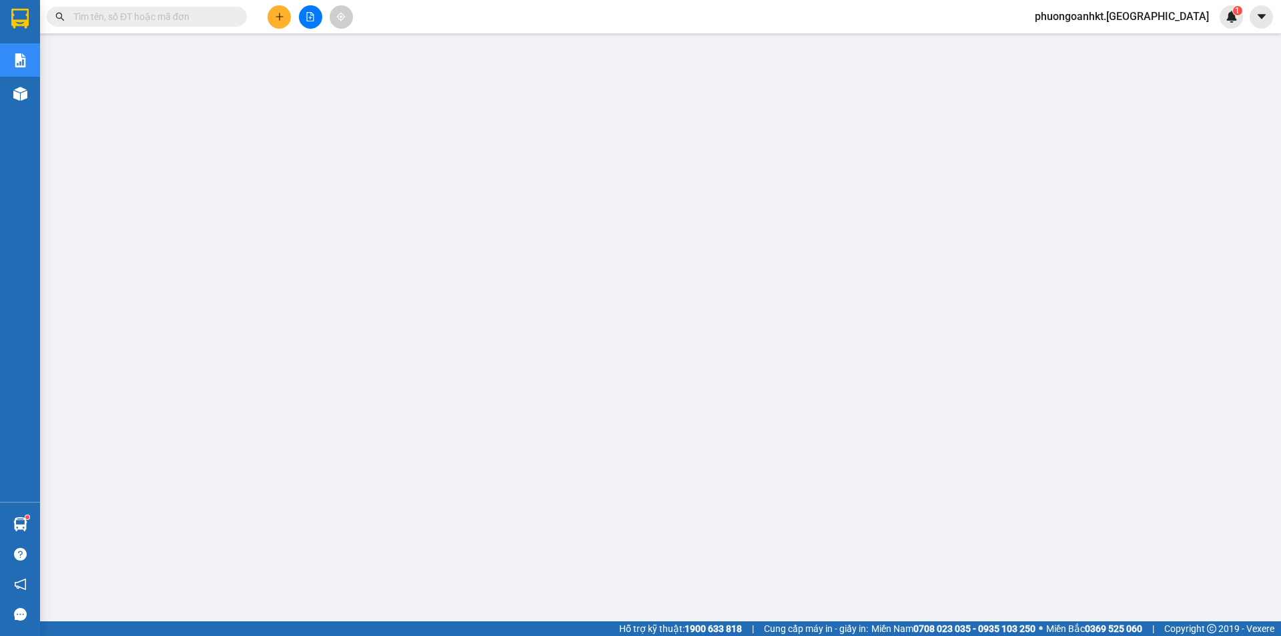
click at [109, 25] on span at bounding box center [147, 17] width 200 height 20
click at [116, 21] on input "text" at bounding box center [151, 16] width 157 height 15
click at [157, 15] on input "text" at bounding box center [151, 16] width 157 height 15
paste input "PR0809250019"
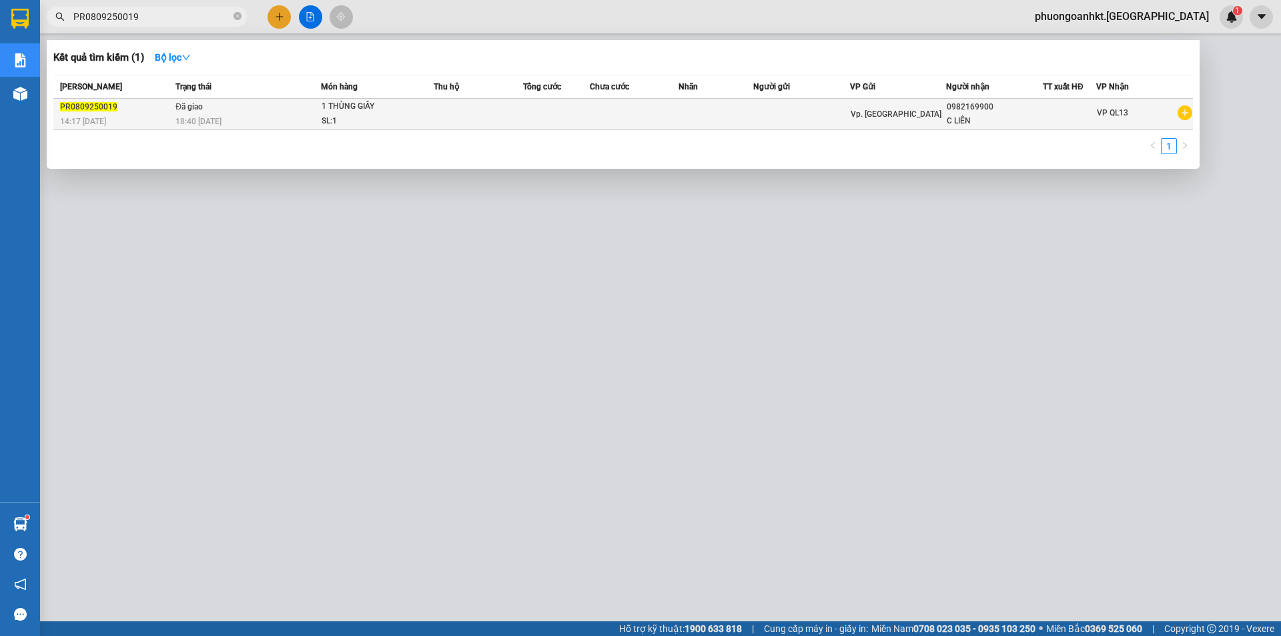
type input "PR0809250019"
click at [243, 117] on div "18:40 - 09/09" at bounding box center [247, 121] width 145 height 15
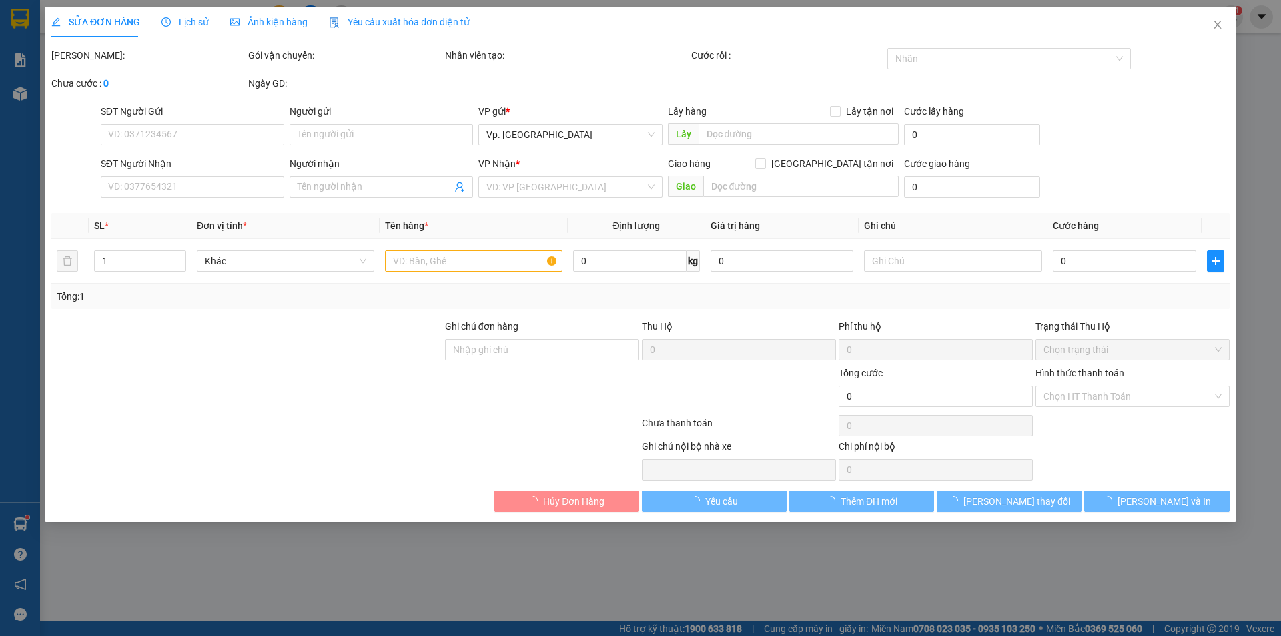
type input "0982169900"
type input "C LIÊN"
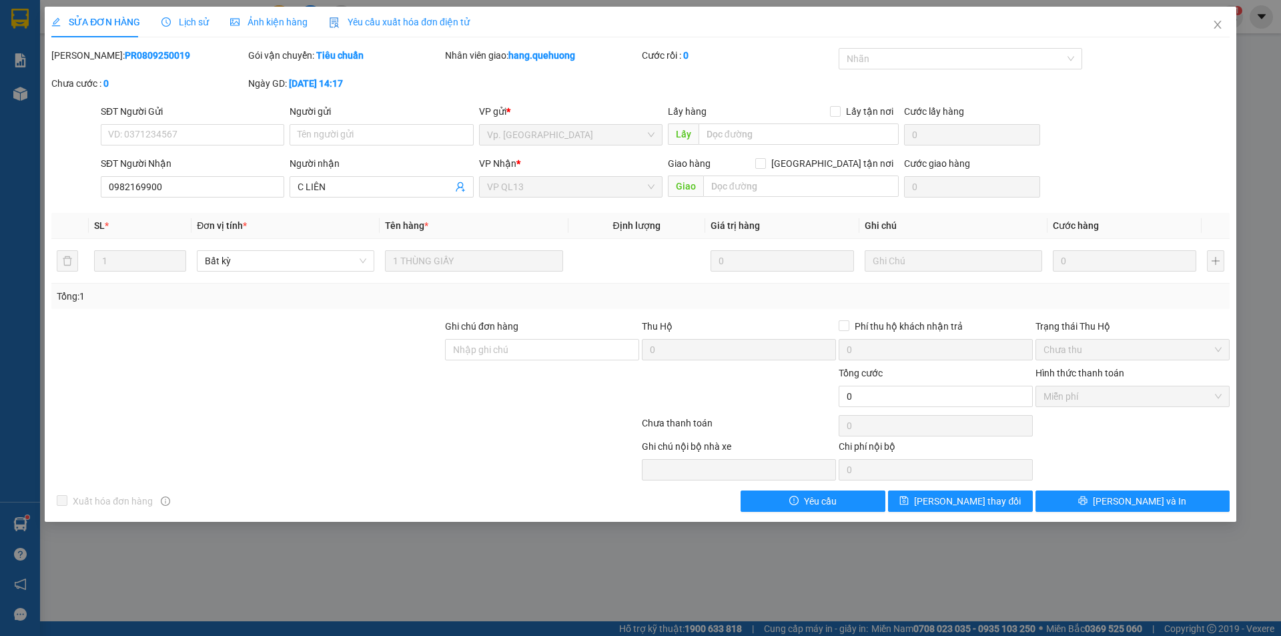
click at [193, 22] on span "Lịch sử" at bounding box center [184, 22] width 47 height 11
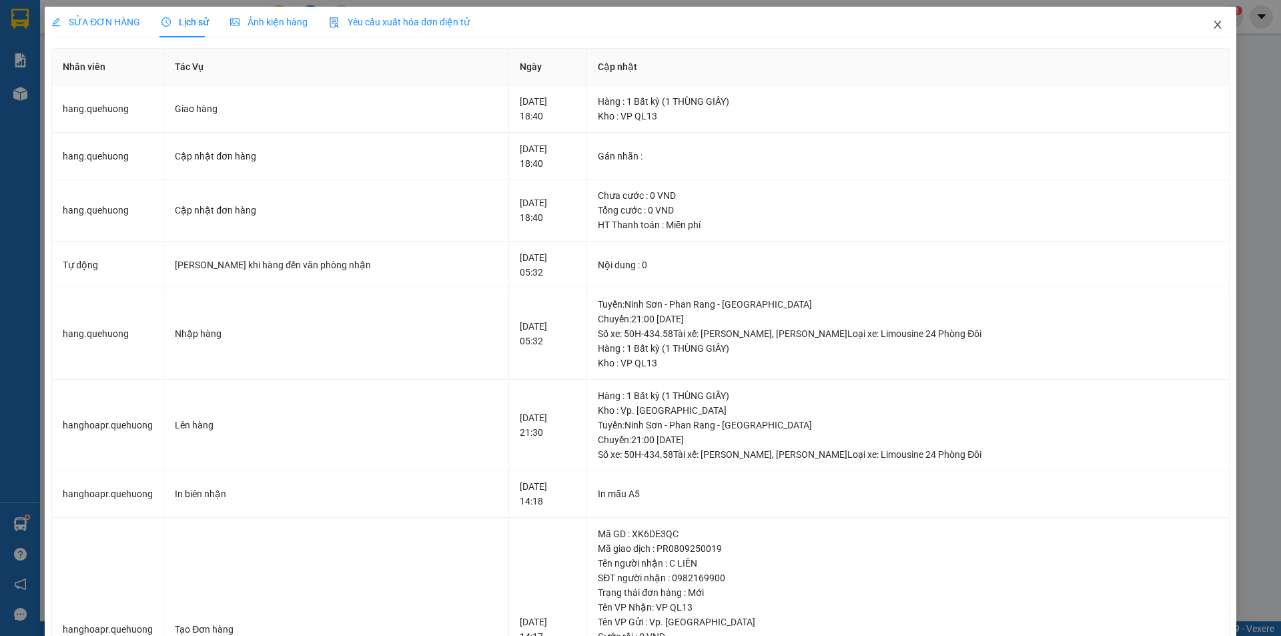
click at [1213, 25] on icon "close" at bounding box center [1216, 25] width 7 height 8
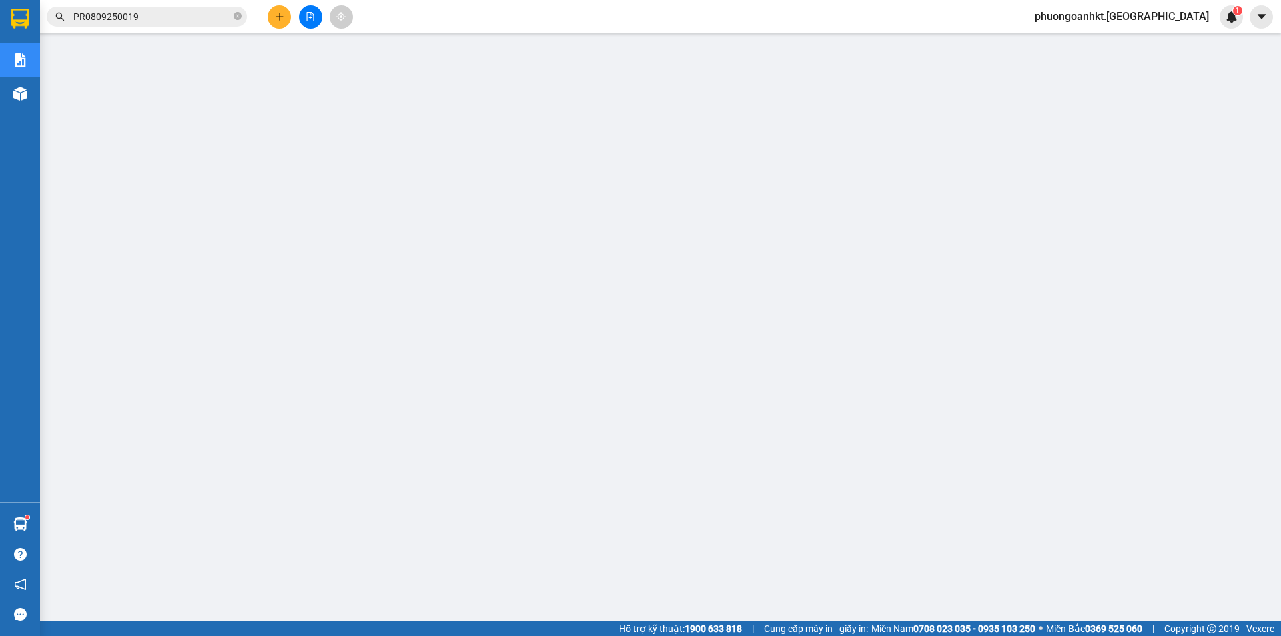
click at [155, 17] on input "PR0809250019" at bounding box center [151, 16] width 157 height 15
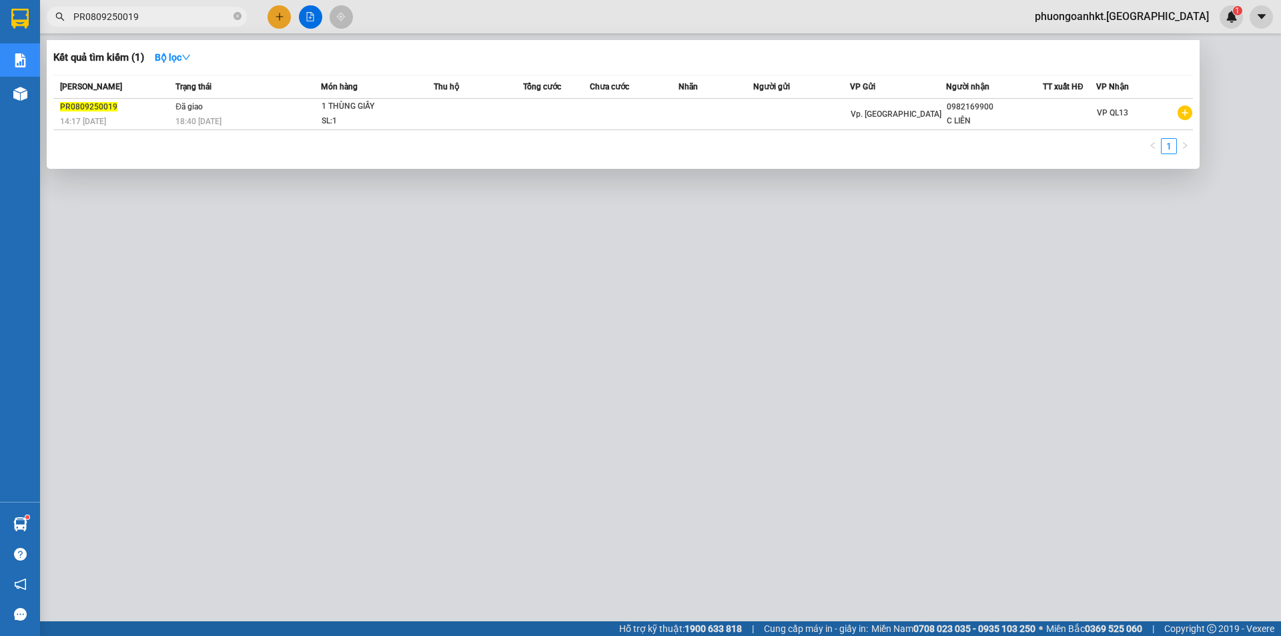
drag, startPoint x: 155, startPoint y: 17, endPoint x: 71, endPoint y: 13, distance: 84.2
click at [71, 13] on span "PR0809250019" at bounding box center [147, 17] width 200 height 20
paste input "34"
type input "PR0809250034"
click at [159, 115] on div "16:10 - 08/09" at bounding box center [115, 121] width 111 height 15
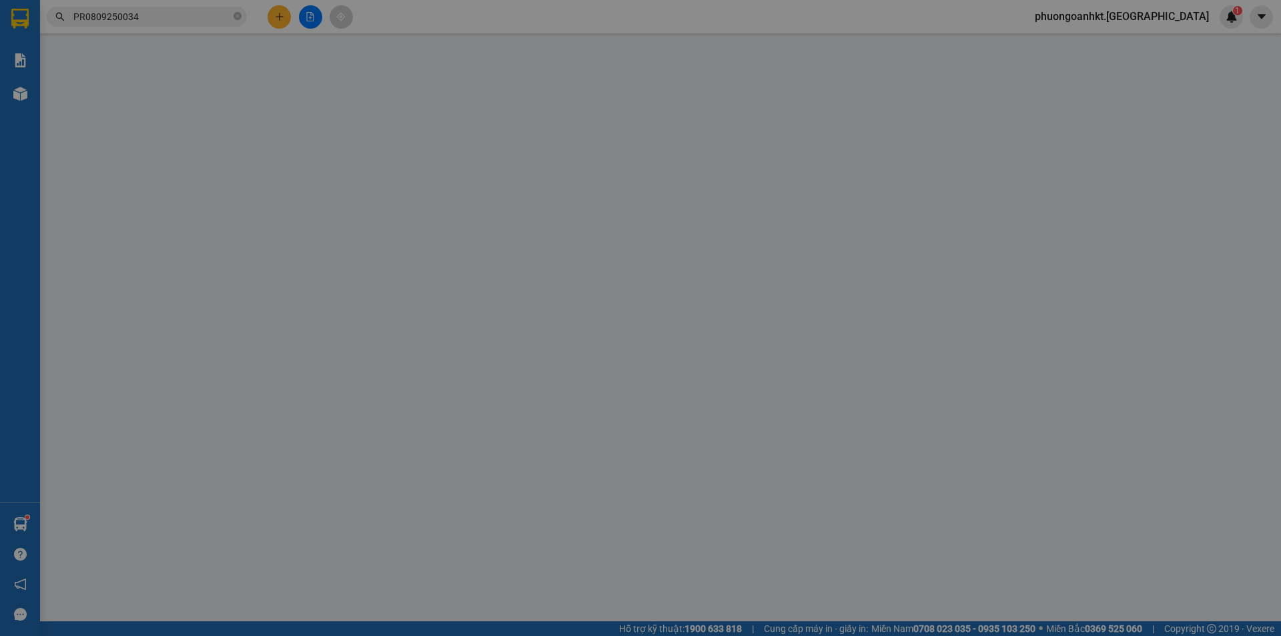
type input "0906327700"
type input "HÀ"
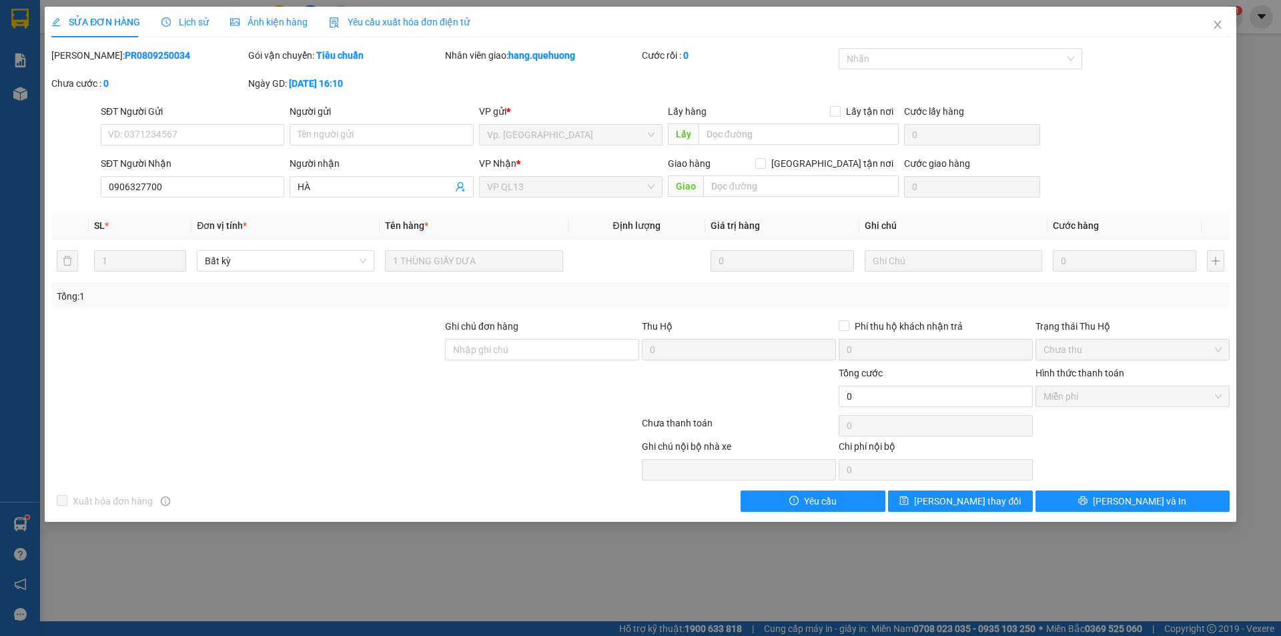
click at [179, 23] on span "Lịch sử" at bounding box center [184, 22] width 47 height 11
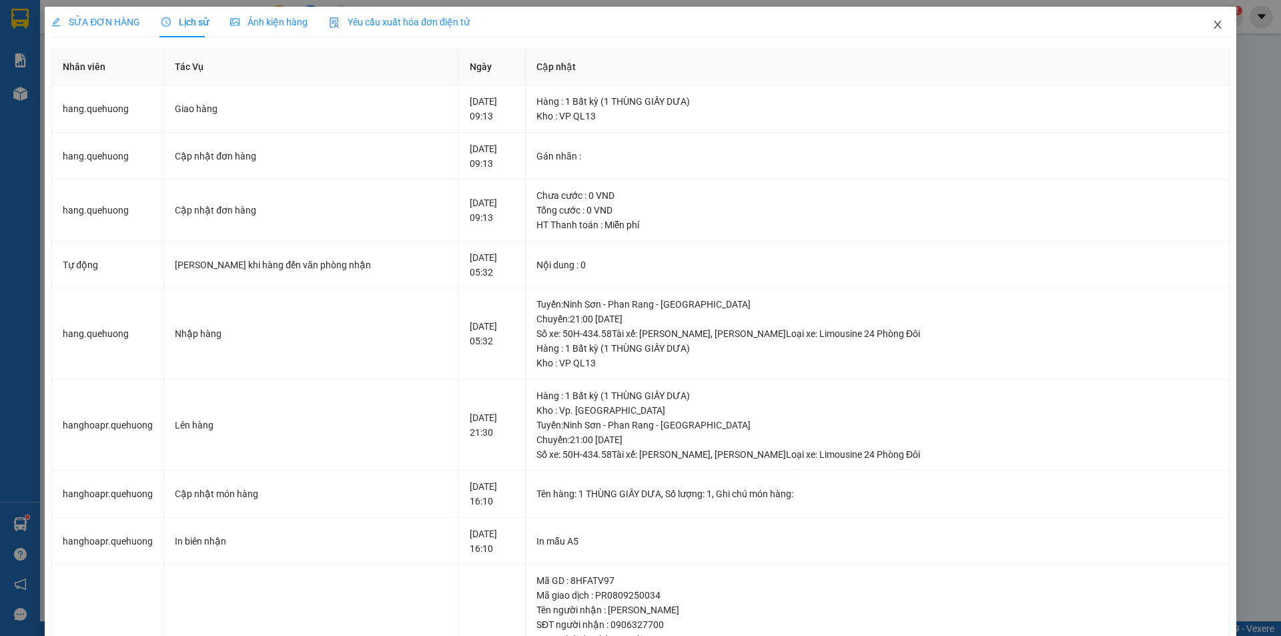
click at [1201, 29] on span "Close" at bounding box center [1217, 25] width 37 height 37
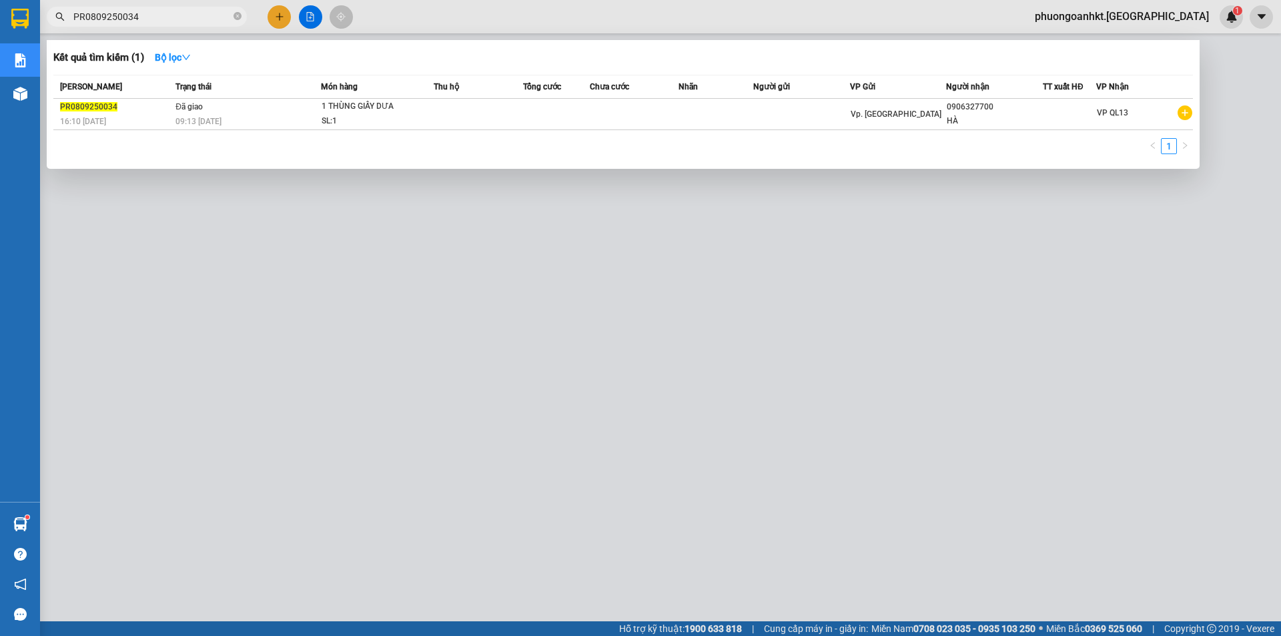
drag, startPoint x: 142, startPoint y: 19, endPoint x: 54, endPoint y: 19, distance: 88.1
click at [54, 19] on span "PR0809250034" at bounding box center [147, 17] width 200 height 20
paste input "76"
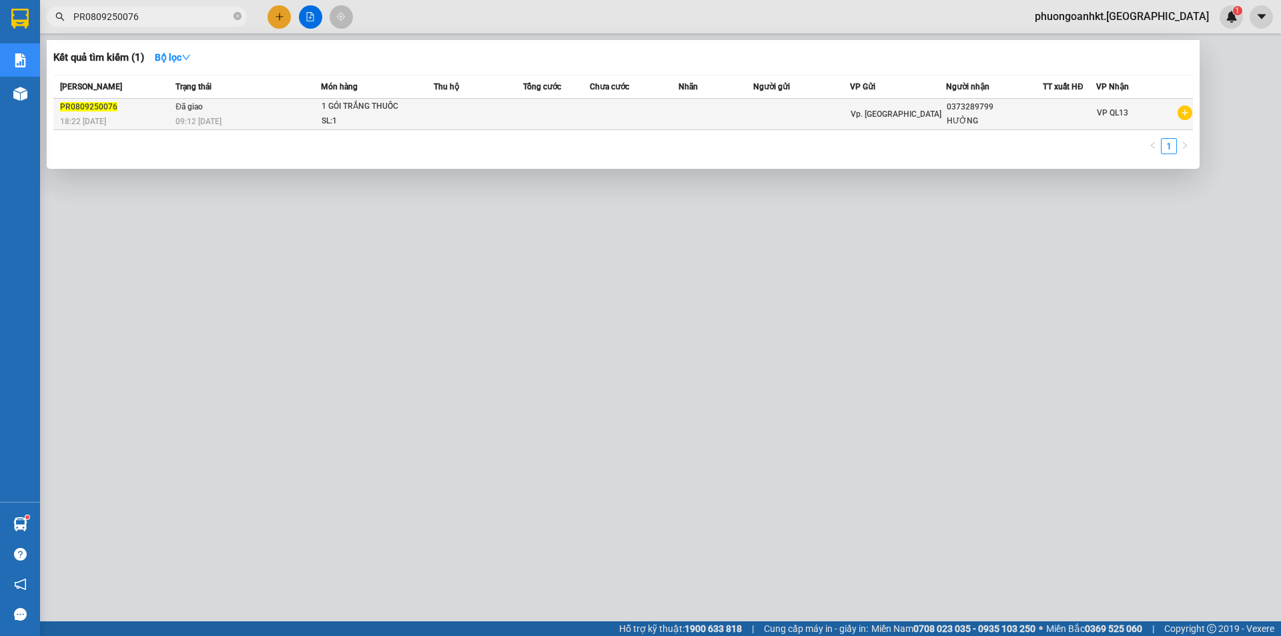
type input "PR0809250076"
click at [132, 119] on div "18:22 - 08/09" at bounding box center [115, 121] width 111 height 15
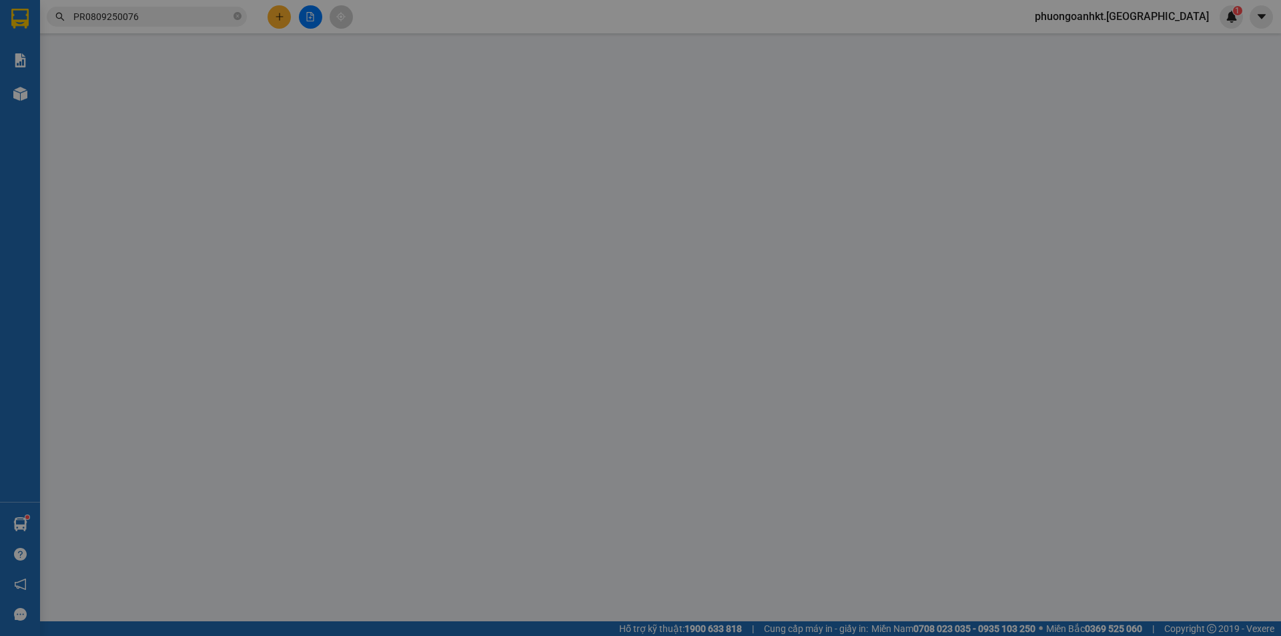
type input "0373289799"
type input "HƯỞNG"
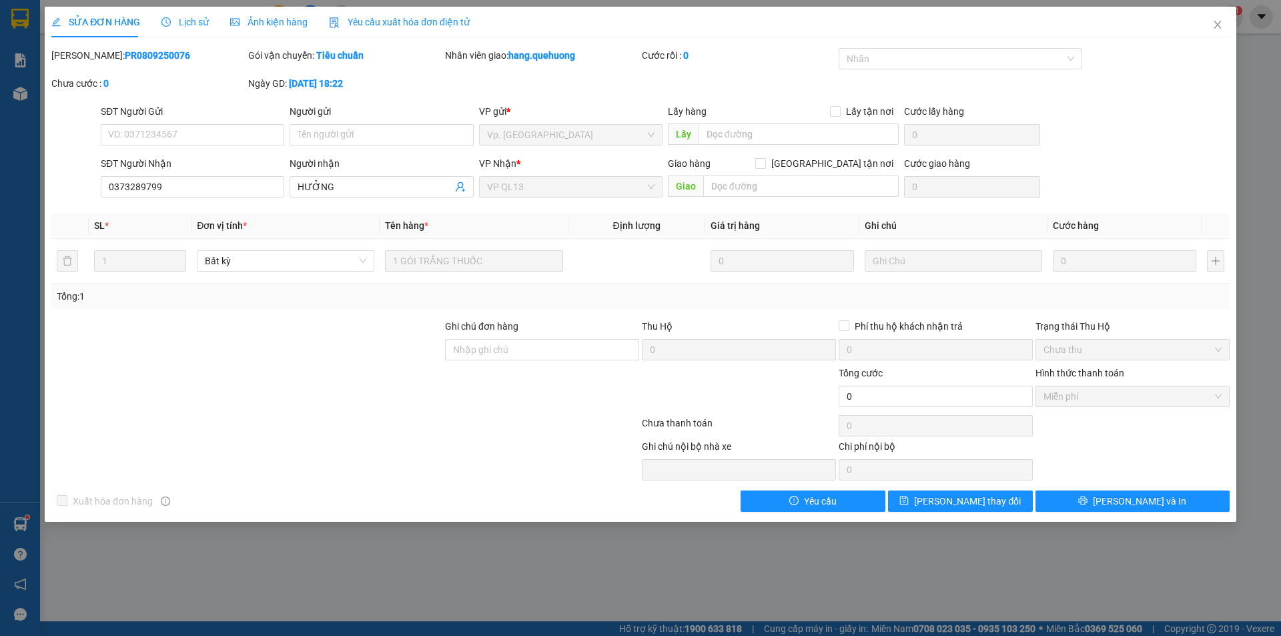
click at [191, 19] on span "Lịch sử" at bounding box center [184, 22] width 47 height 11
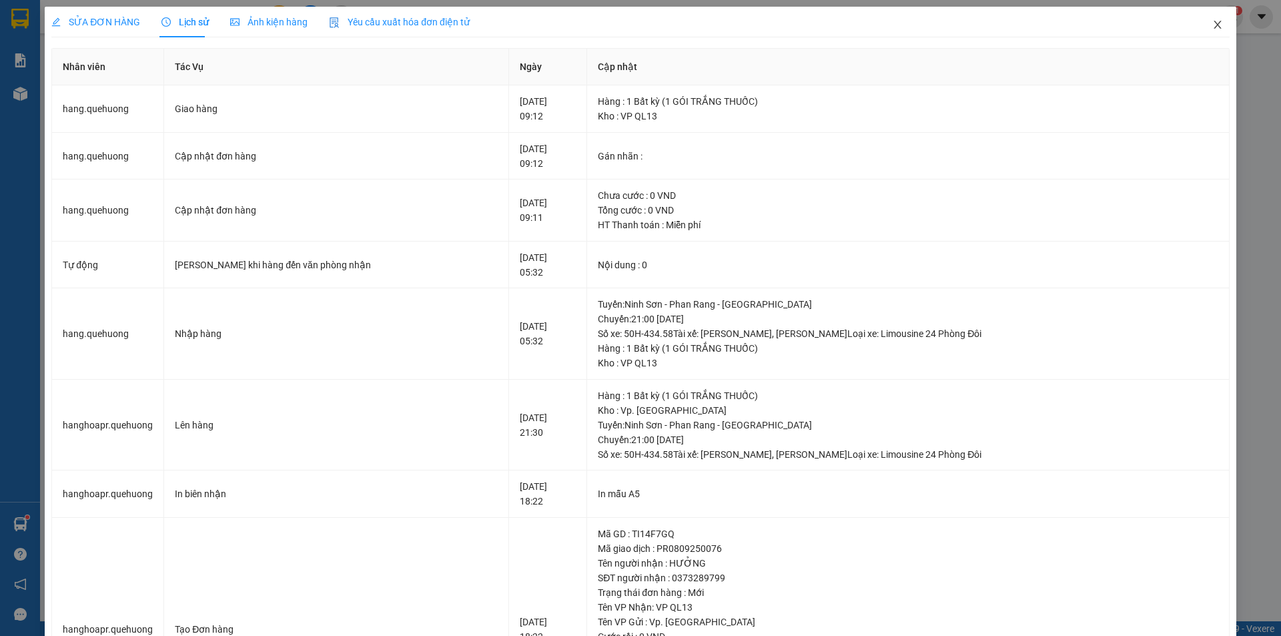
click at [1212, 25] on icon "close" at bounding box center [1217, 24] width 11 height 11
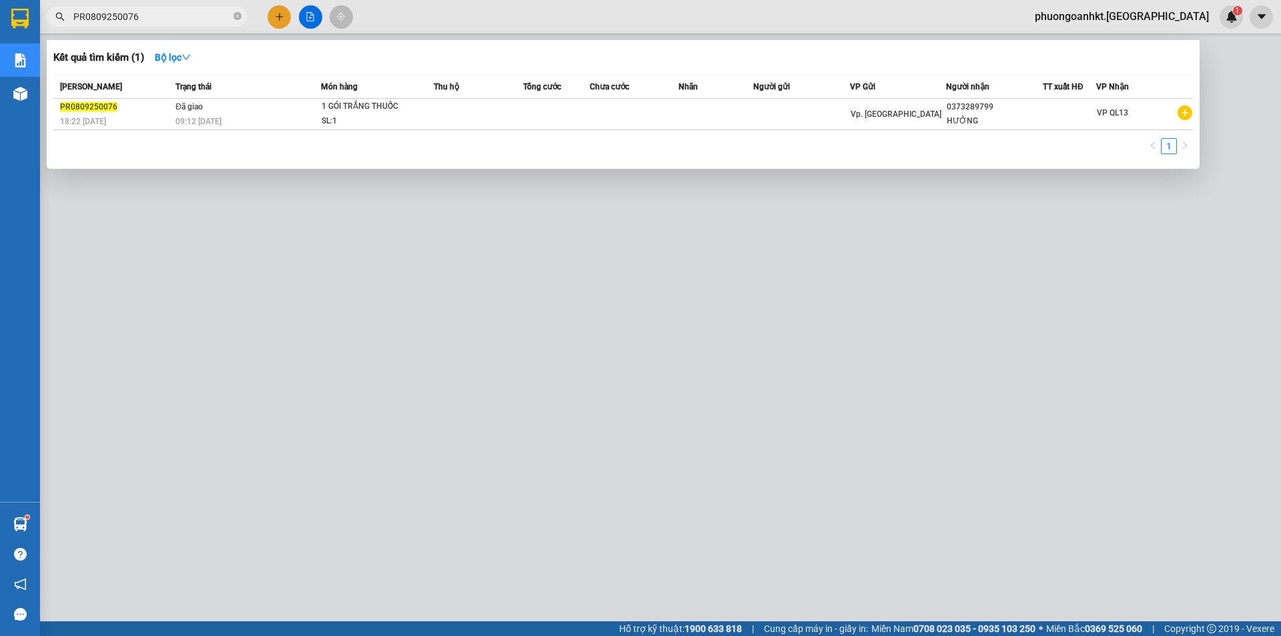
drag, startPoint x: 149, startPoint y: 20, endPoint x: 0, endPoint y: 17, distance: 148.8
click at [0, 17] on section "Kết quả tìm kiếm ( 1 ) Bộ lọc Mã ĐH Trạng thái Món hàng Thu hộ Tổng cước Chưa c…" at bounding box center [640, 318] width 1281 height 636
paste input "109250003"
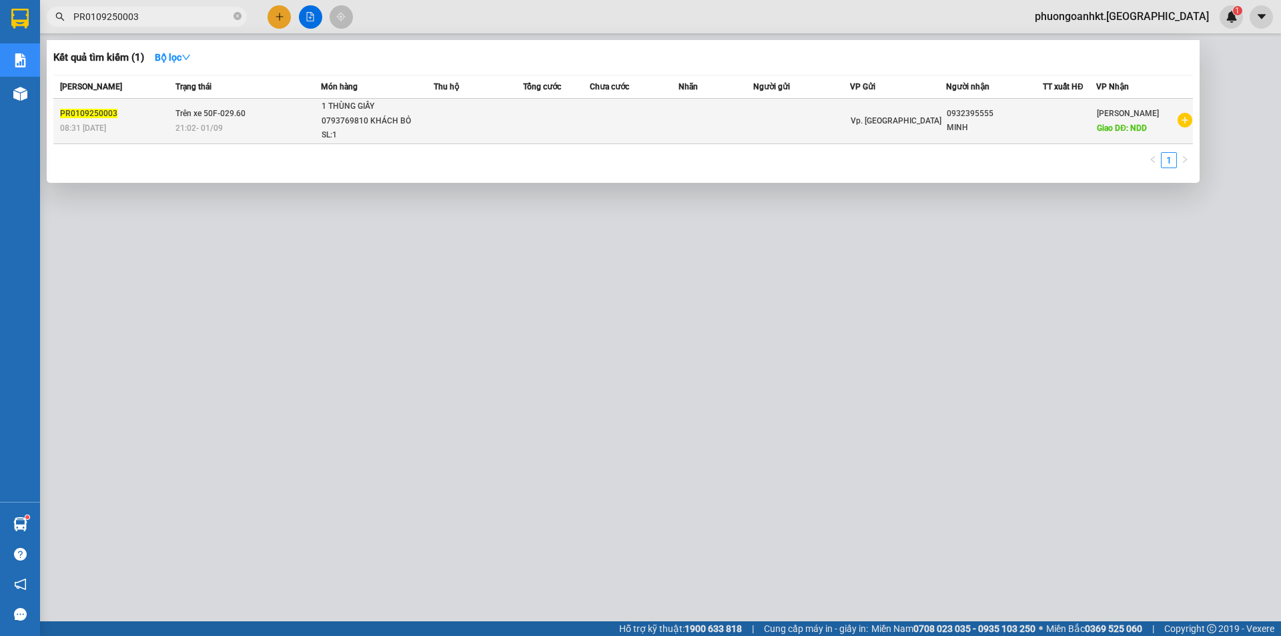
type input "PR0109250003"
click at [236, 119] on td "Trên xe 50F-029.60 21:02 - 01/09" at bounding box center [246, 121] width 149 height 45
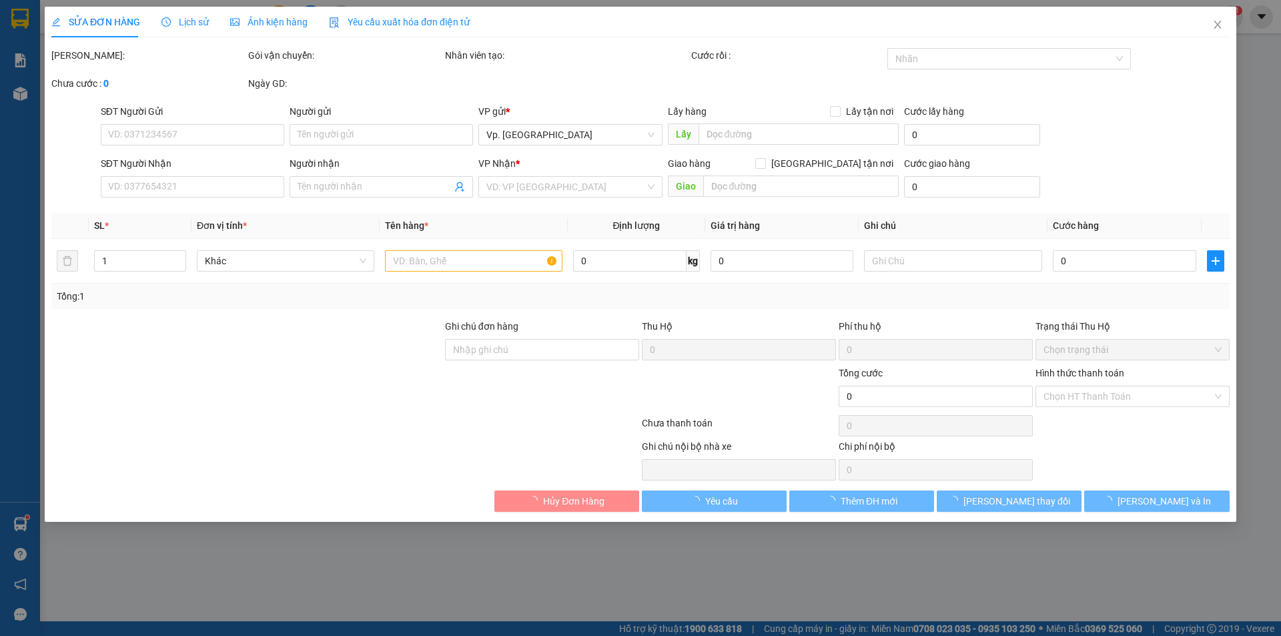
type input "0932395555"
type input "MINH"
type input "NDD"
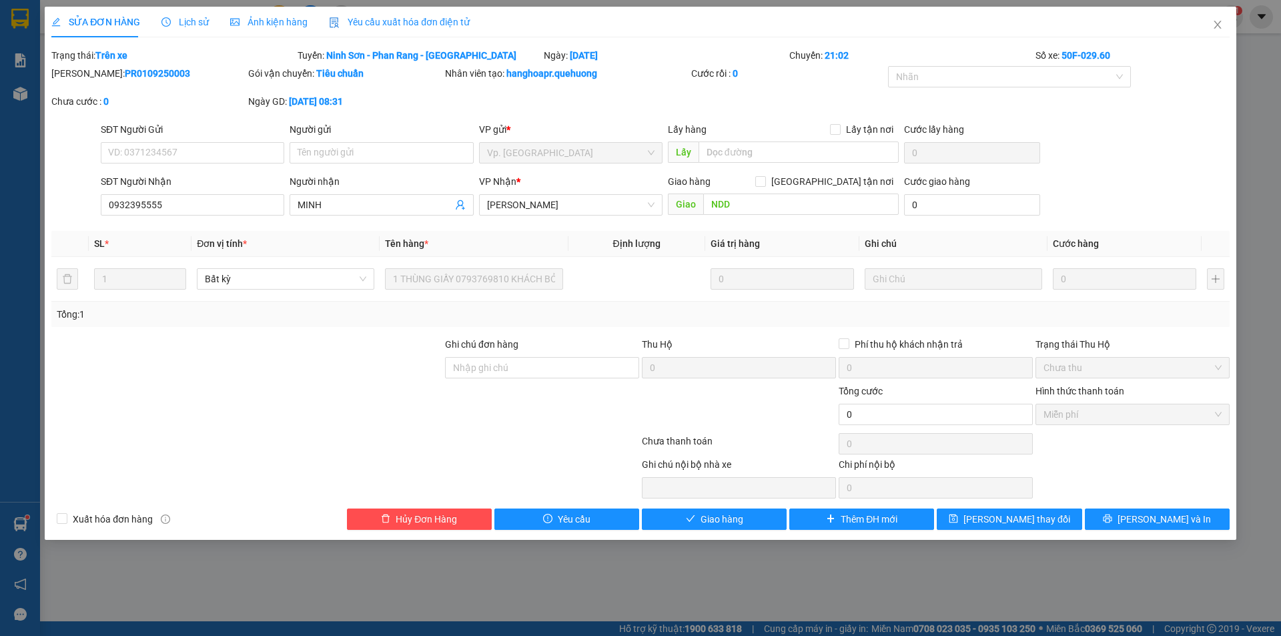
click at [193, 25] on span "Lịch sử" at bounding box center [184, 22] width 47 height 11
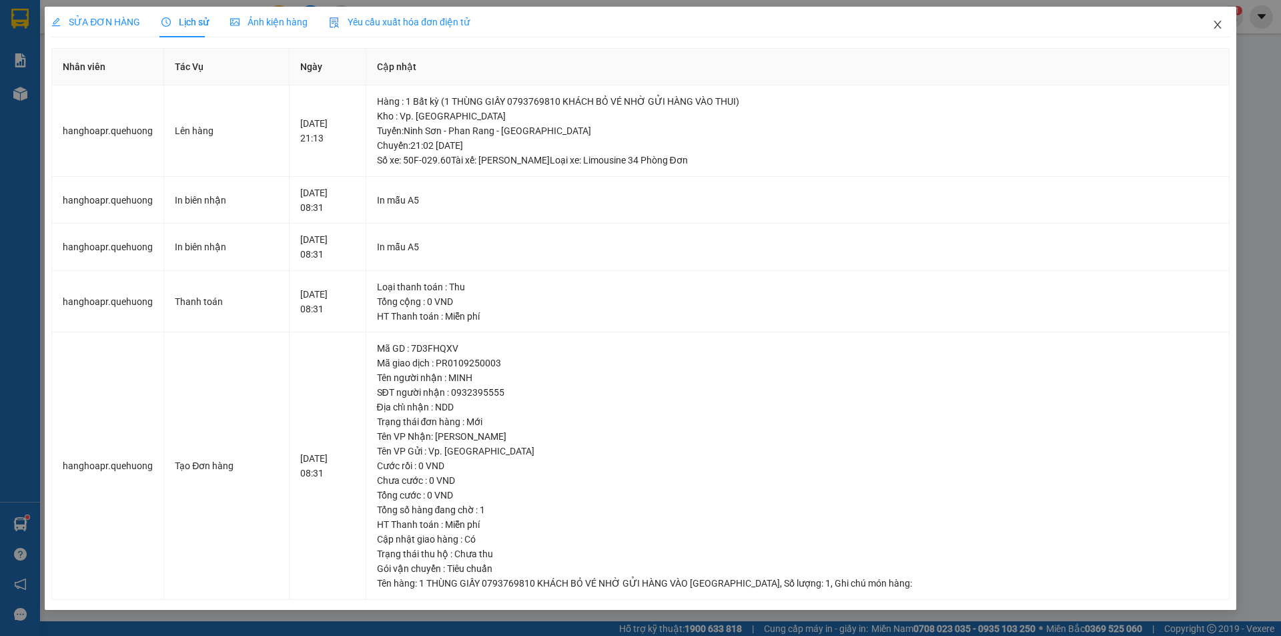
click at [1223, 31] on span "Close" at bounding box center [1217, 25] width 37 height 37
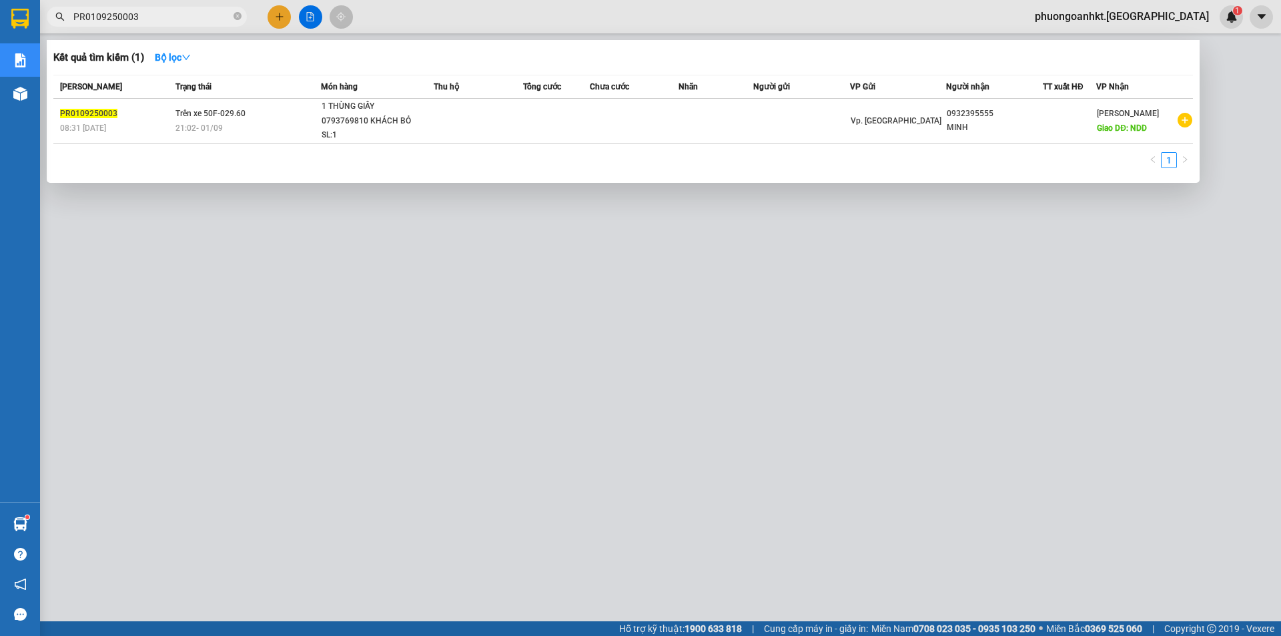
drag, startPoint x: 146, startPoint y: 19, endPoint x: 49, endPoint y: 19, distance: 96.7
click at [49, 19] on span "PR0109250003" at bounding box center [147, 17] width 200 height 20
paste input "309250112"
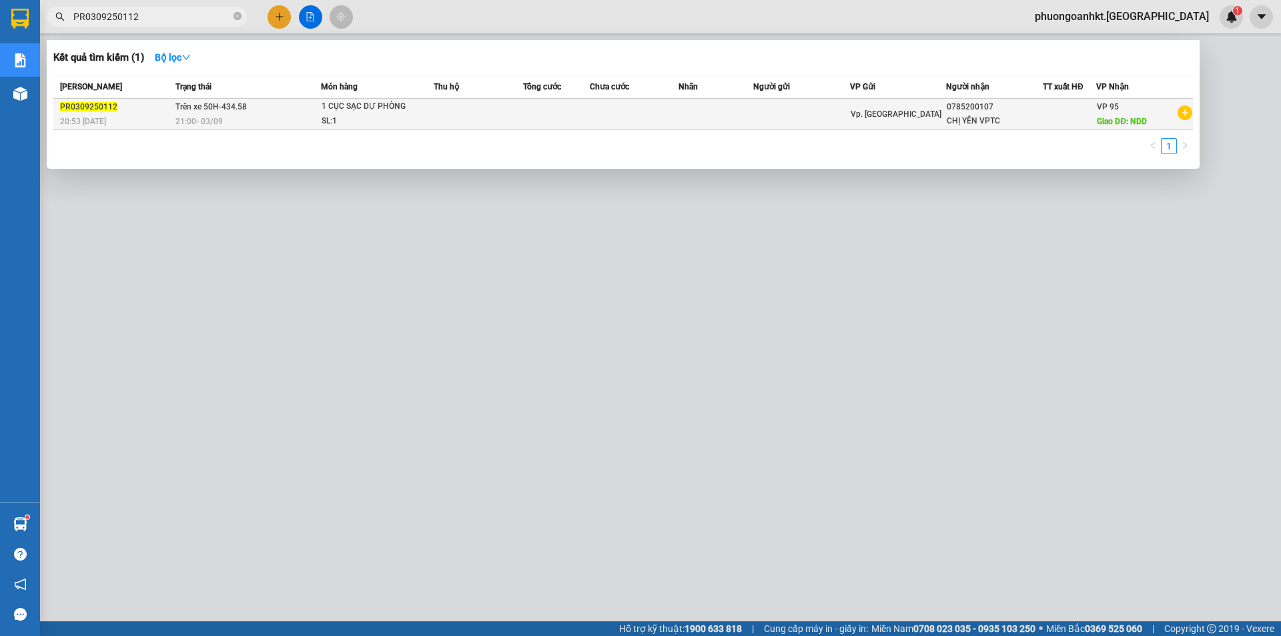
type input "PR0309250112"
click at [246, 121] on div "21:00 - 03/09" at bounding box center [247, 121] width 145 height 15
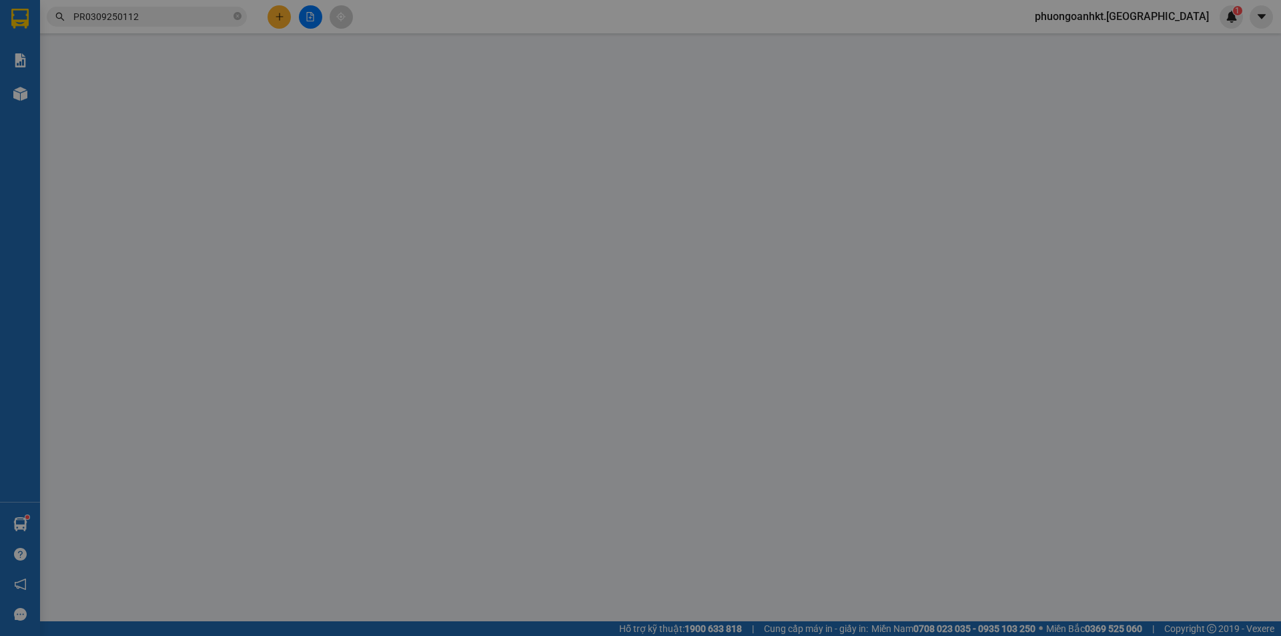
type input "0785200107"
type input "CHỊ YÊN VPTC"
type input "NDD"
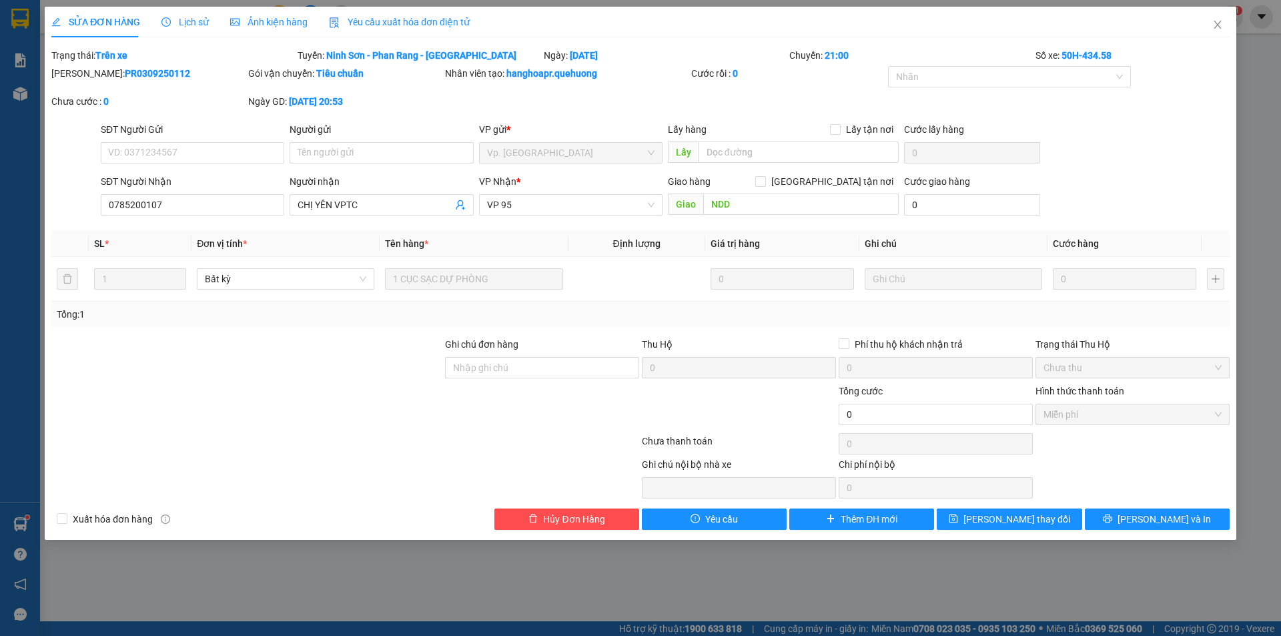
click at [188, 24] on span "Lịch sử" at bounding box center [184, 22] width 47 height 11
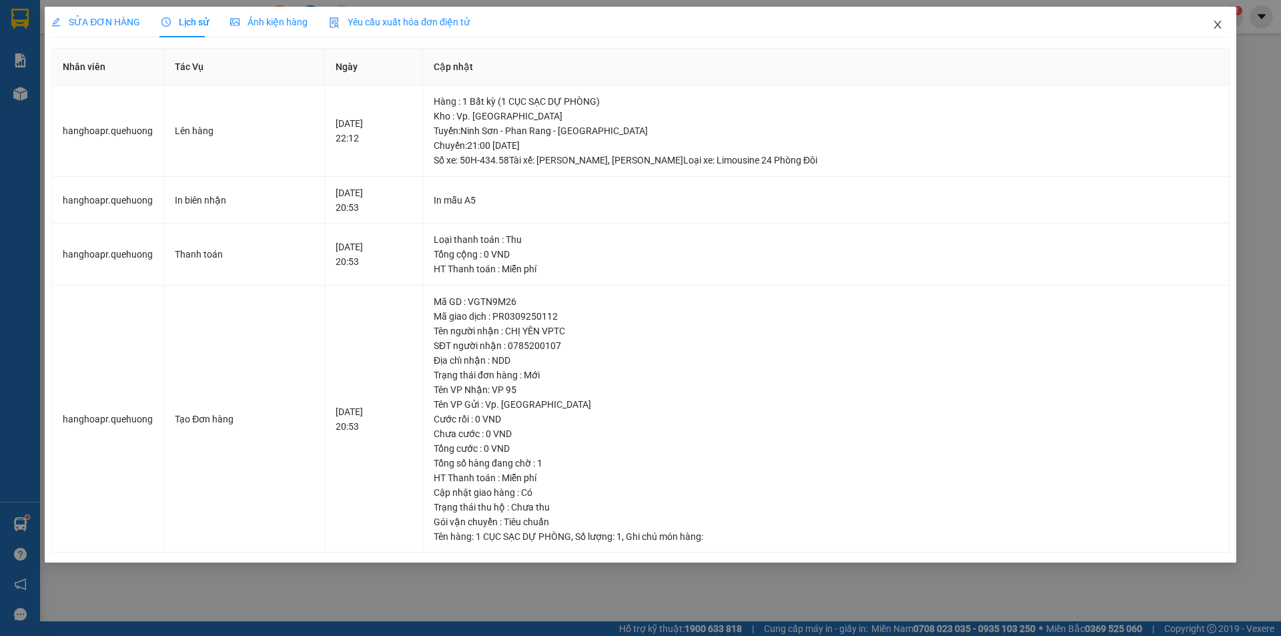
click at [1218, 25] on icon "close" at bounding box center [1216, 25] width 7 height 8
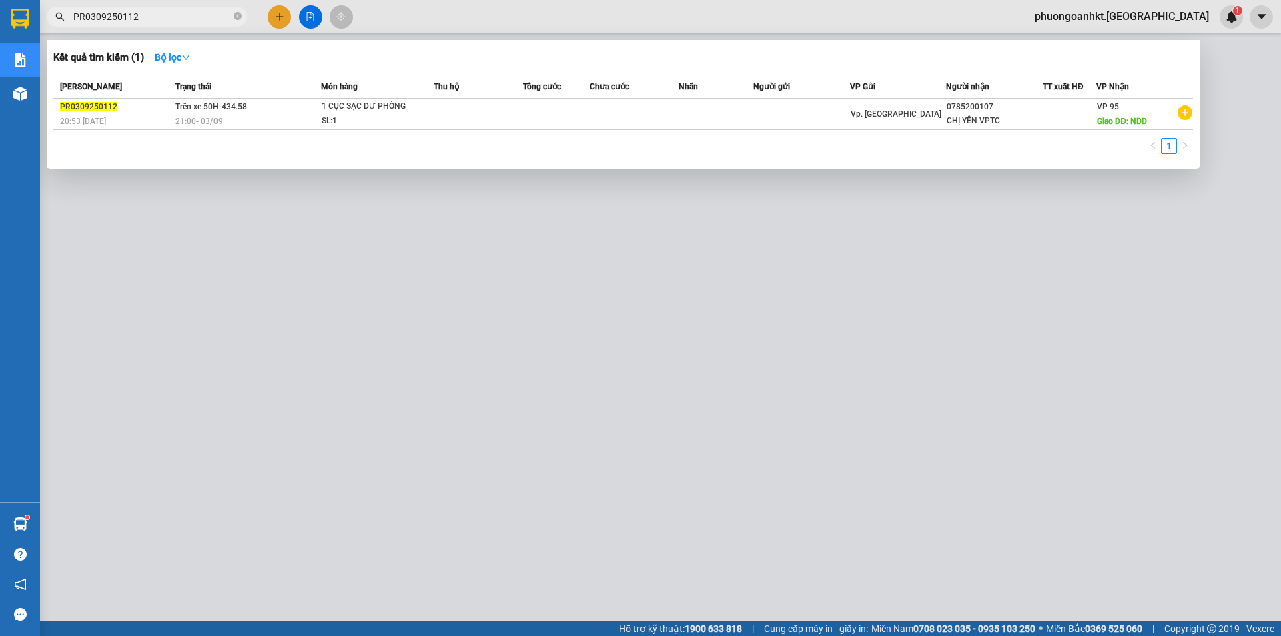
drag, startPoint x: 154, startPoint y: 23, endPoint x: 69, endPoint y: 25, distance: 85.4
click at [69, 25] on span "PR0309250112" at bounding box center [147, 17] width 200 height 20
paste input "VP950309250077"
click at [171, 117] on div "21:25 - 03/09" at bounding box center [115, 121] width 111 height 15
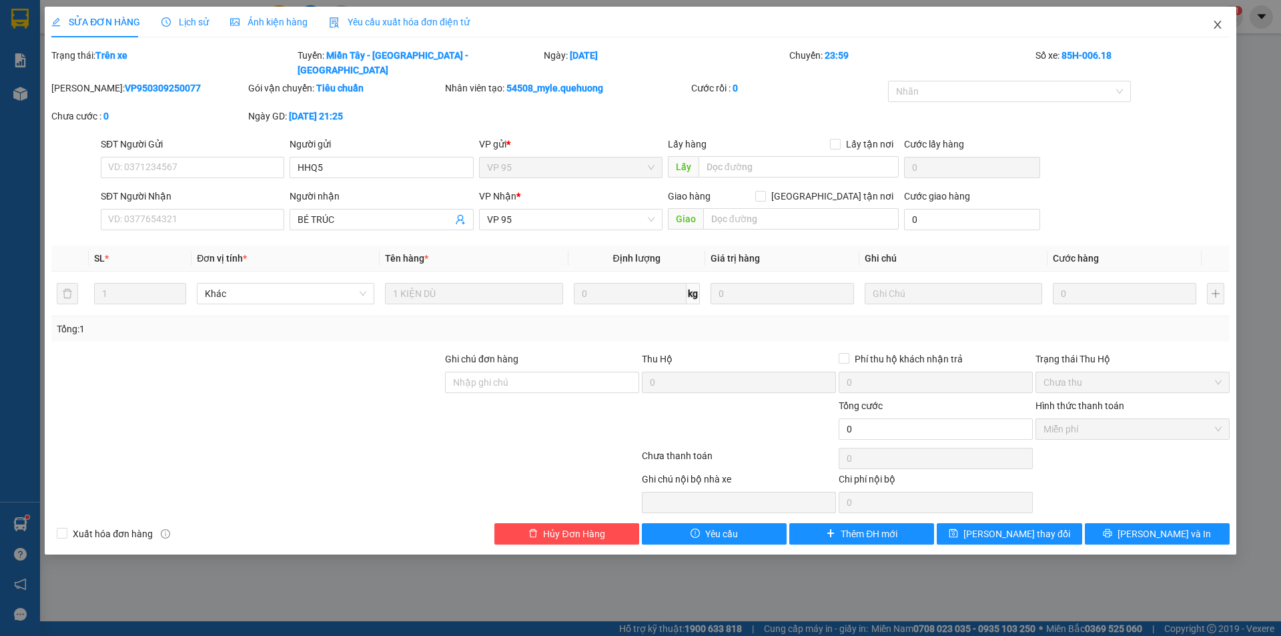
click at [1220, 21] on icon "close" at bounding box center [1217, 24] width 11 height 11
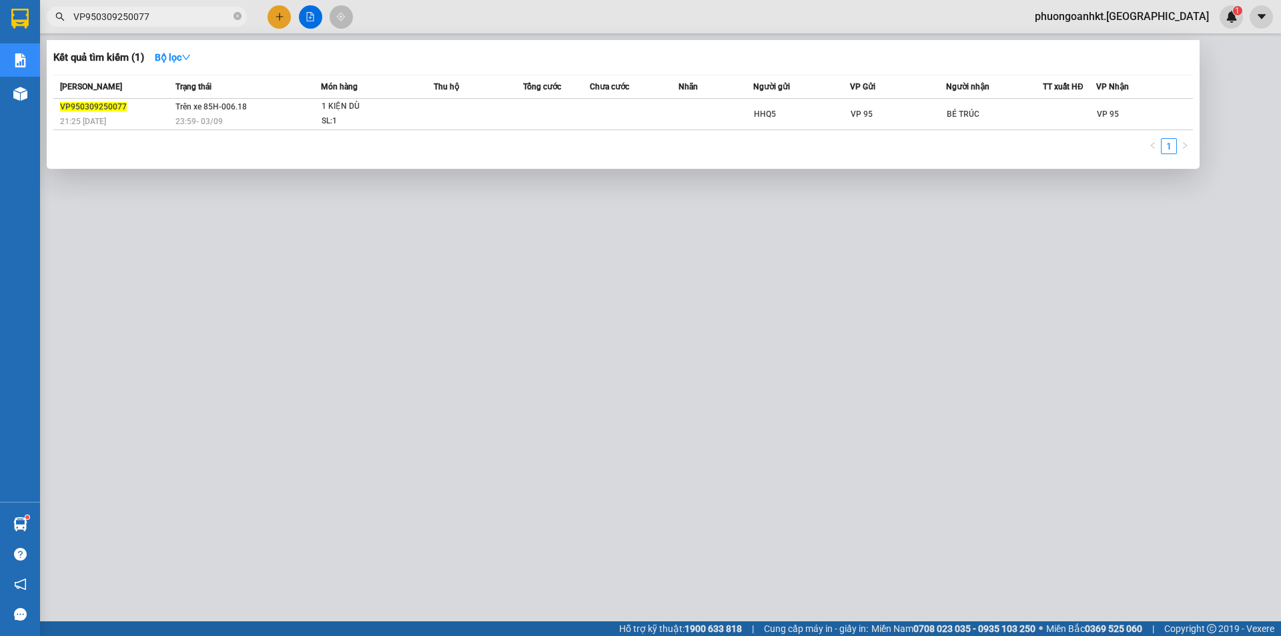
click at [198, 22] on input "VP950309250077" at bounding box center [151, 16] width 157 height 15
drag, startPoint x: 198, startPoint y: 22, endPoint x: 77, endPoint y: 26, distance: 120.8
click at [77, 26] on span "VP950309250077" at bounding box center [147, 17] width 200 height 20
paste input "PR0909250129"
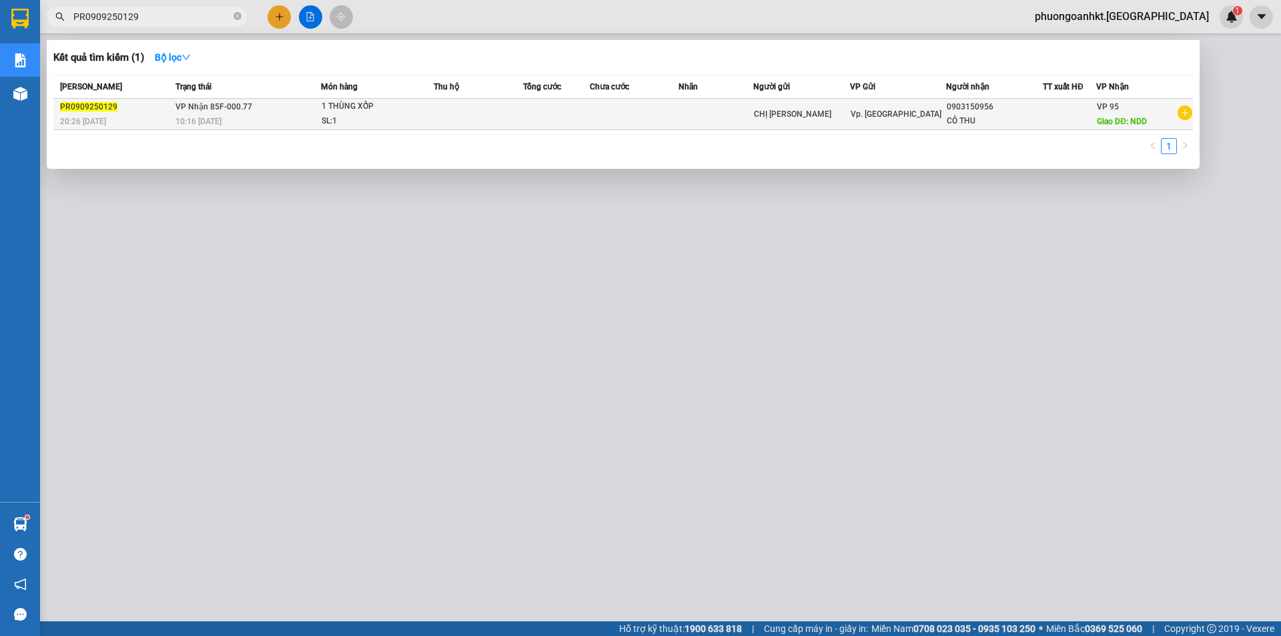
type input "PR0909250129"
click at [256, 121] on div "10:16 - 10/09" at bounding box center [247, 121] width 145 height 15
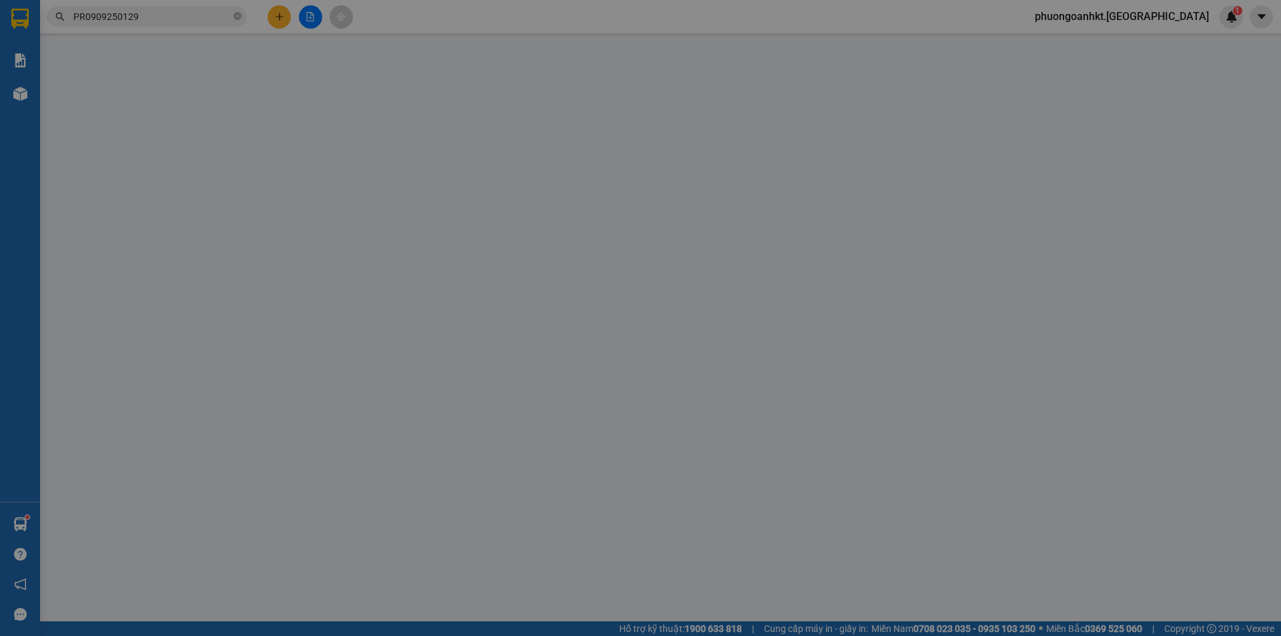
type input "CHỊ HÀ ANH LỢI"
type input "0903150956"
type input "CÔ THU"
type input "NDD"
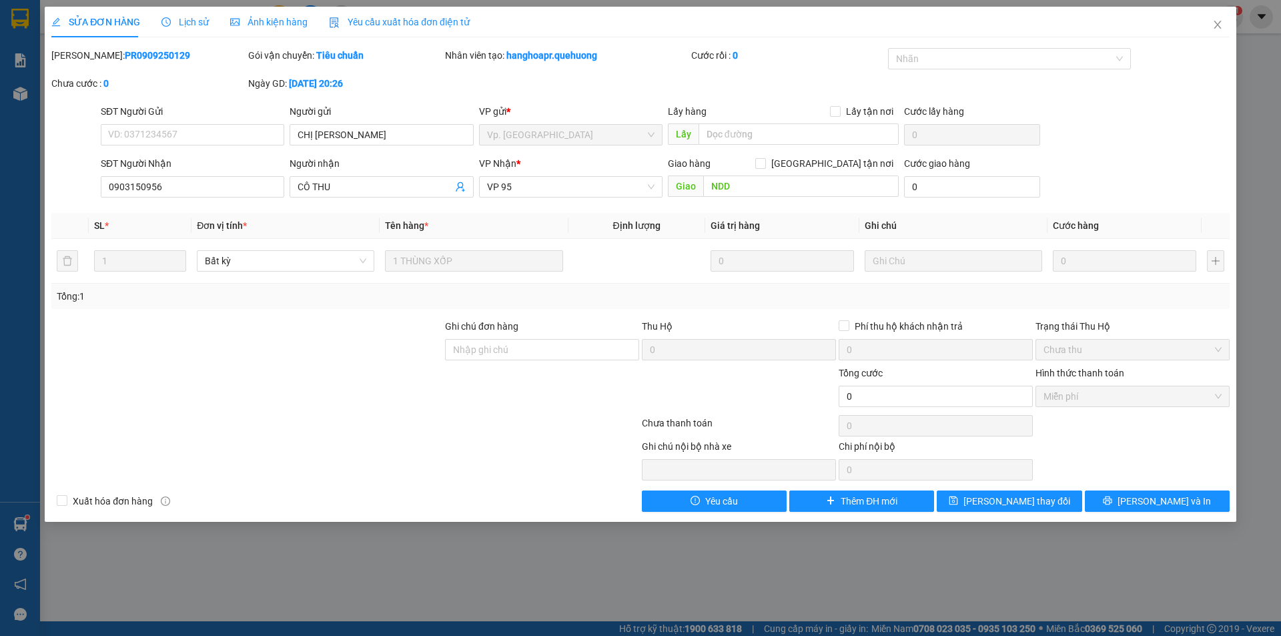
click at [189, 35] on div "Lịch sử" at bounding box center [184, 22] width 47 height 31
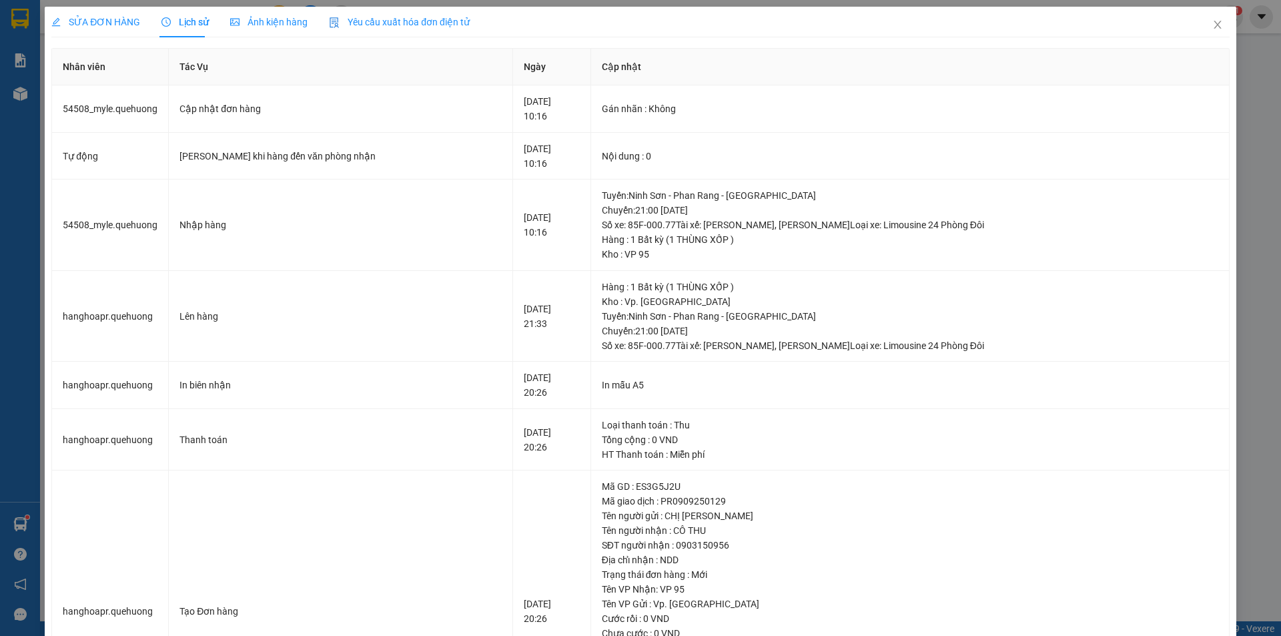
click at [186, 21] on span "Lịch sử" at bounding box center [184, 22] width 47 height 11
click at [1212, 28] on icon "close" at bounding box center [1217, 24] width 11 height 11
